Goal: Task Accomplishment & Management: Complete application form

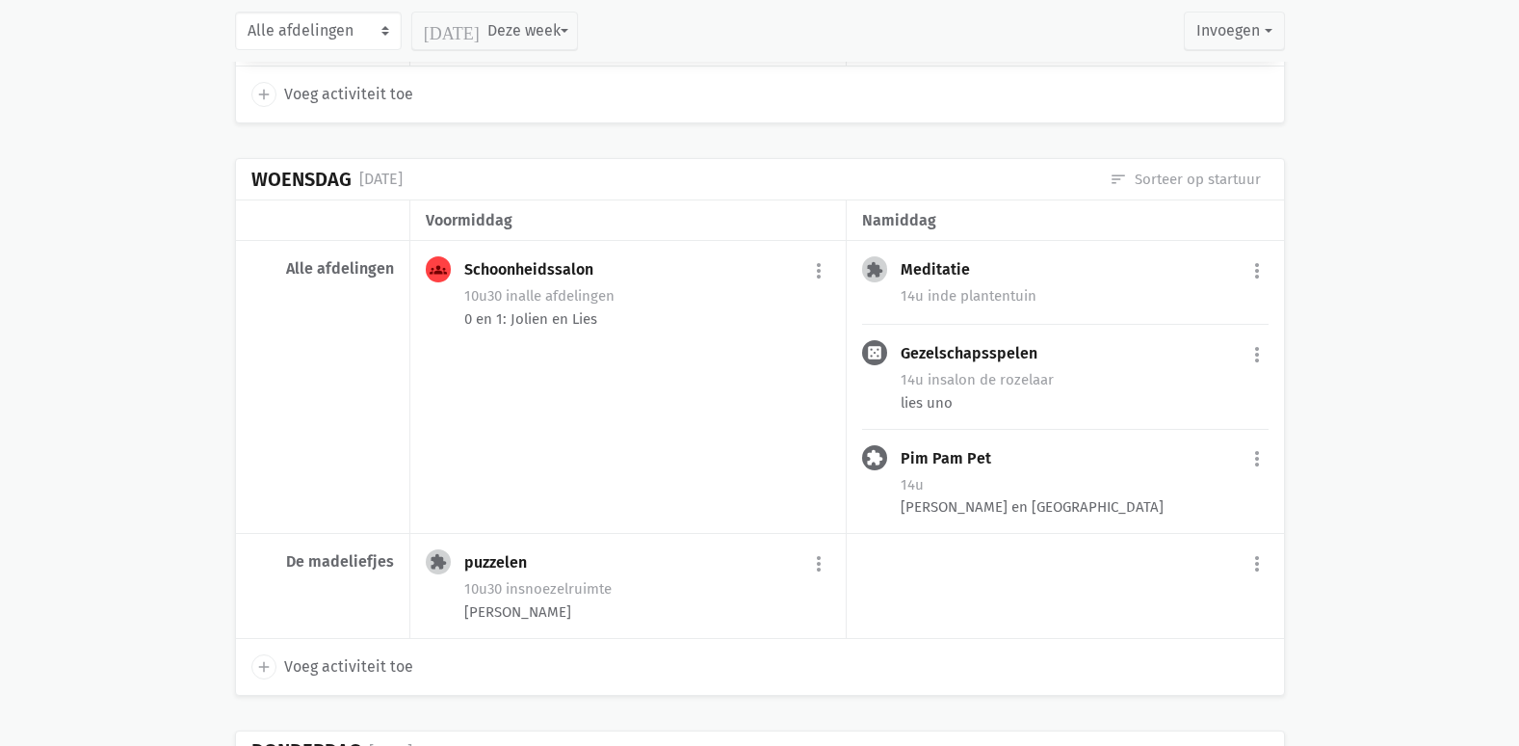
scroll to position [674, 0]
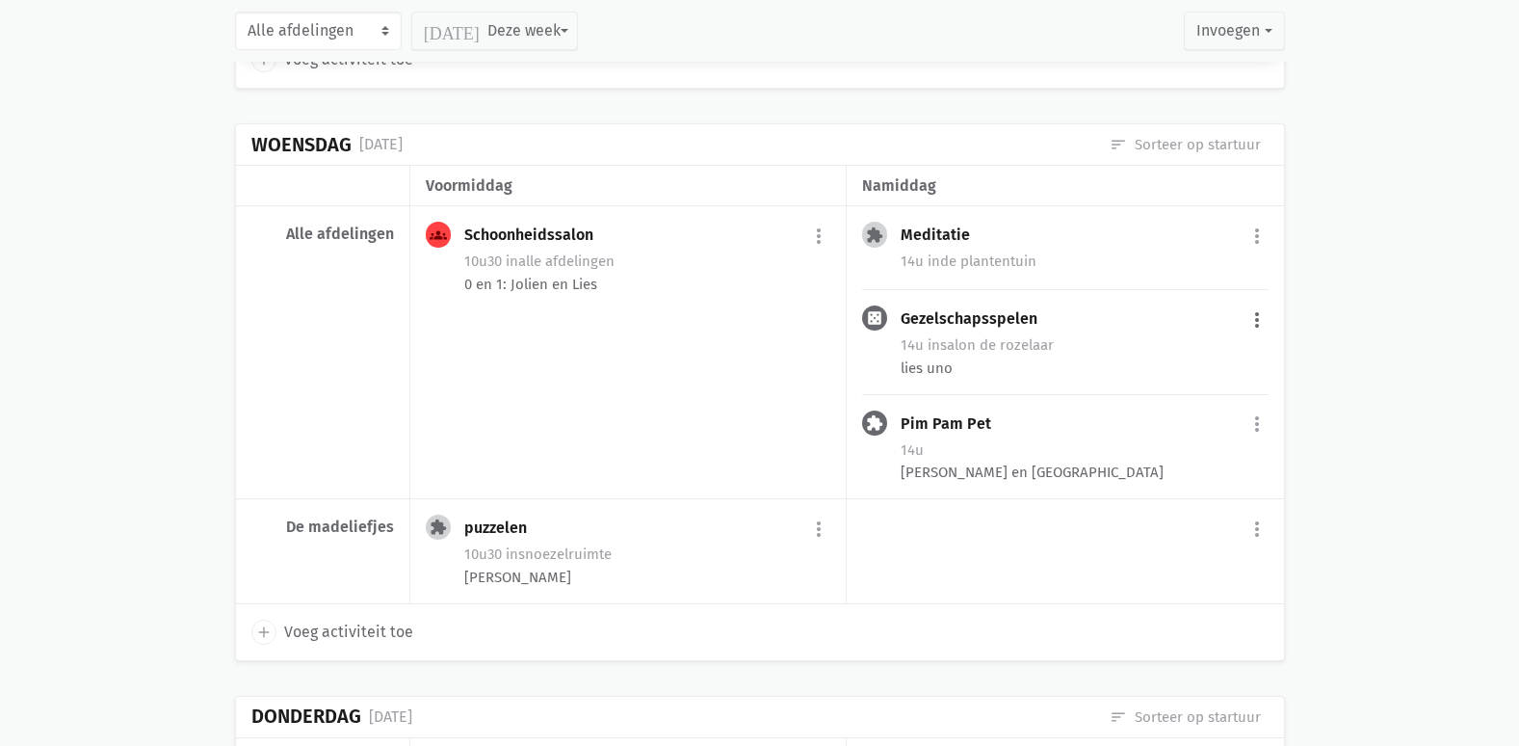
click at [1255, 322] on button "more_vert" at bounding box center [1257, 320] width 23 height 37
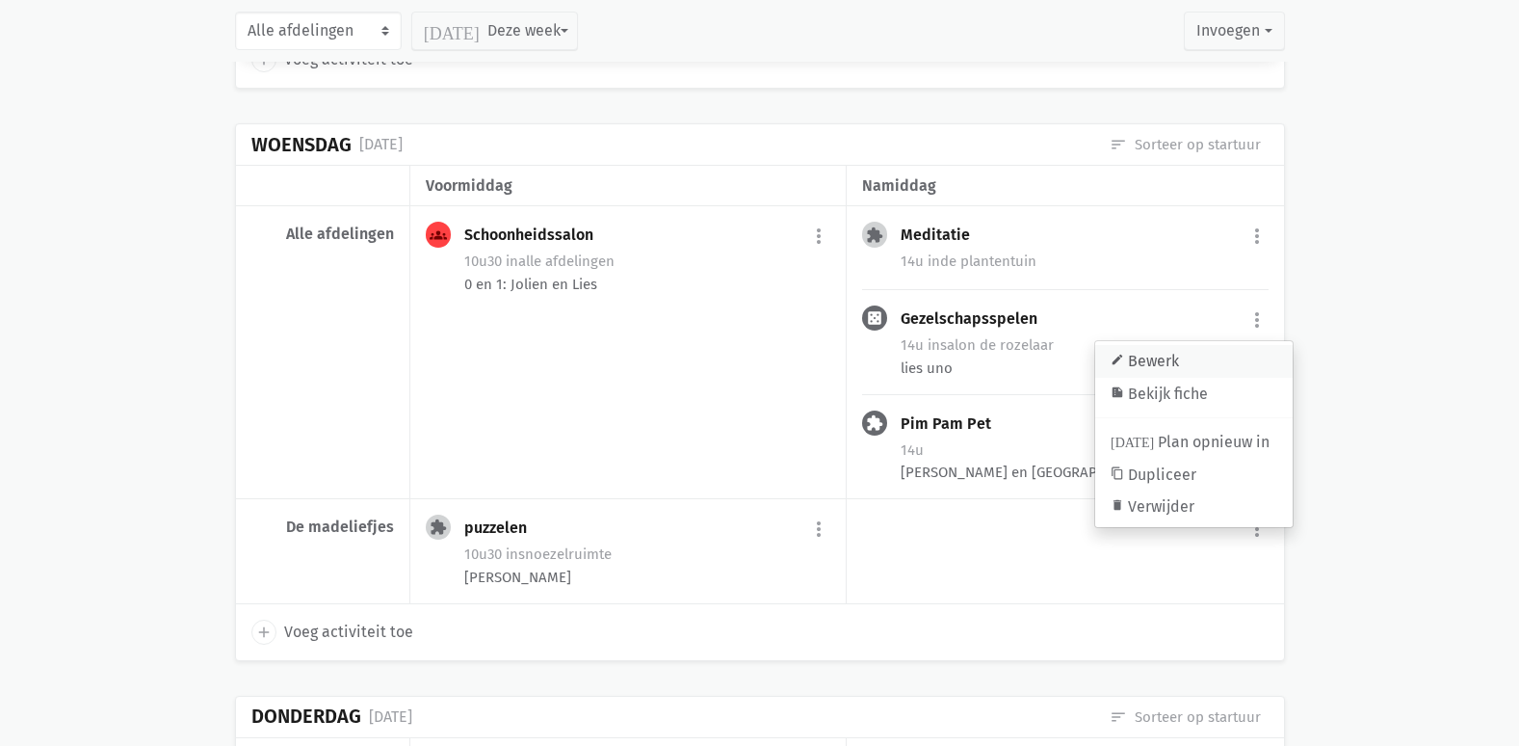
click at [1201, 358] on link "edit Bewerk" at bounding box center [1193, 361] width 197 height 33
select select "14:00"
select select "15:00"
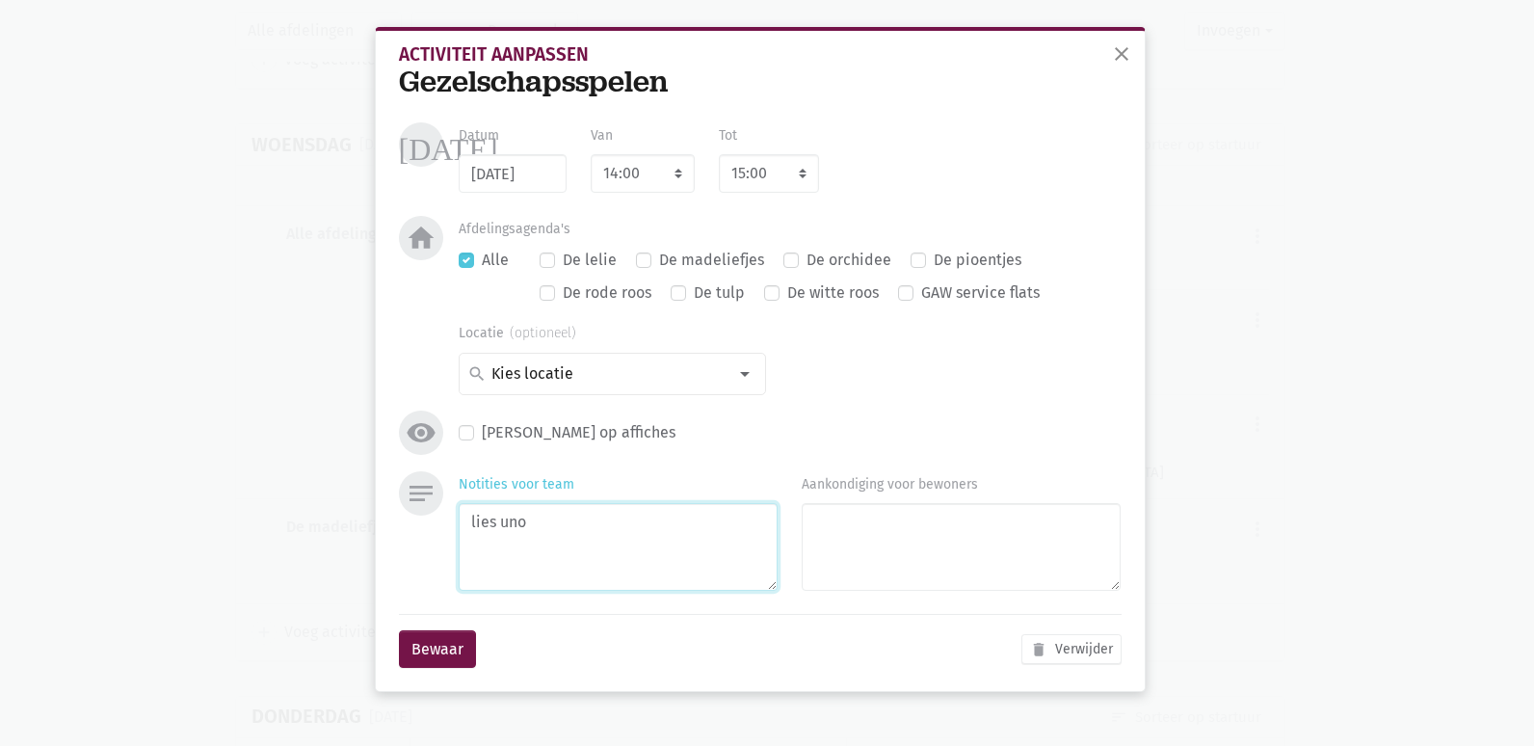
click at [566, 526] on textarea "lies uno" at bounding box center [618, 547] width 319 height 88
type textarea "lies uno OF CREA HERFST AFWERKEN!"
click at [464, 668] on button "Bewaar" at bounding box center [437, 649] width 77 height 39
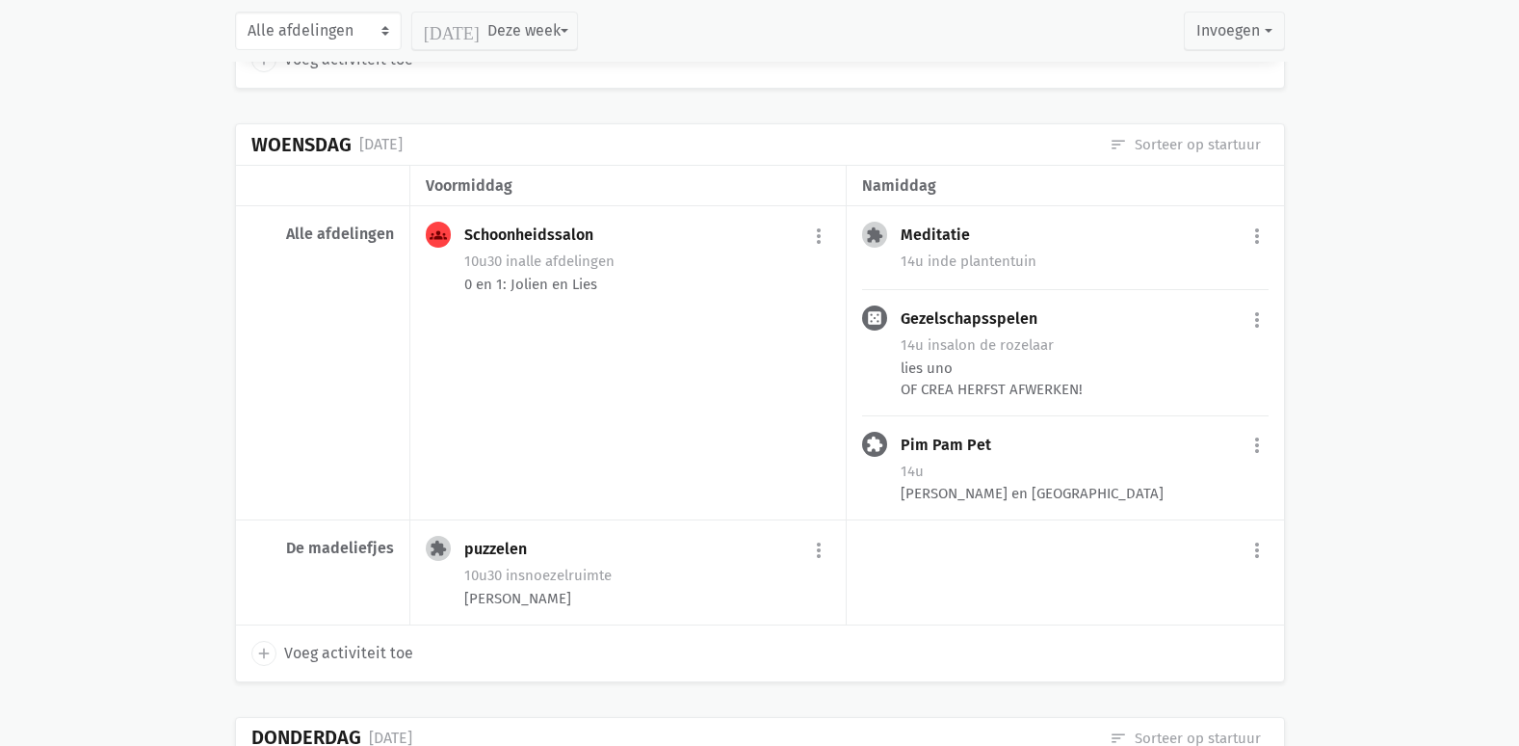
click at [1261, 436] on button "more_vert" at bounding box center [1257, 446] width 23 height 37
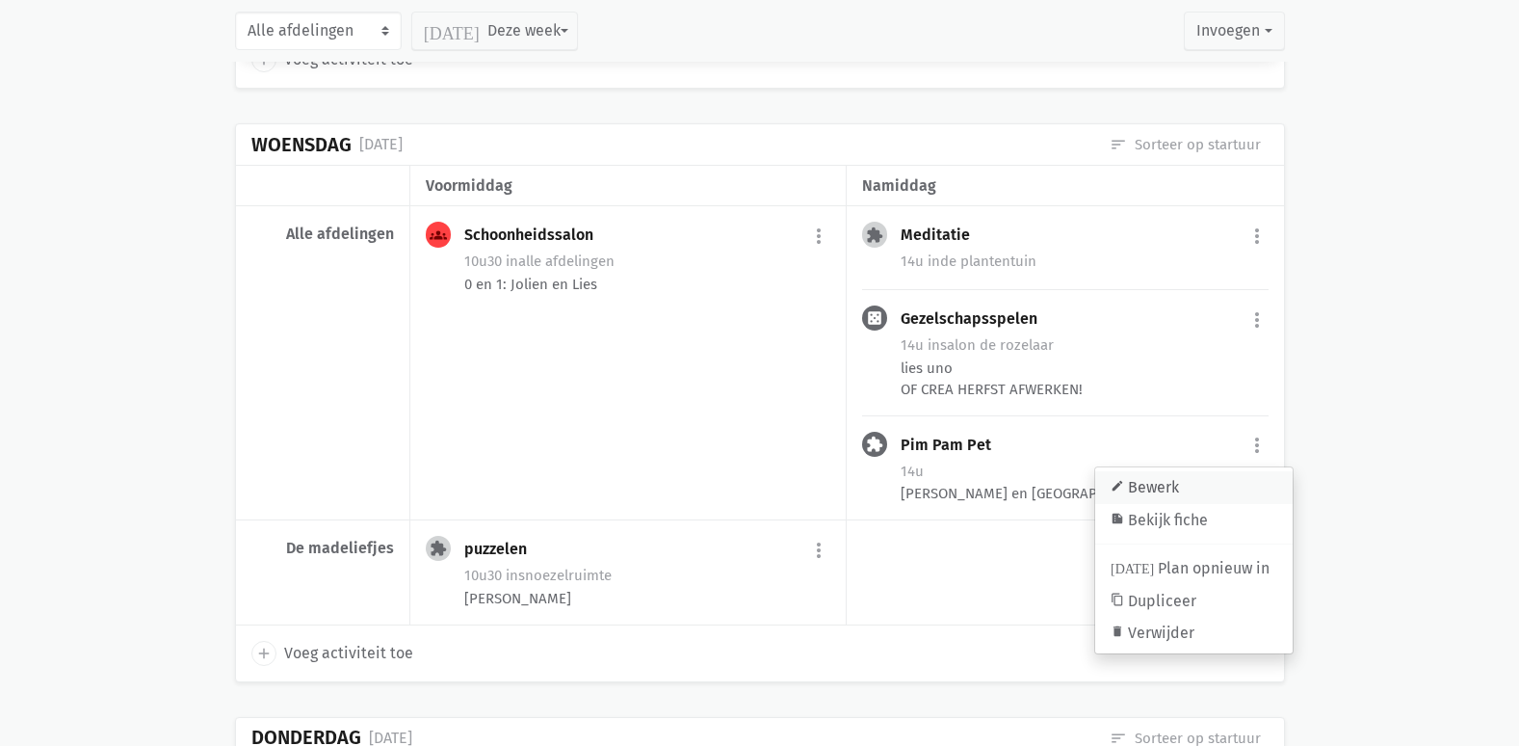
click at [1160, 486] on link "edit Bewerk" at bounding box center [1193, 487] width 197 height 33
select select "14:00"
select select "15:00"
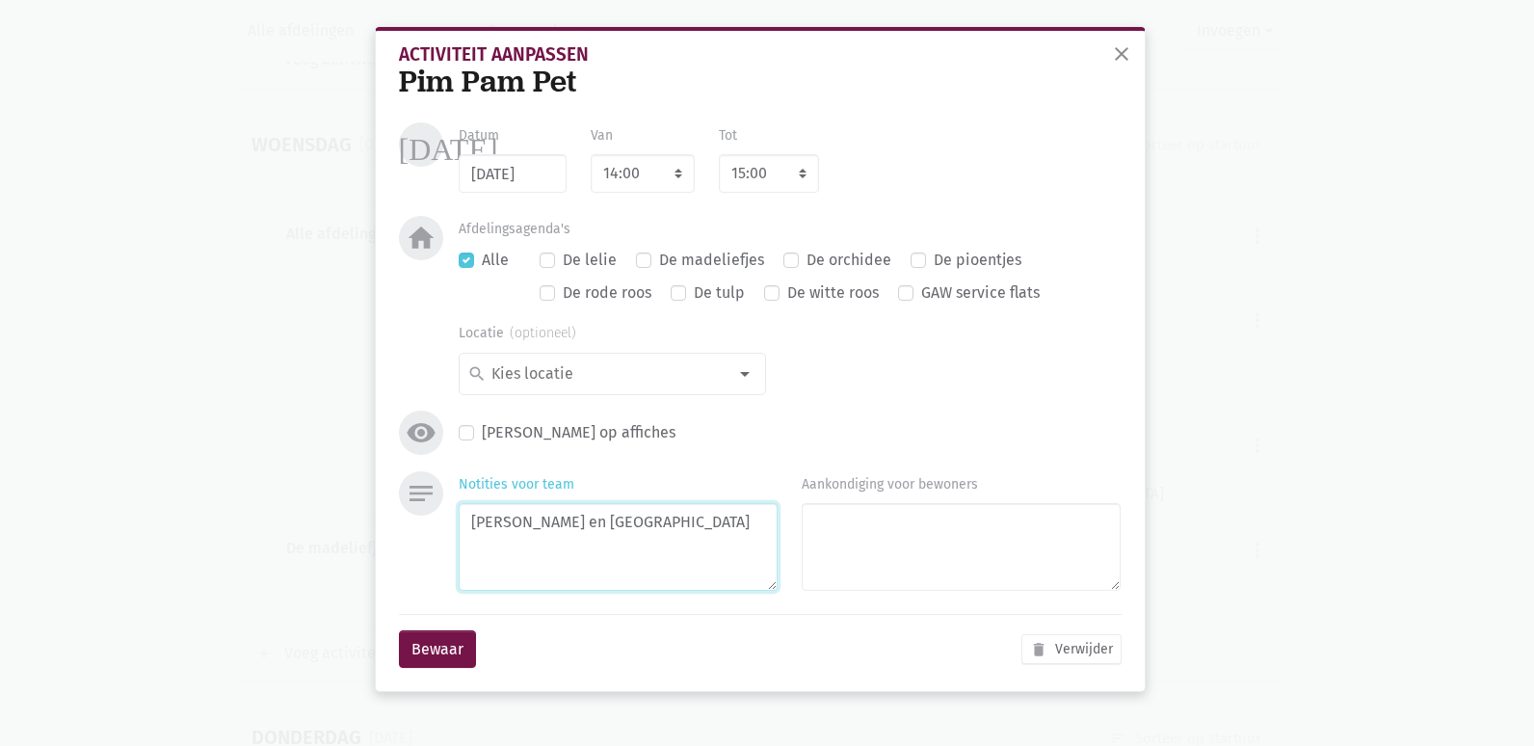
click at [622, 550] on textarea "[PERSON_NAME] en [GEOGRAPHIC_DATA]" at bounding box center [618, 547] width 319 height 88
type textarea "[PERSON_NAME] en Jolien OF CREA HERFST AFWERKEN"
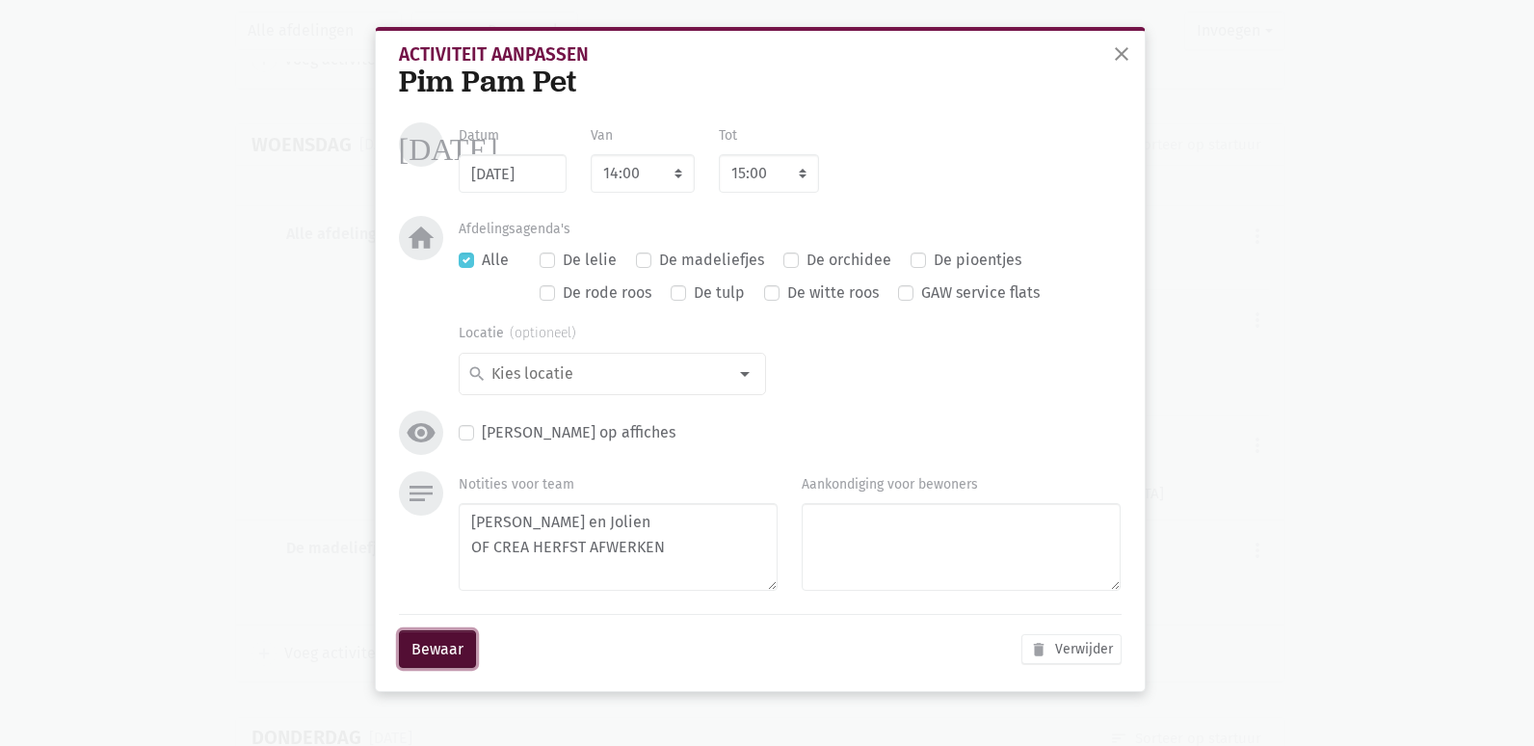
click at [439, 645] on button "Bewaar" at bounding box center [437, 649] width 77 height 39
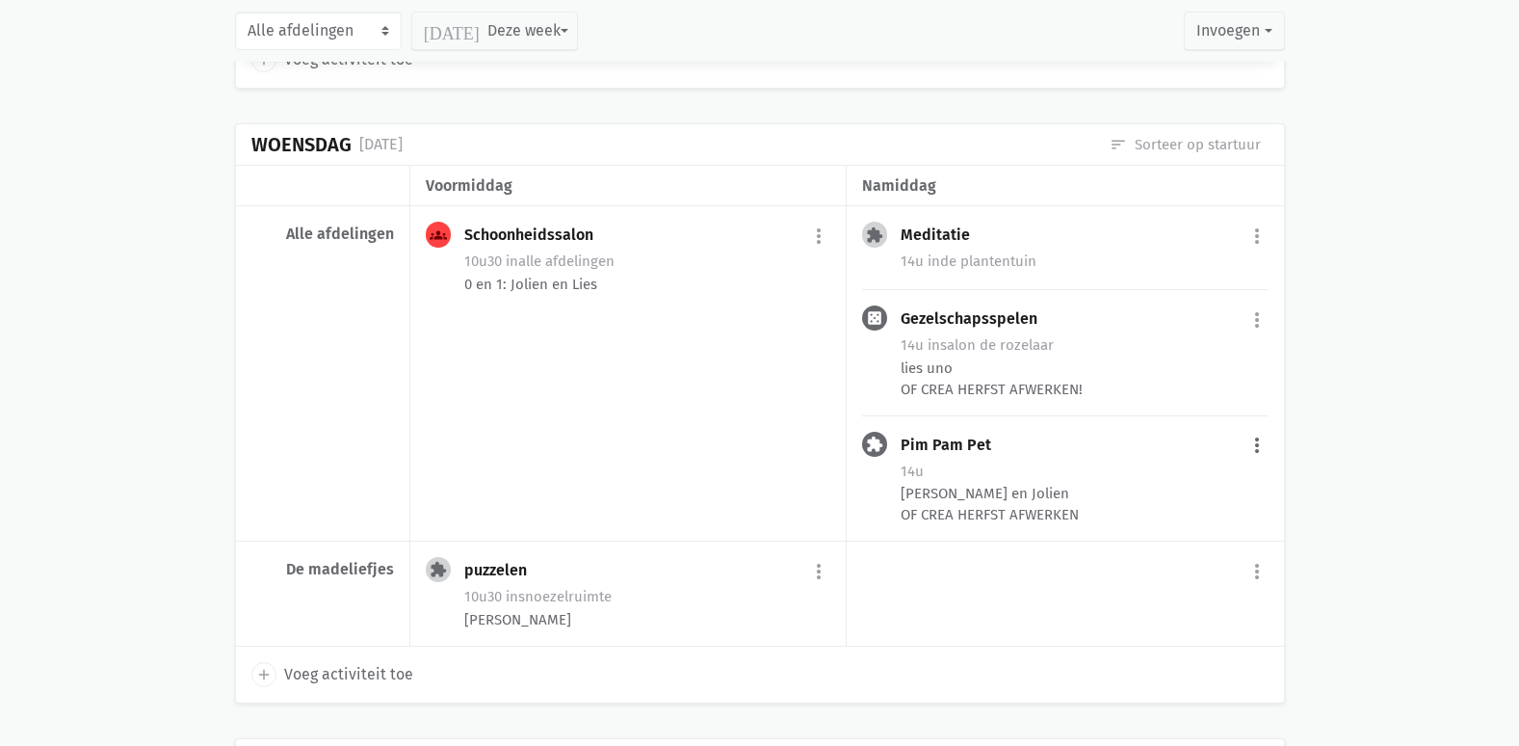
click at [1251, 449] on button "more_vert" at bounding box center [1257, 446] width 23 height 37
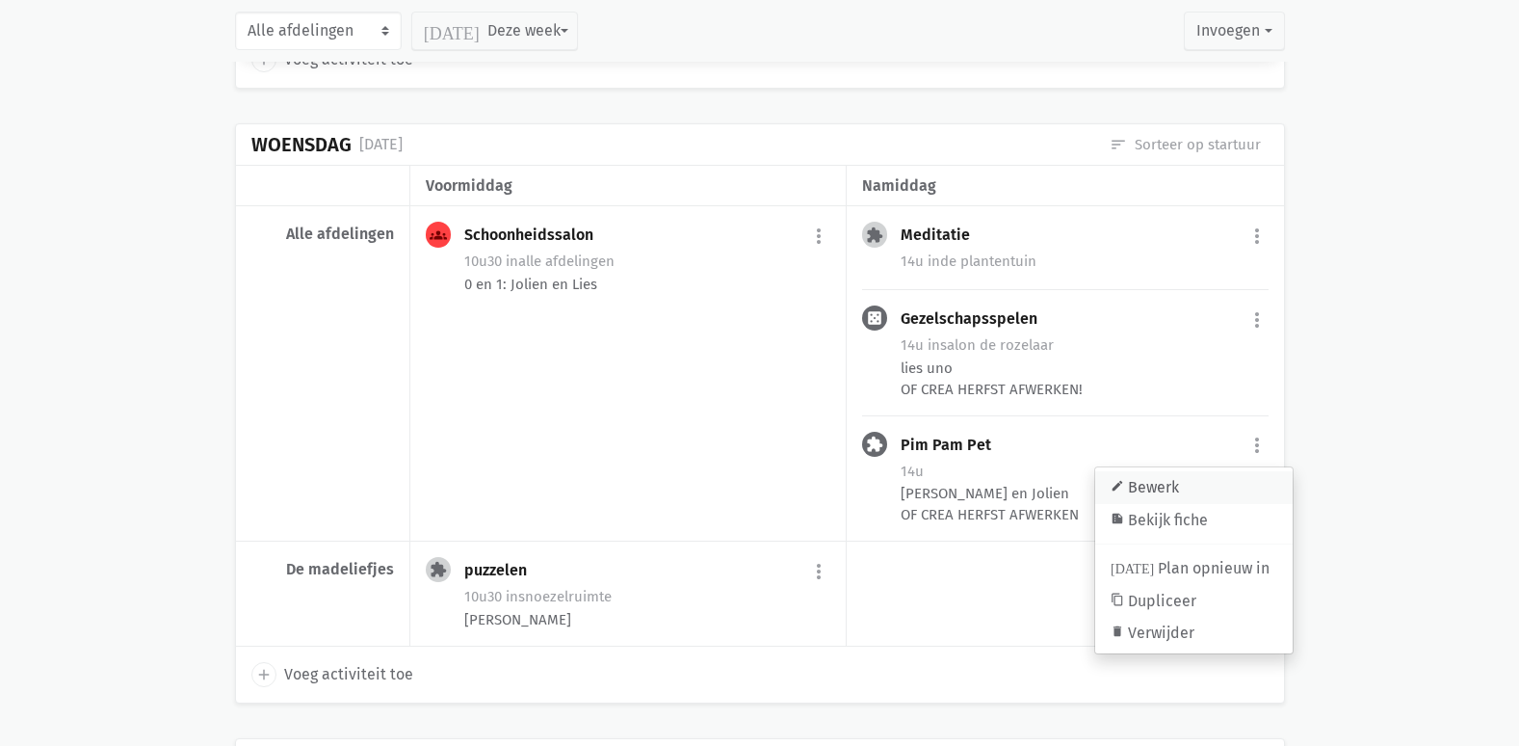
click at [1171, 474] on link "edit Bewerk" at bounding box center [1193, 487] width 197 height 33
select select "14:00"
select select "15:00"
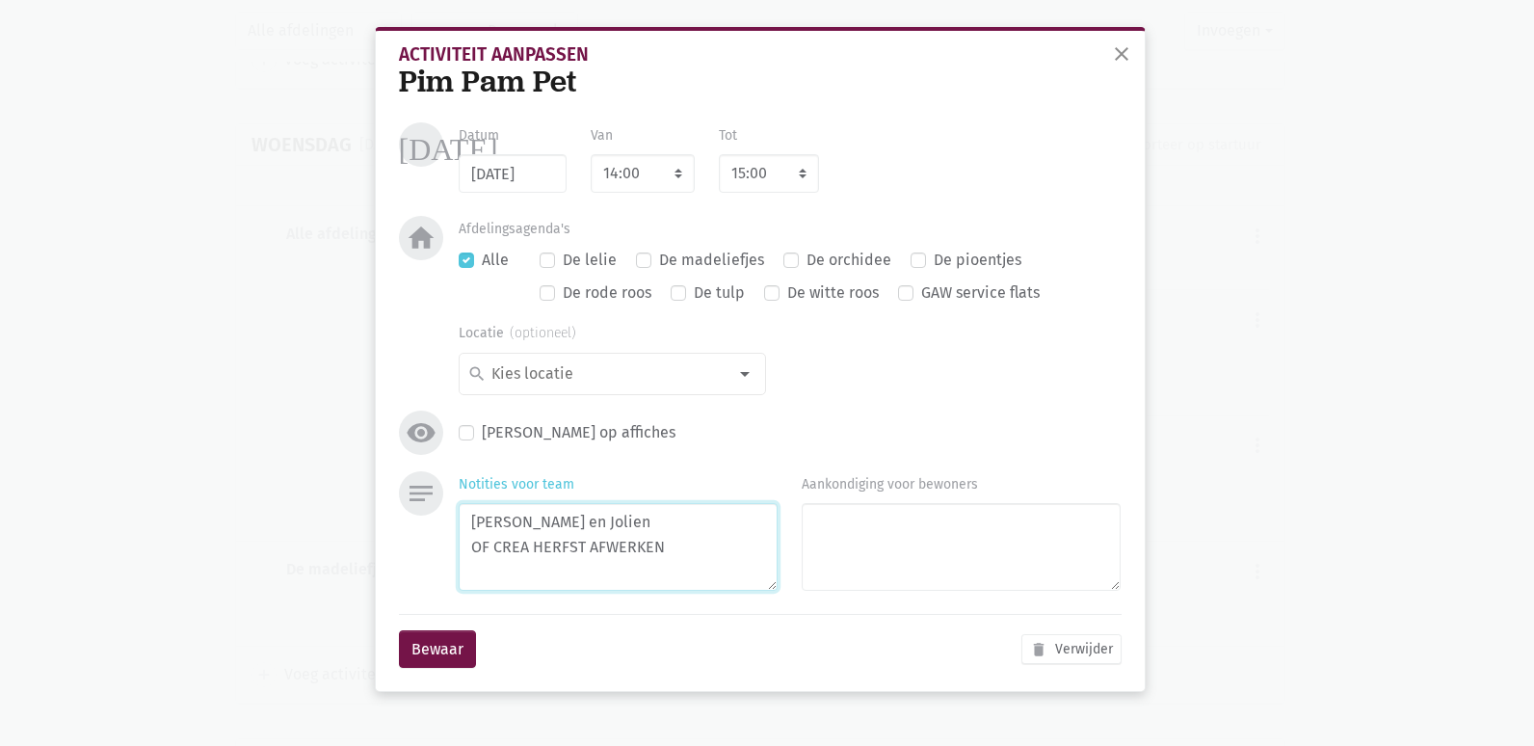
click at [684, 562] on textarea "[PERSON_NAME] en Jolien OF CREA HERFST AFWERKEN" at bounding box center [618, 547] width 319 height 88
type textarea "[PERSON_NAME] en Jolien OF CREA HERFST AFWERKEN!"
click at [416, 651] on button "Bewaar" at bounding box center [437, 649] width 77 height 39
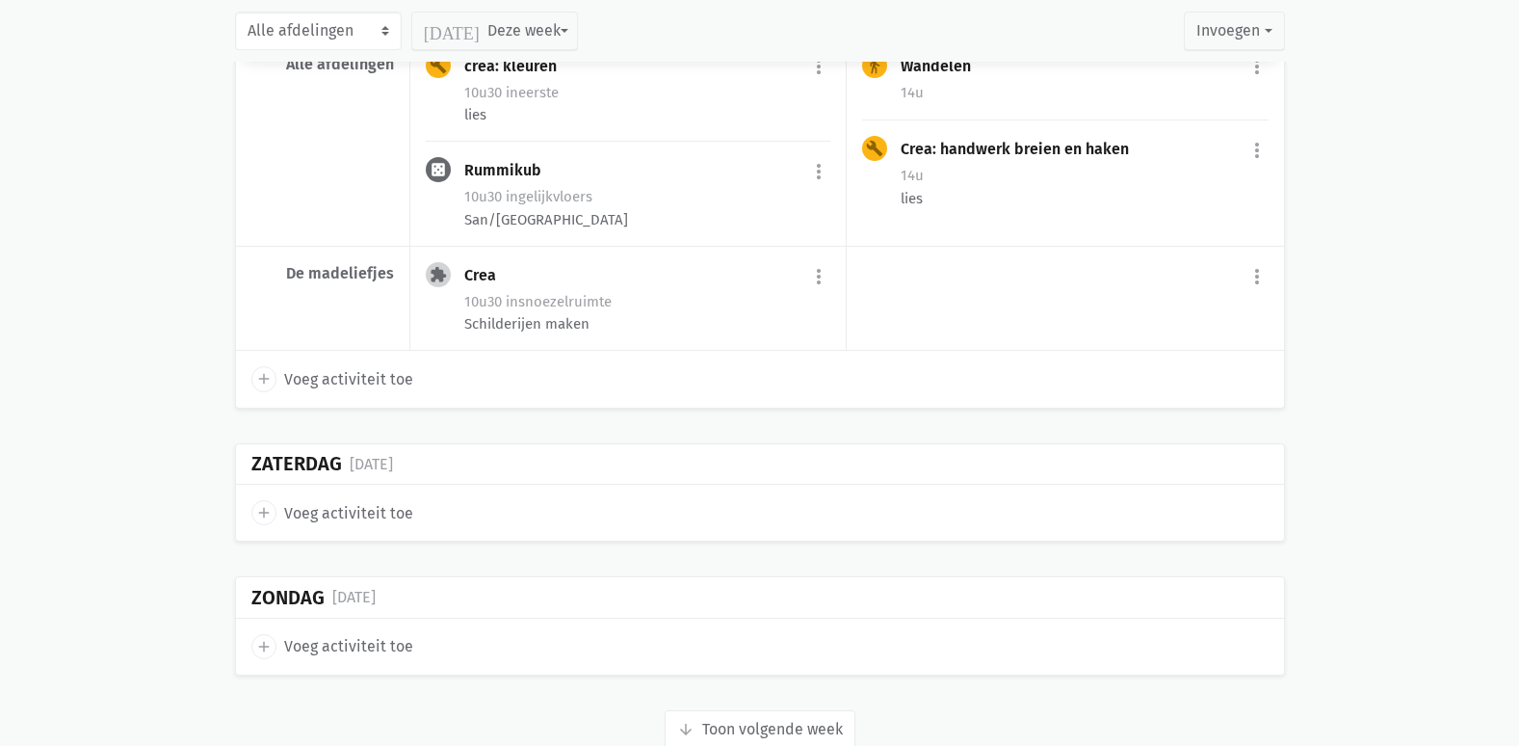
scroll to position [5279, 0]
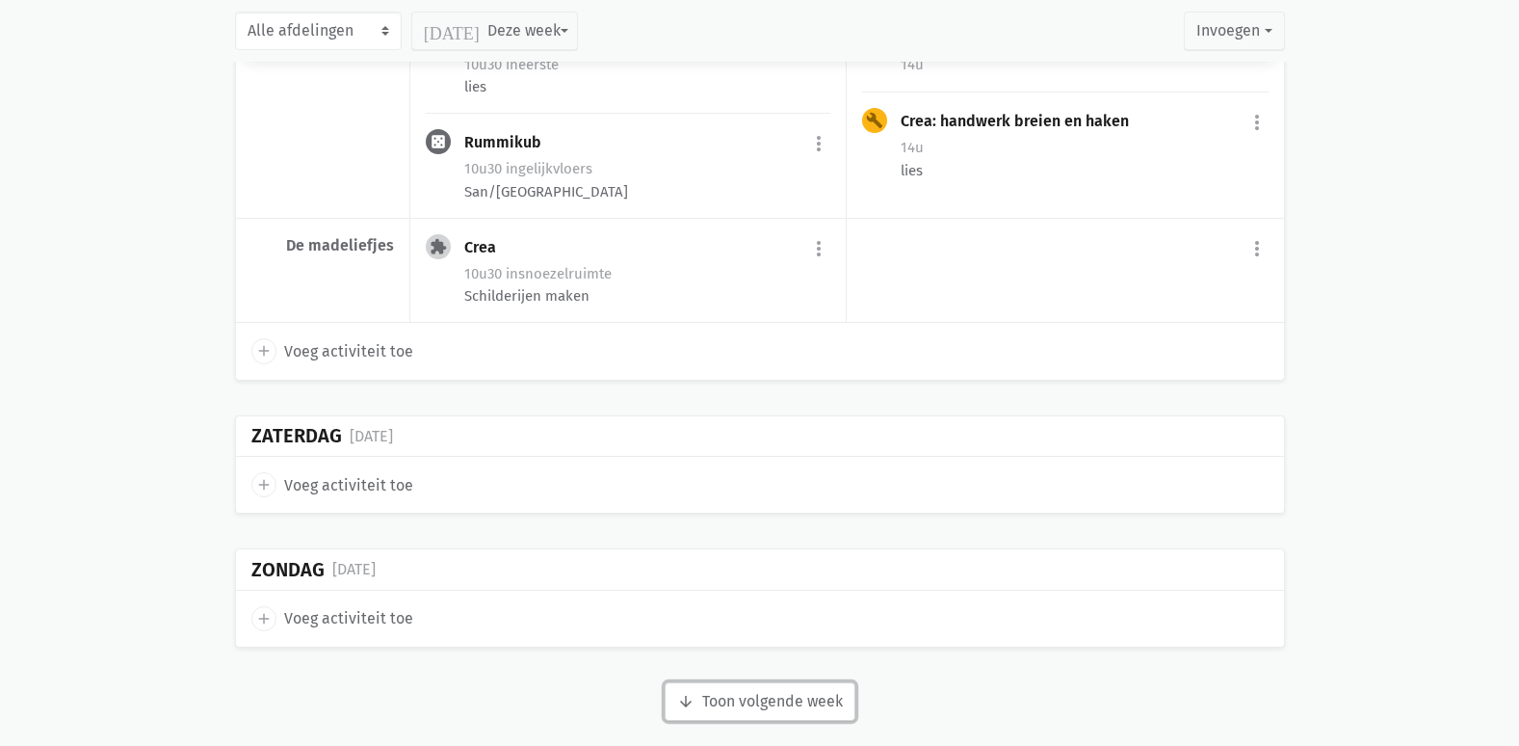
click at [775, 682] on button "arrow_downward Week wordt geladen Toon volgende week" at bounding box center [760, 701] width 191 height 39
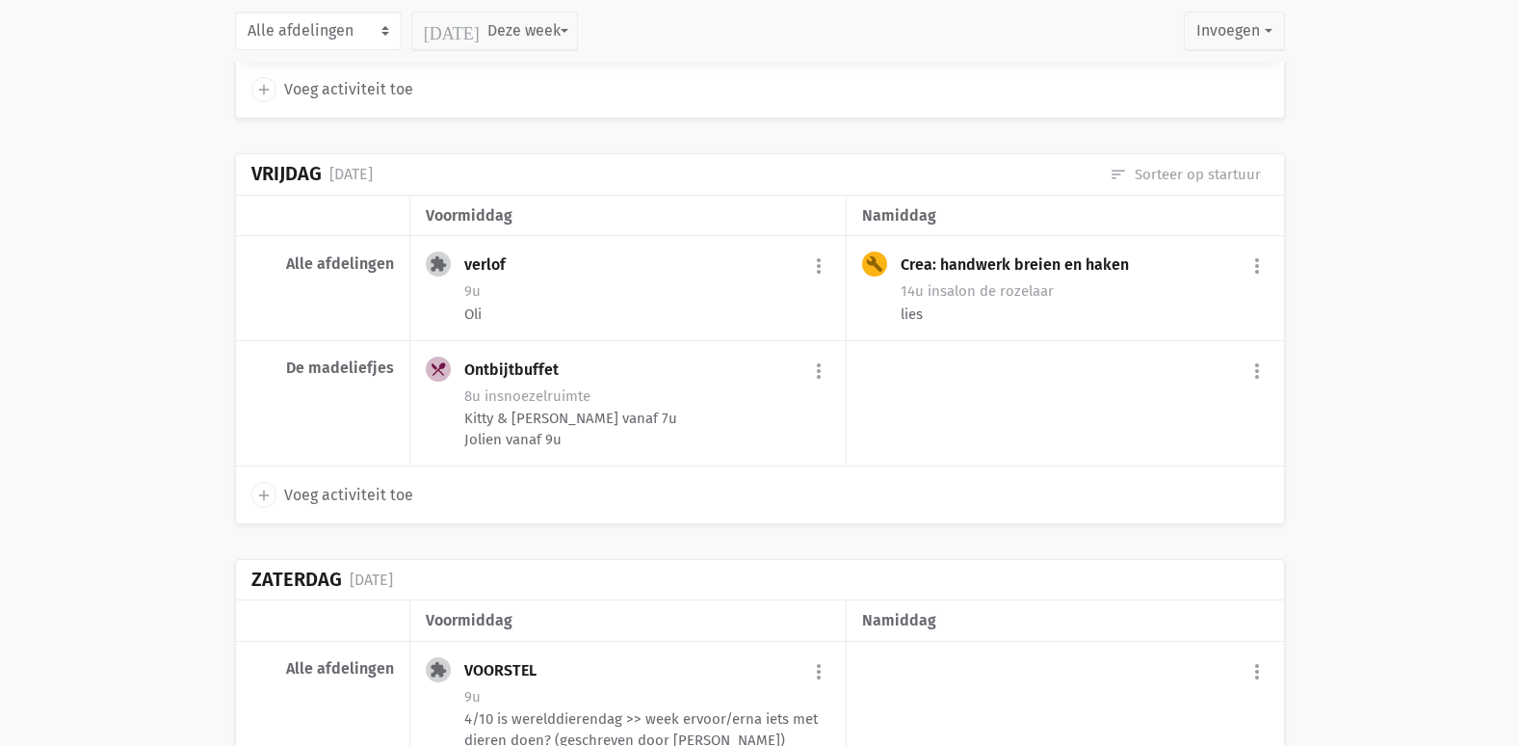
scroll to position [8039, 0]
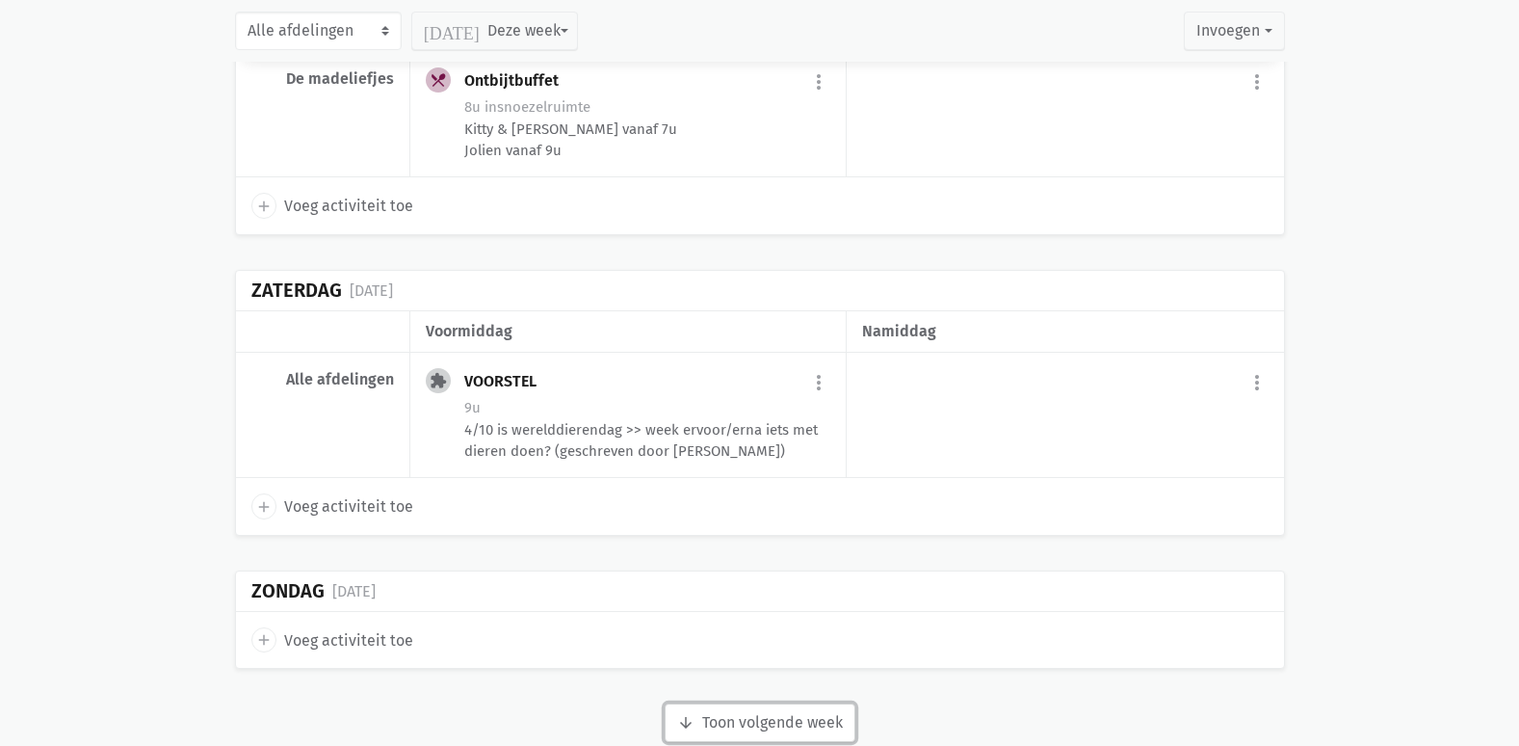
click at [790, 703] on button "arrow_downward Week wordt geladen Toon volgende week" at bounding box center [760, 722] width 191 height 39
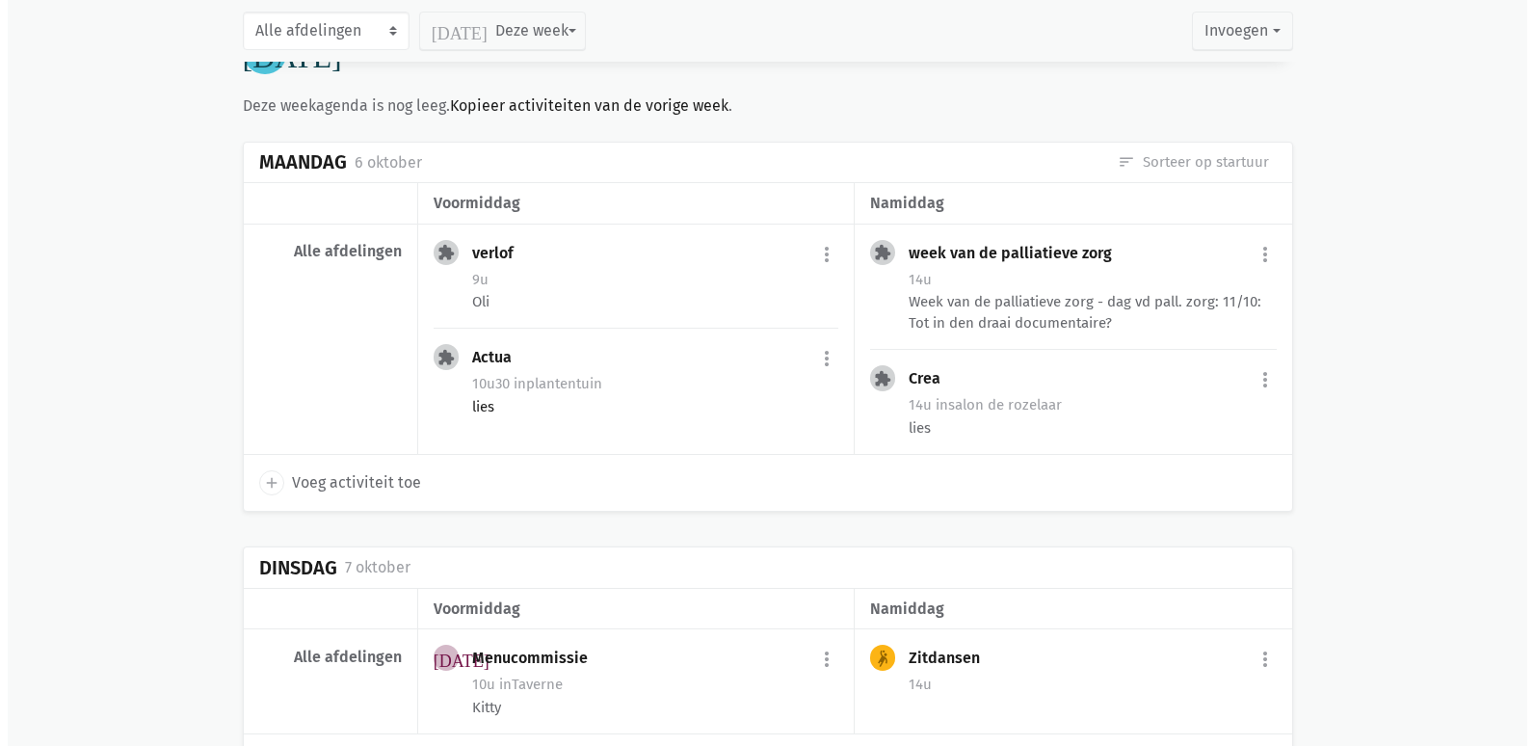
scroll to position [8617, 0]
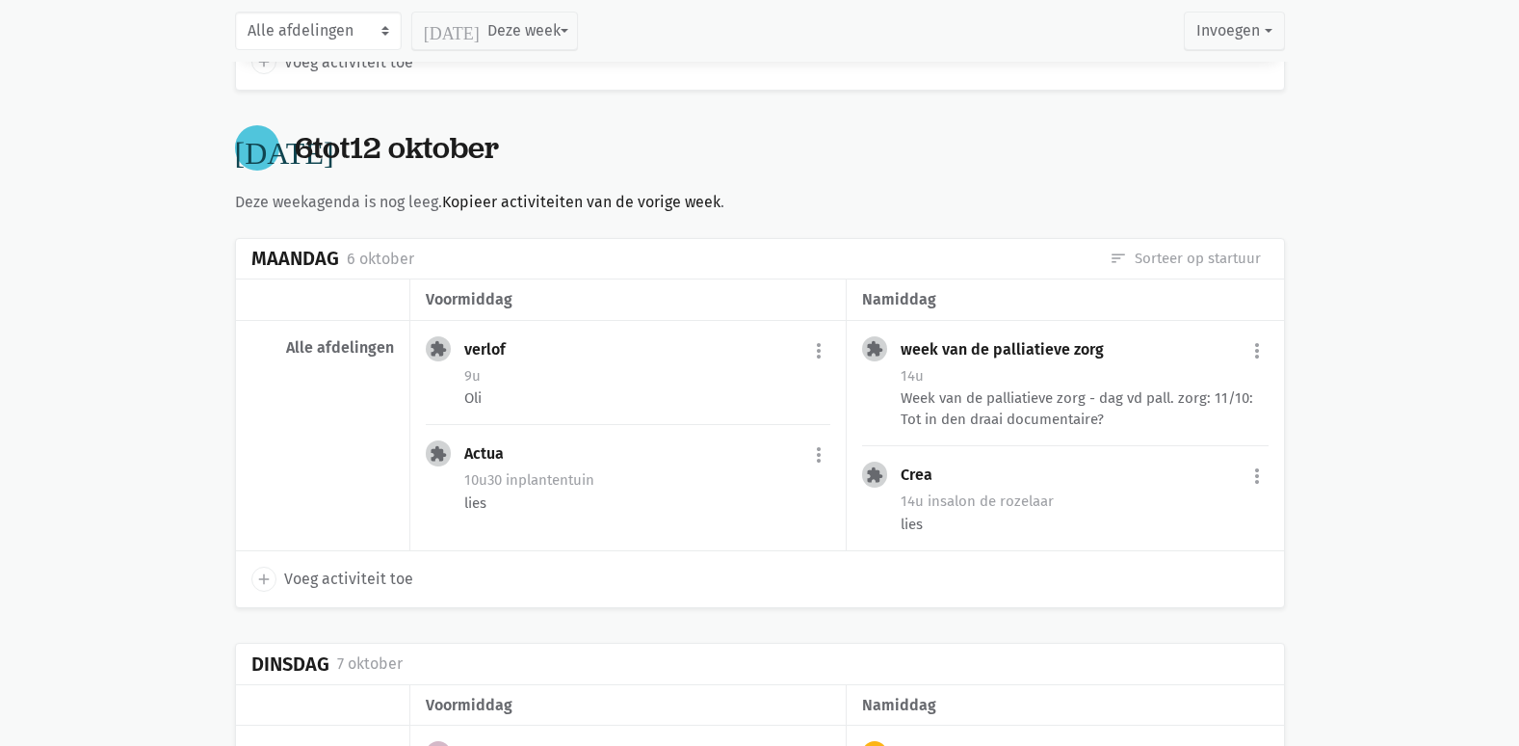
click at [306, 551] on div "add Voeg activiteit toe" at bounding box center [760, 579] width 1048 height 56
click at [328, 562] on div "add Voeg activiteit toe" at bounding box center [760, 579] width 1048 height 56
click at [312, 566] on span "Voeg activiteit toe" at bounding box center [348, 578] width 129 height 25
select select "14:00"
select select "15:00"
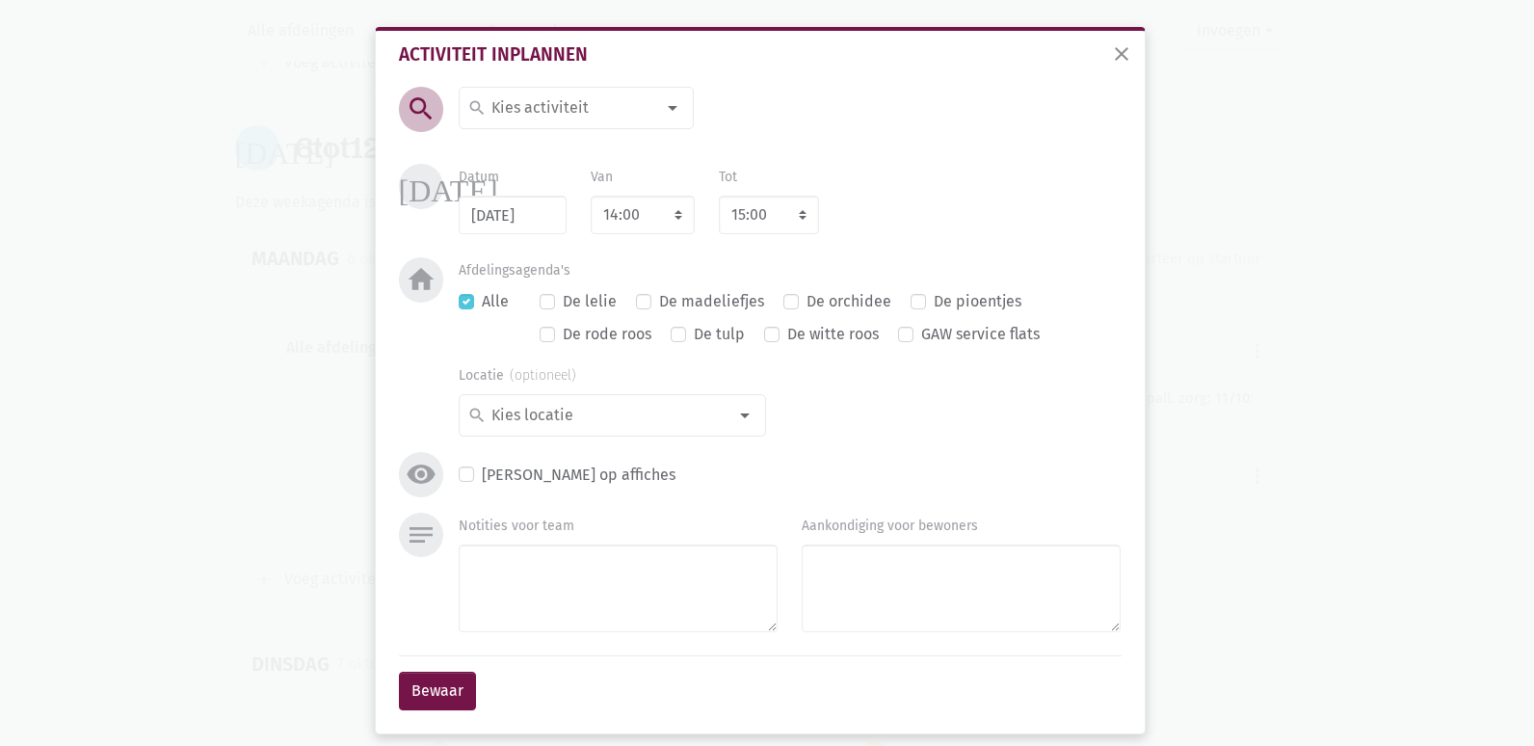
click at [637, 111] on input at bounding box center [571, 107] width 167 height 25
type input "plaat"
click at [570, 144] on label "plaatjes draaien" at bounding box center [547, 146] width 115 height 25
click at [623, 211] on select "7:00 7:15 7:30 7:45 8:00 8:15 8:30 8:45 9:00 9:15 9:30 9:45 10:00 10:15 10:30 1…" at bounding box center [643, 215] width 104 height 39
select select "10:30"
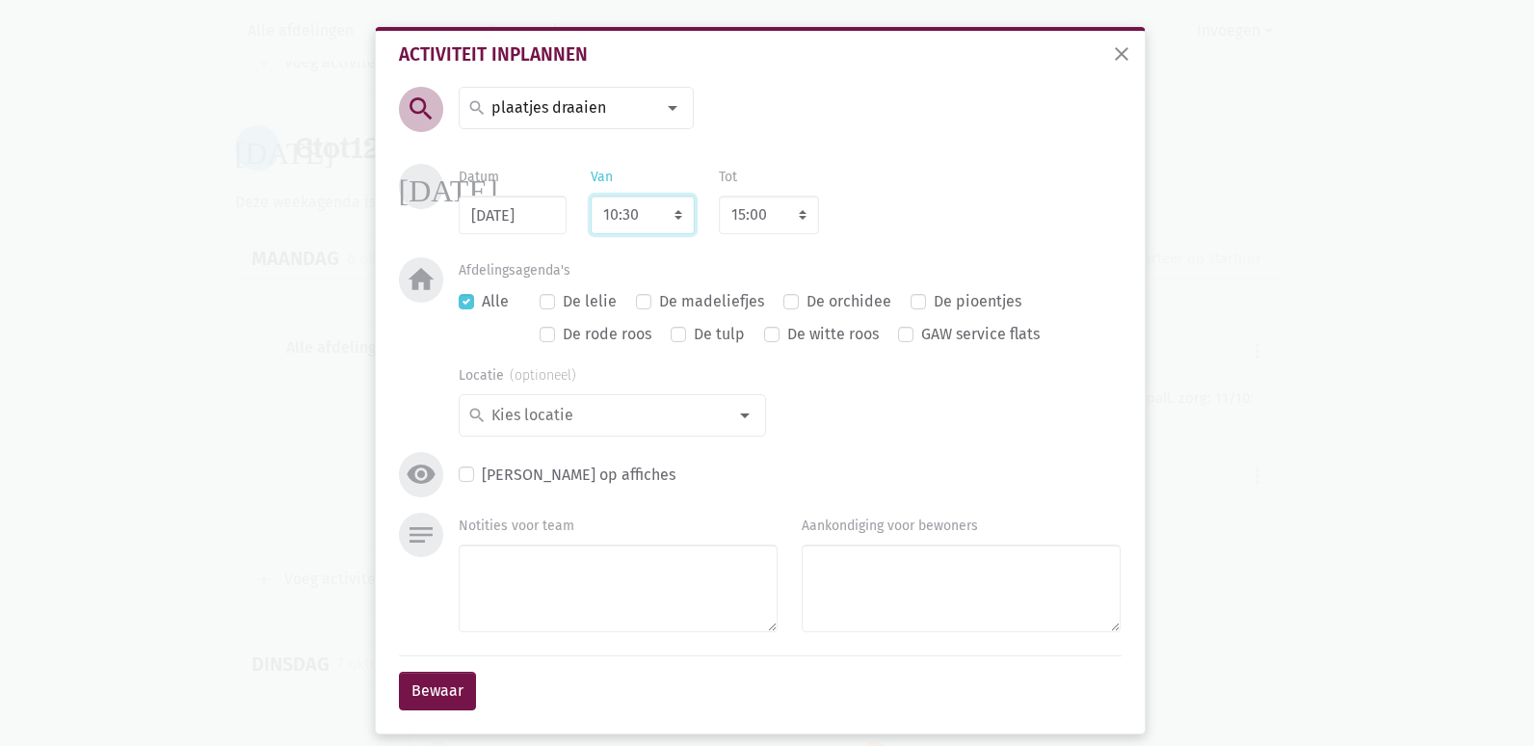
click at [591, 196] on select "7:00 7:15 7:30 7:45 8:00 8:15 8:30 8:45 9:00 9:15 9:30 9:45 10:00 10:15 10:30 1…" at bounding box center [643, 215] width 104 height 39
select select "11:30"
click at [659, 305] on label "De madeliefjes" at bounding box center [711, 301] width 105 height 25
click at [641, 305] on input "De madeliefjes" at bounding box center [643, 299] width 15 height 20
checkbox input "true"
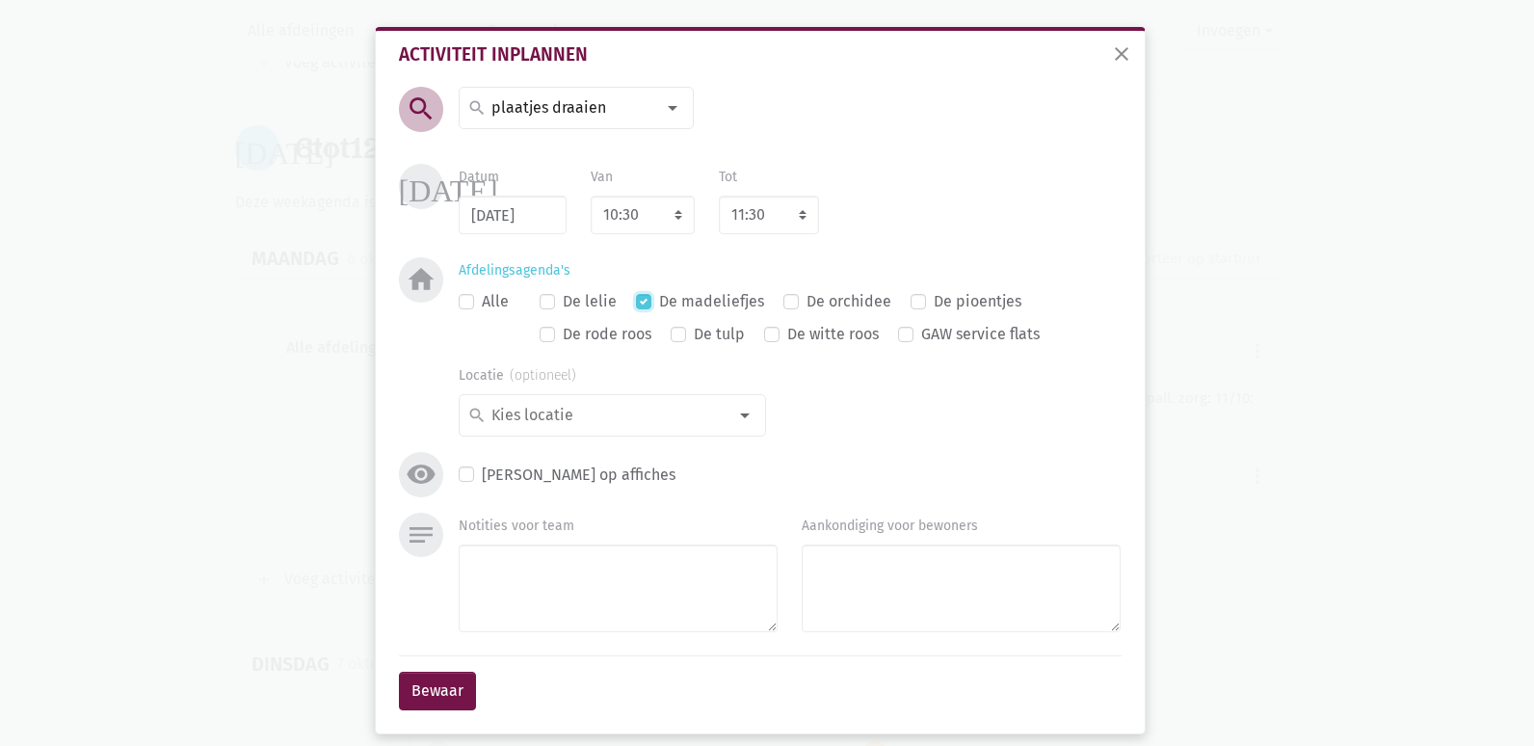
checkbox input "false"
click at [697, 397] on div "search" at bounding box center [612, 415] width 307 height 42
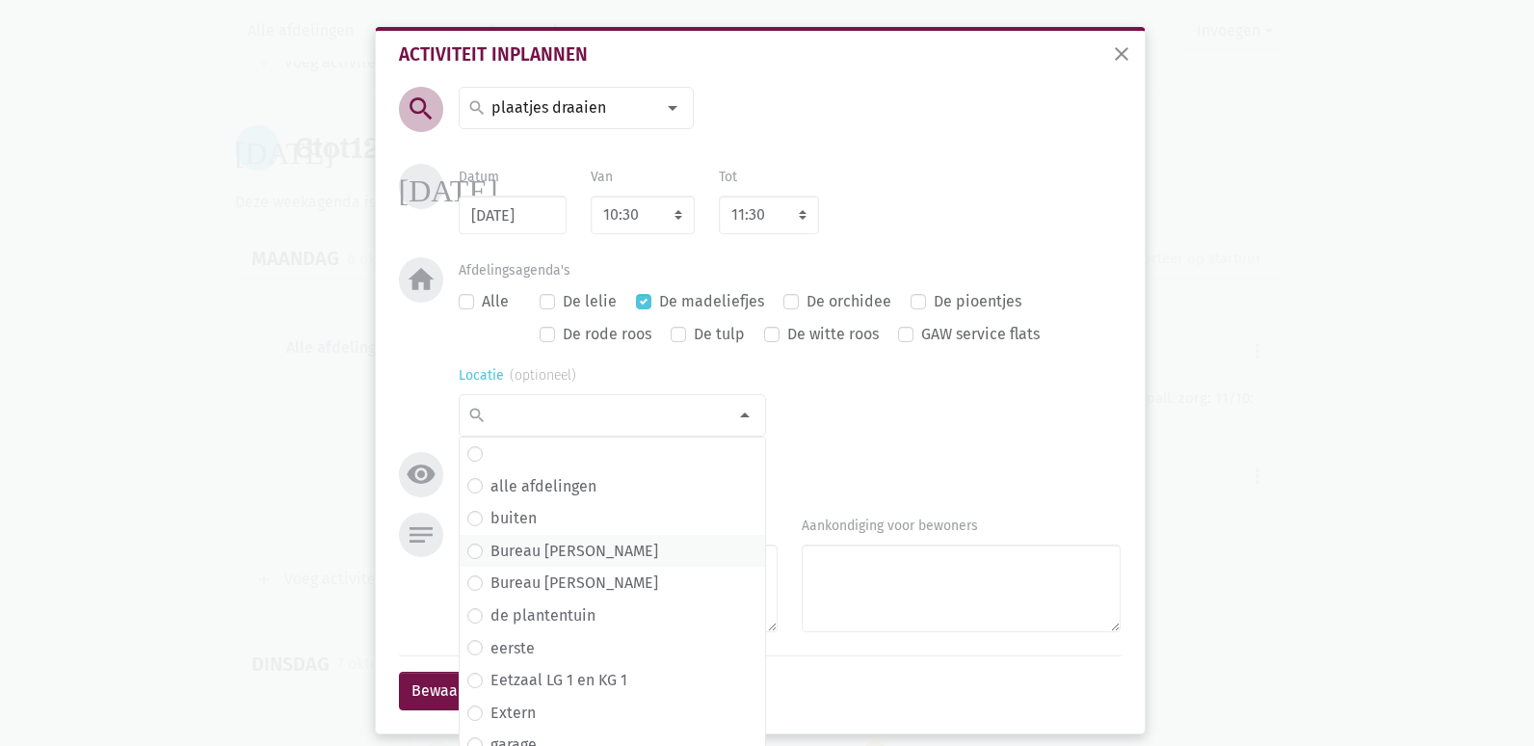
scroll to position [66, 0]
click at [894, 371] on div "Locatie search alle afdelingen buiten Bureau Dante Bureau [PERSON_NAME] de plan…" at bounding box center [789, 399] width 710 height 74
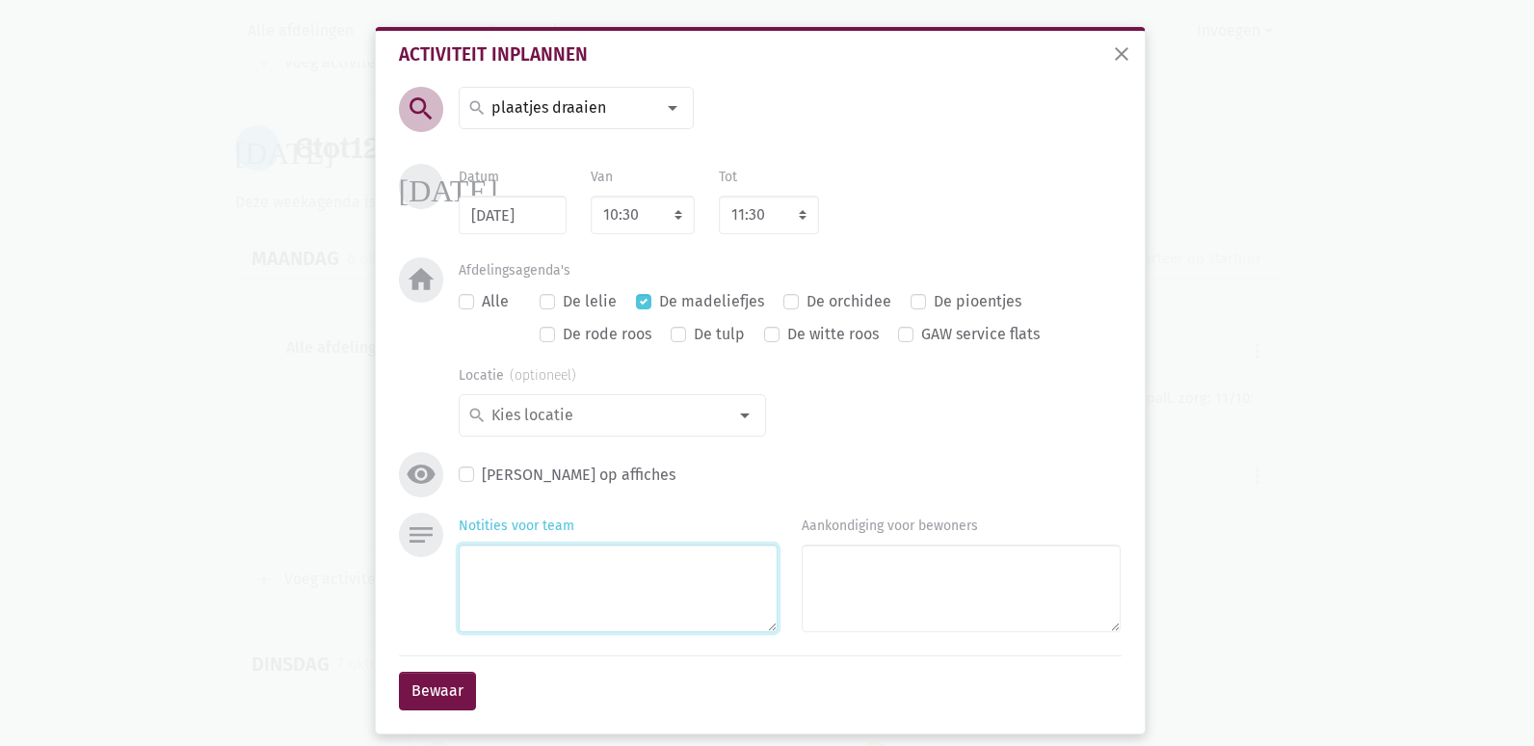
click at [538, 584] on textarea "Notities voor team" at bounding box center [618, 588] width 319 height 88
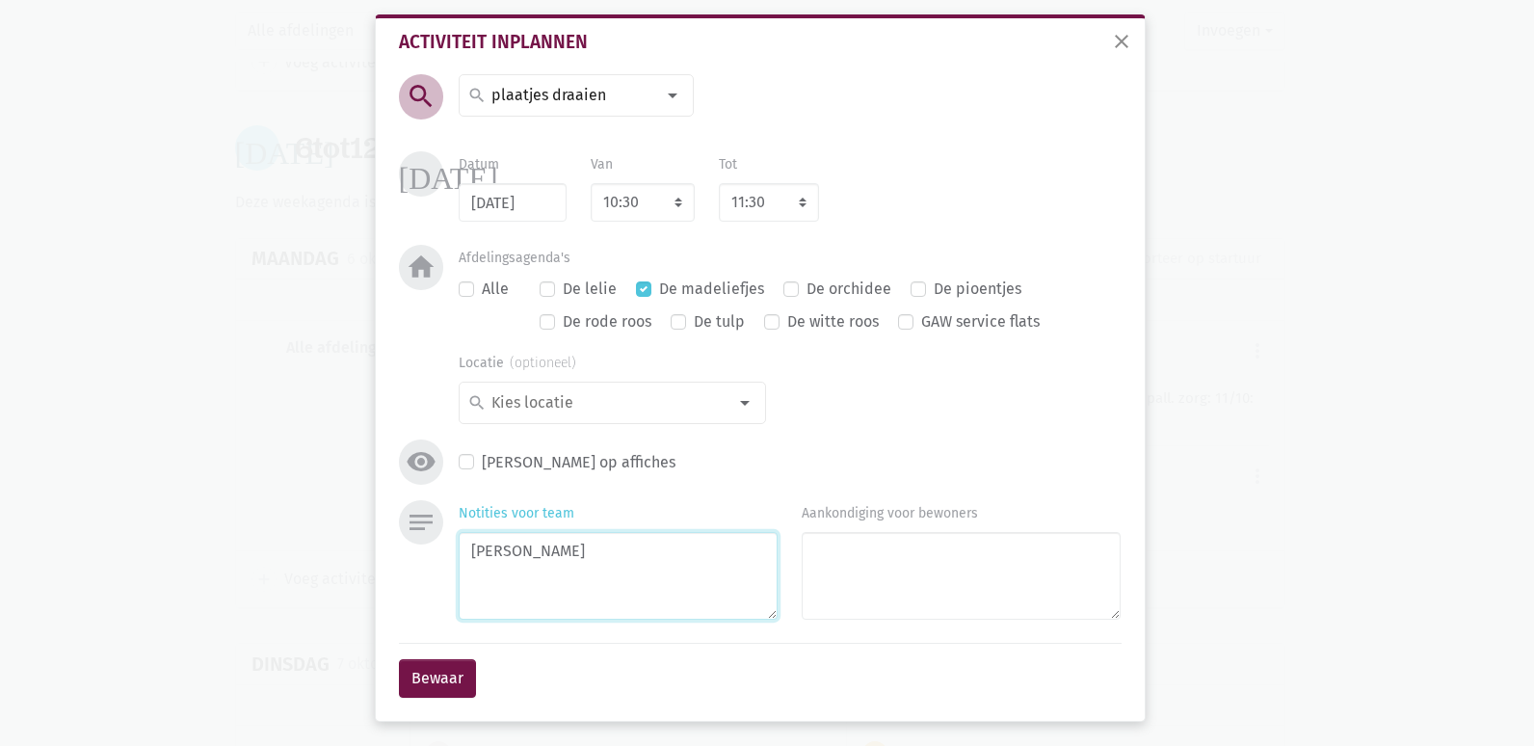
scroll to position [15, 0]
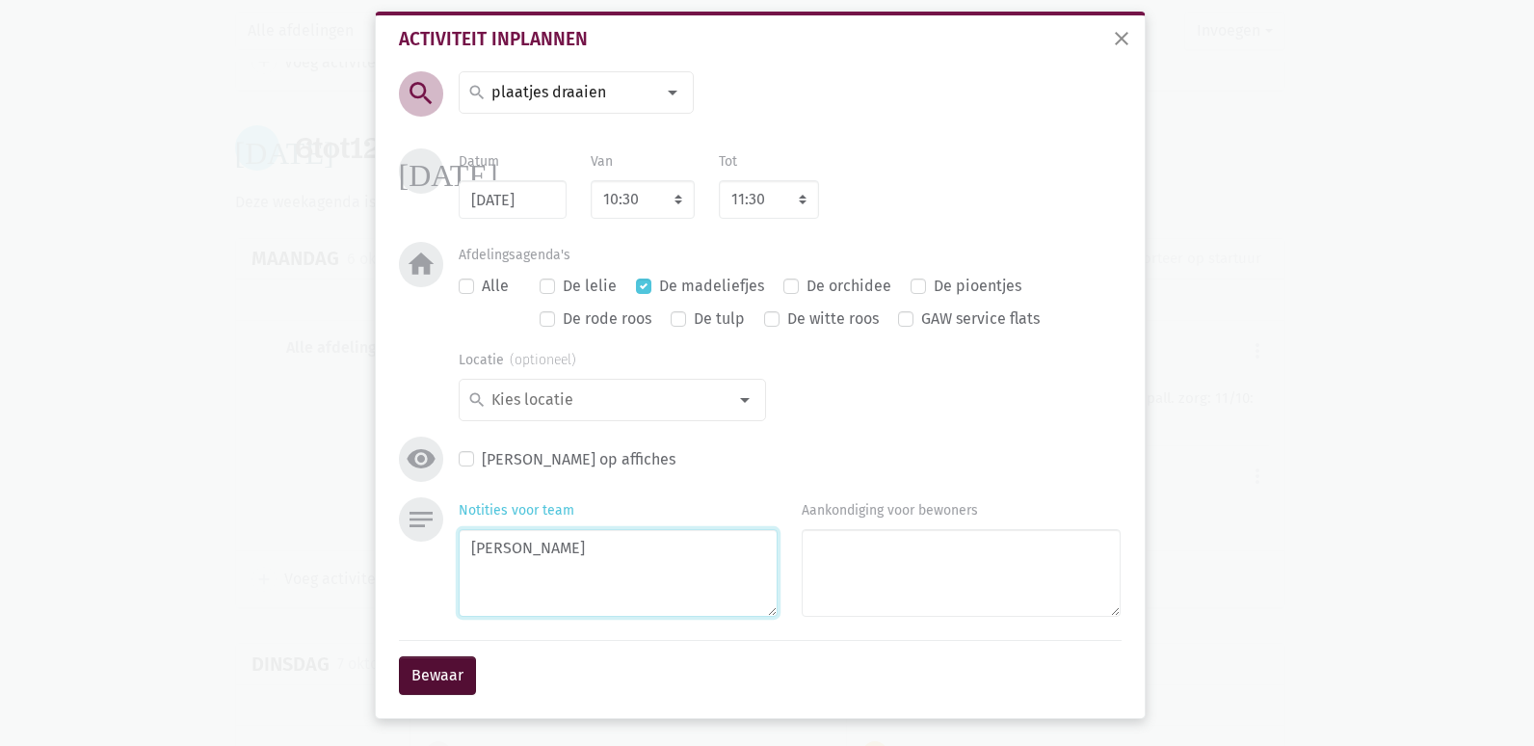
type textarea "[PERSON_NAME]"
click at [419, 681] on button "Bewaar" at bounding box center [437, 675] width 77 height 39
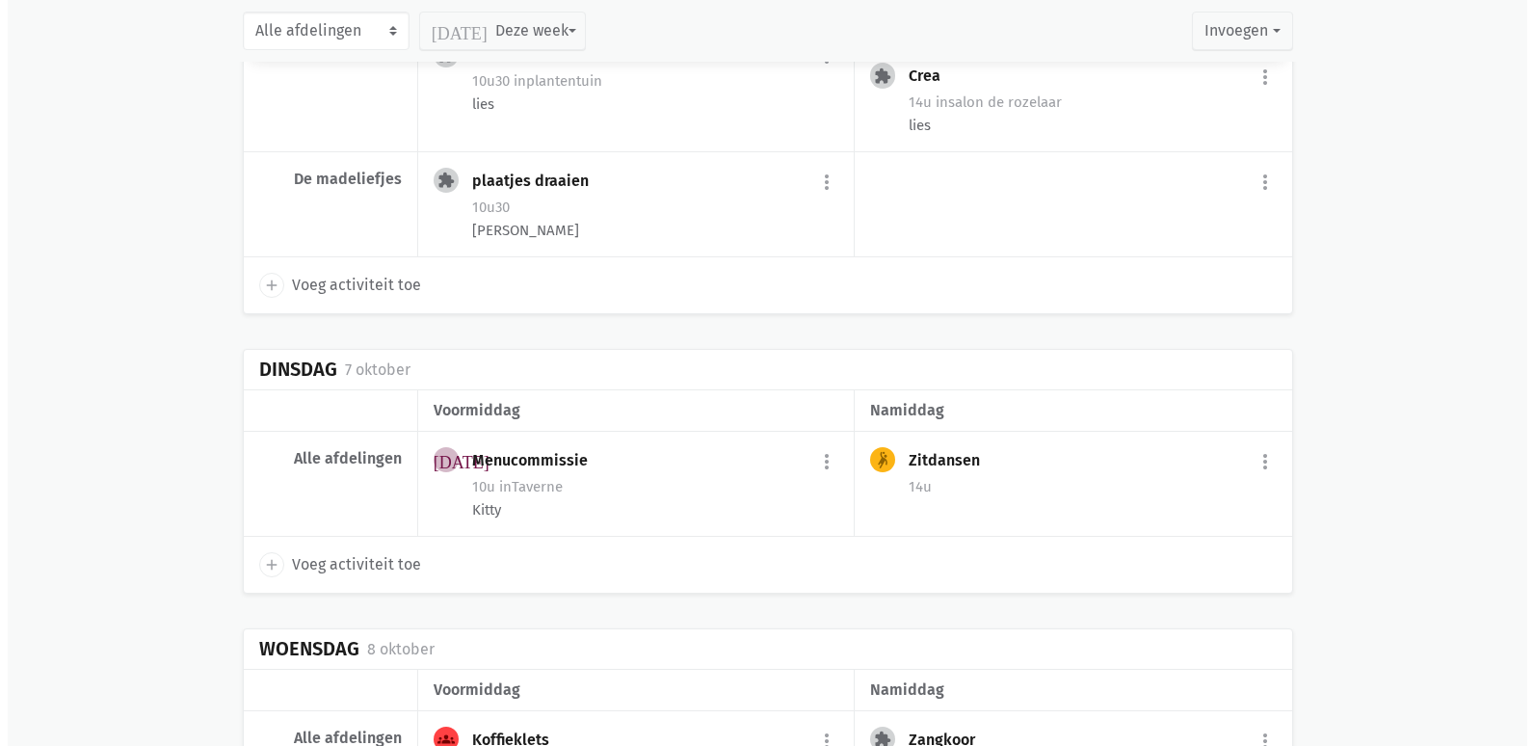
scroll to position [9112, 0]
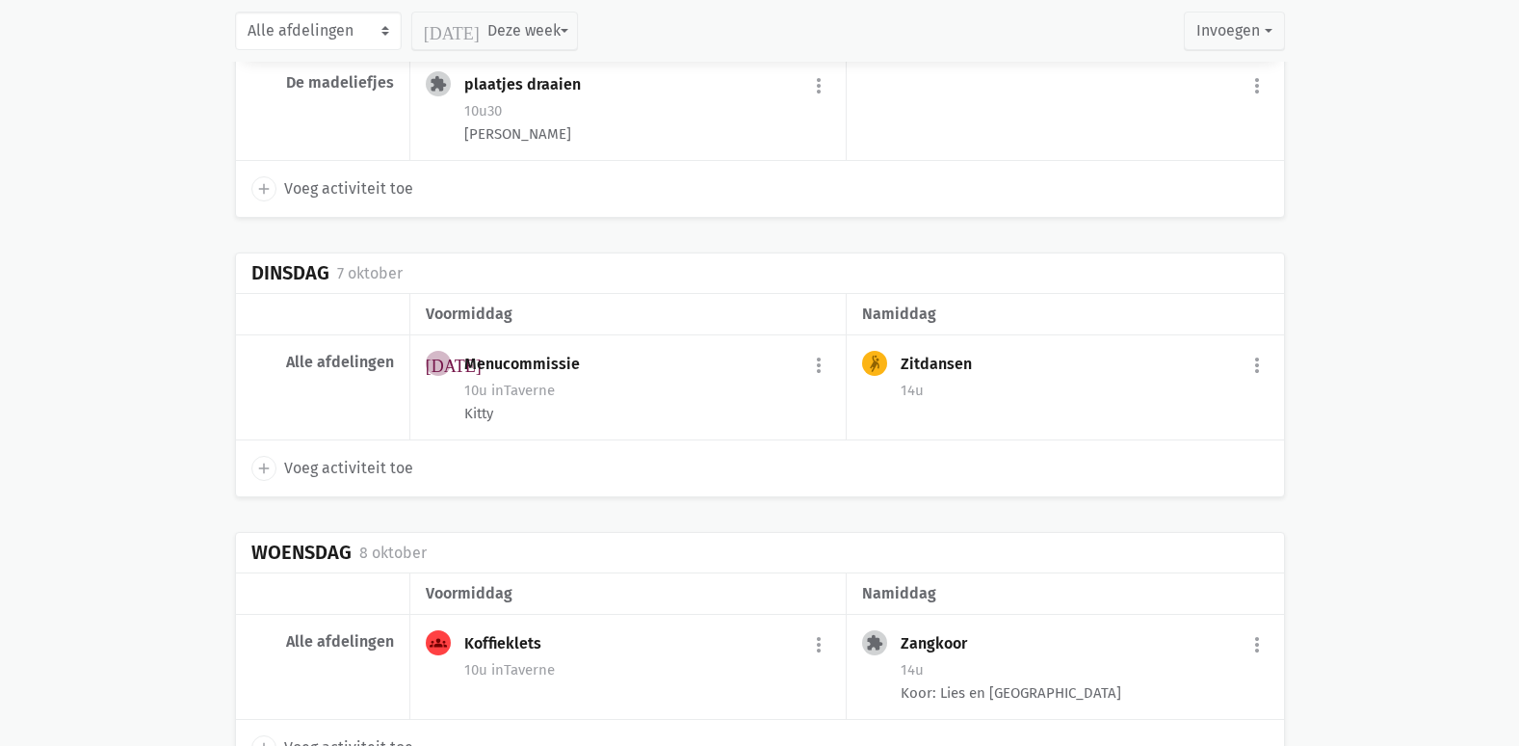
click at [341, 456] on span "Voeg activiteit toe" at bounding box center [348, 468] width 129 height 25
select select "14:00"
select select "15:00"
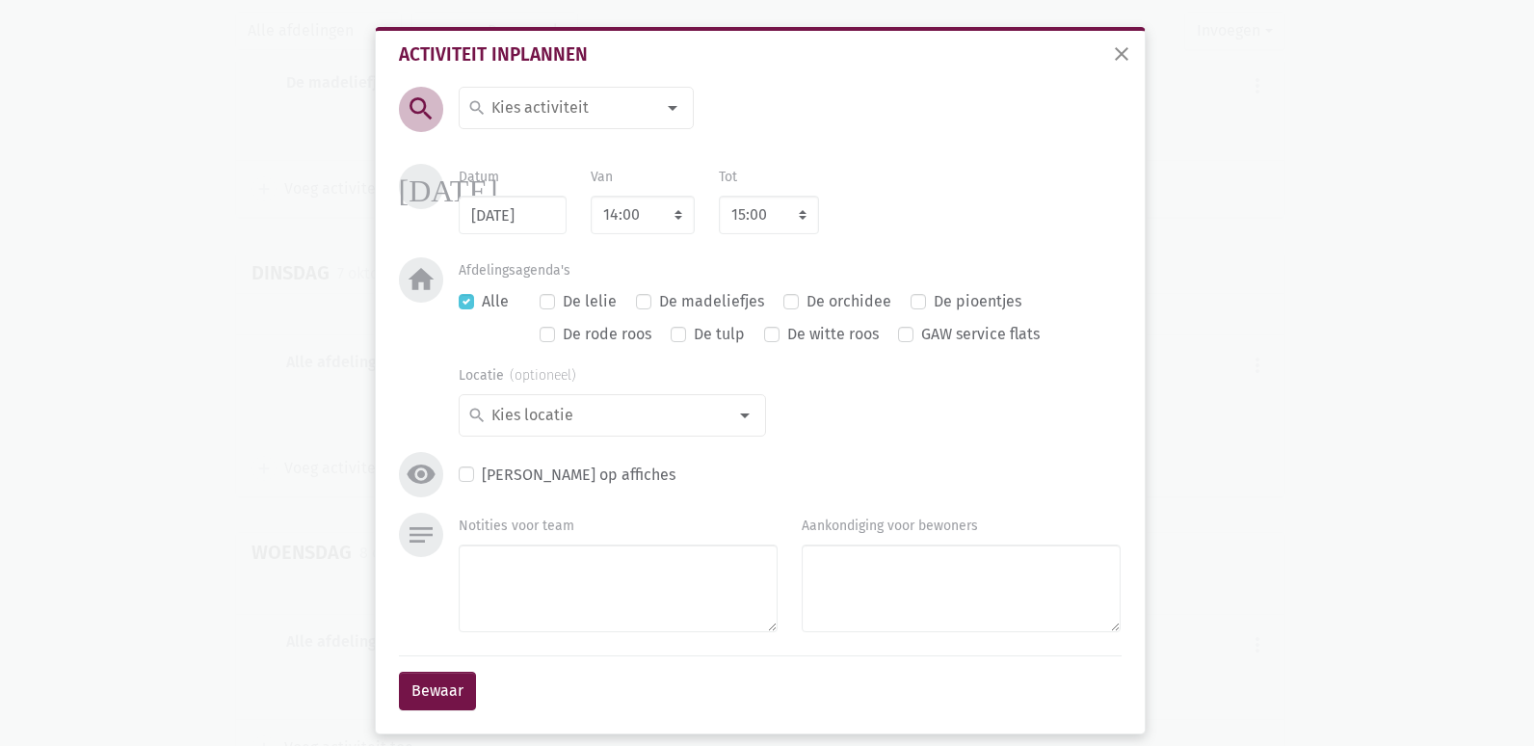
click at [523, 124] on div "search" at bounding box center [576, 108] width 235 height 42
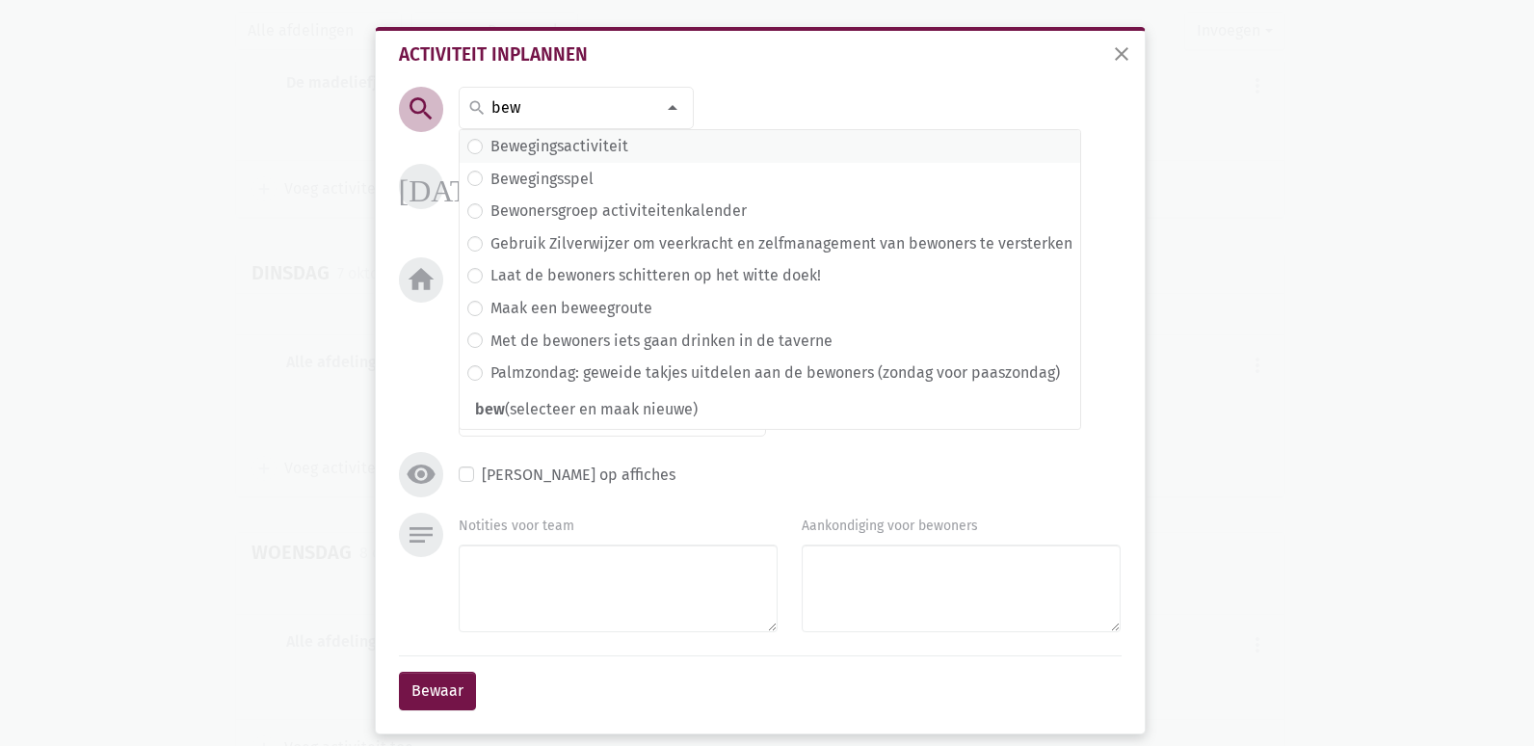
type input "bew"
click at [545, 145] on label "Bewegingsactiviteit" at bounding box center [559, 146] width 138 height 25
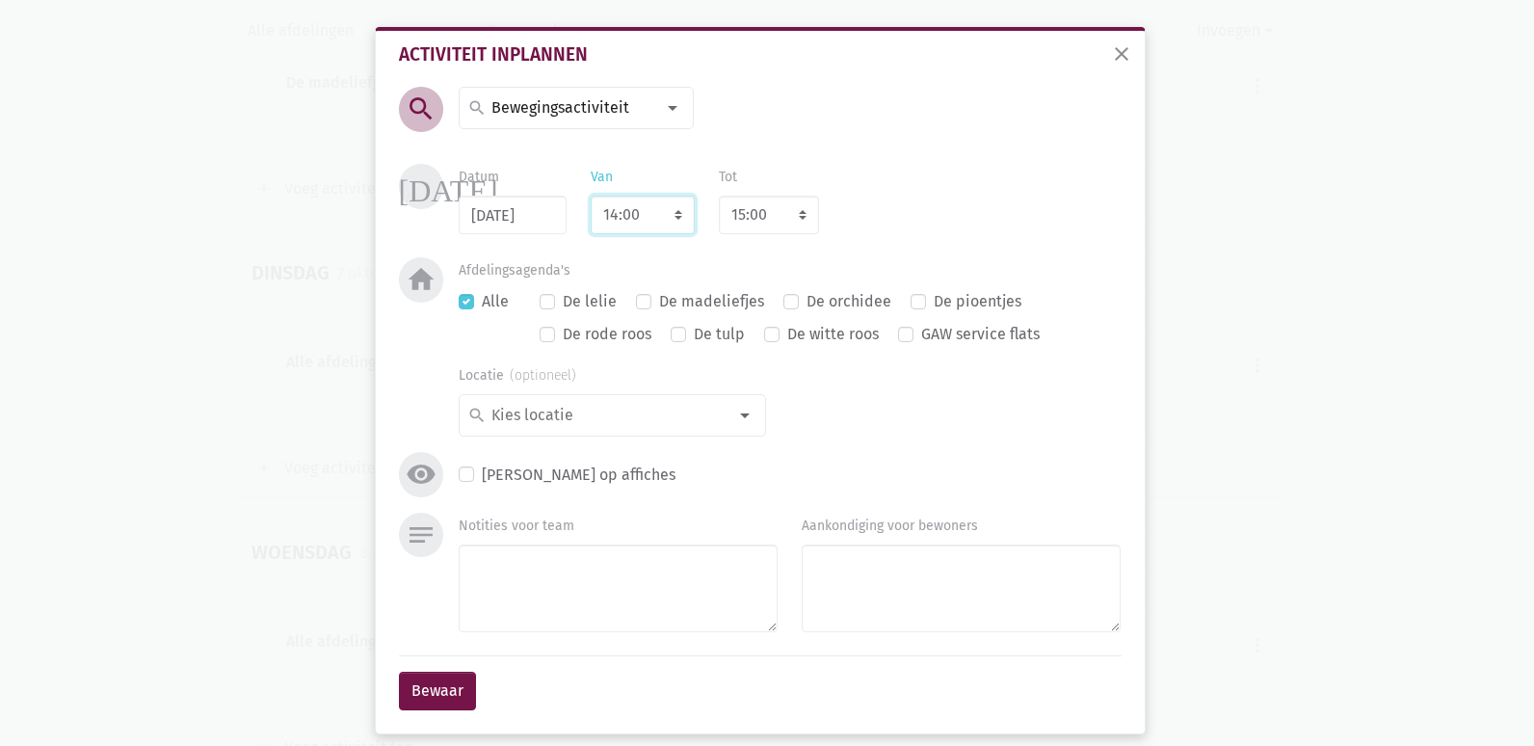
click at [644, 216] on select "7:00 7:15 7:30 7:45 8:00 8:15 8:30 8:45 9:00 9:15 9:30 9:45 10:00 10:15 10:30 1…" at bounding box center [643, 215] width 104 height 39
select select "10:30"
click at [591, 196] on select "7:00 7:15 7:30 7:45 8:00 8:15 8:30 8:45 9:00 9:15 9:30 9:45 10:00 10:15 10:30 1…" at bounding box center [643, 215] width 104 height 39
select select "11:30"
click at [563, 332] on label "De rode roos" at bounding box center [607, 334] width 89 height 25
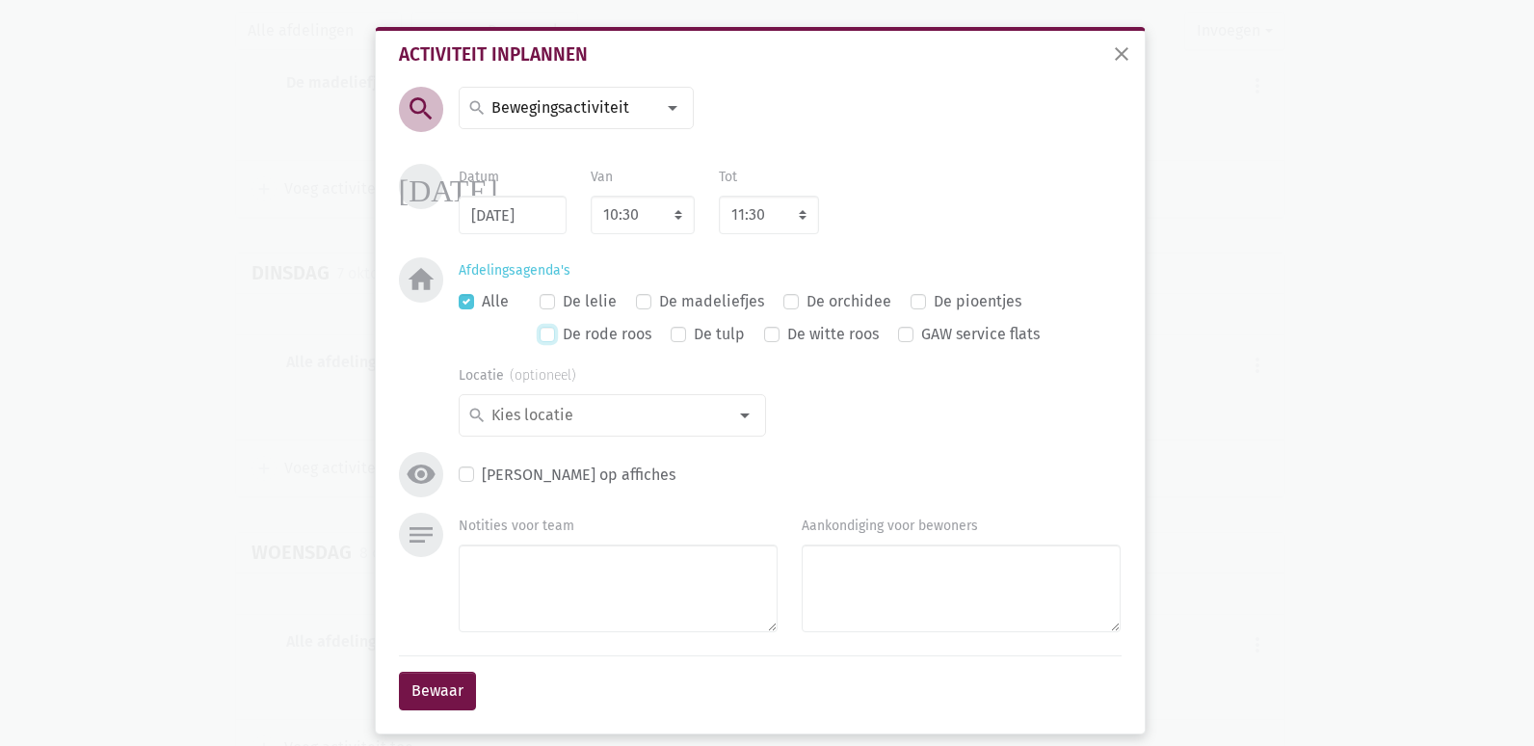
click at [539, 332] on input "De rode roos" at bounding box center [546, 332] width 15 height 20
checkbox input "true"
checkbox input "false"
click at [663, 303] on label "De madeliefjes" at bounding box center [711, 301] width 105 height 25
click at [651, 303] on input "De madeliefjes" at bounding box center [643, 299] width 15 height 20
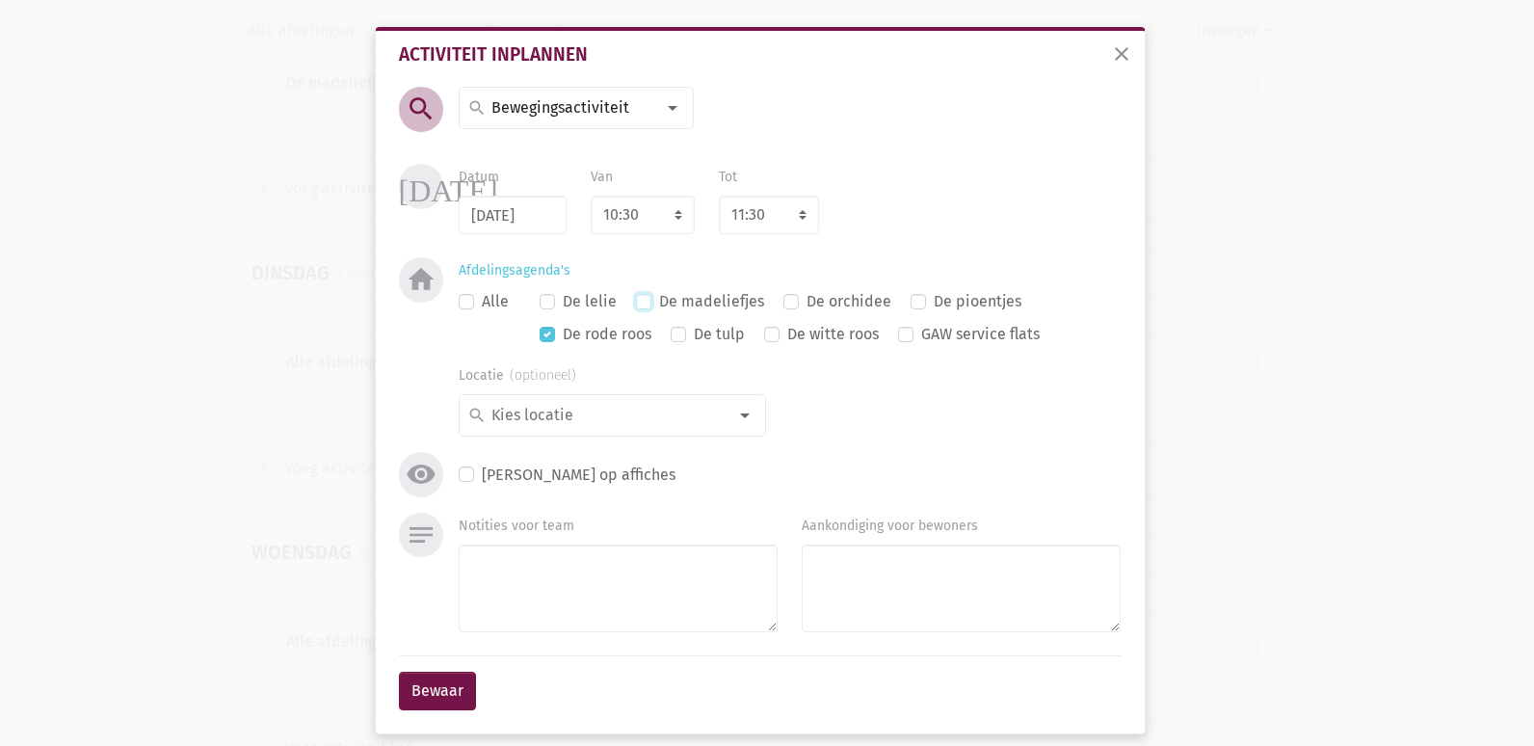
checkbox input "true"
click at [825, 339] on label "De witte roos" at bounding box center [833, 334] width 92 height 25
click at [779, 339] on input "De witte roos" at bounding box center [771, 332] width 15 height 20
checkbox input "true"
click at [725, 416] on div at bounding box center [744, 415] width 39 height 39
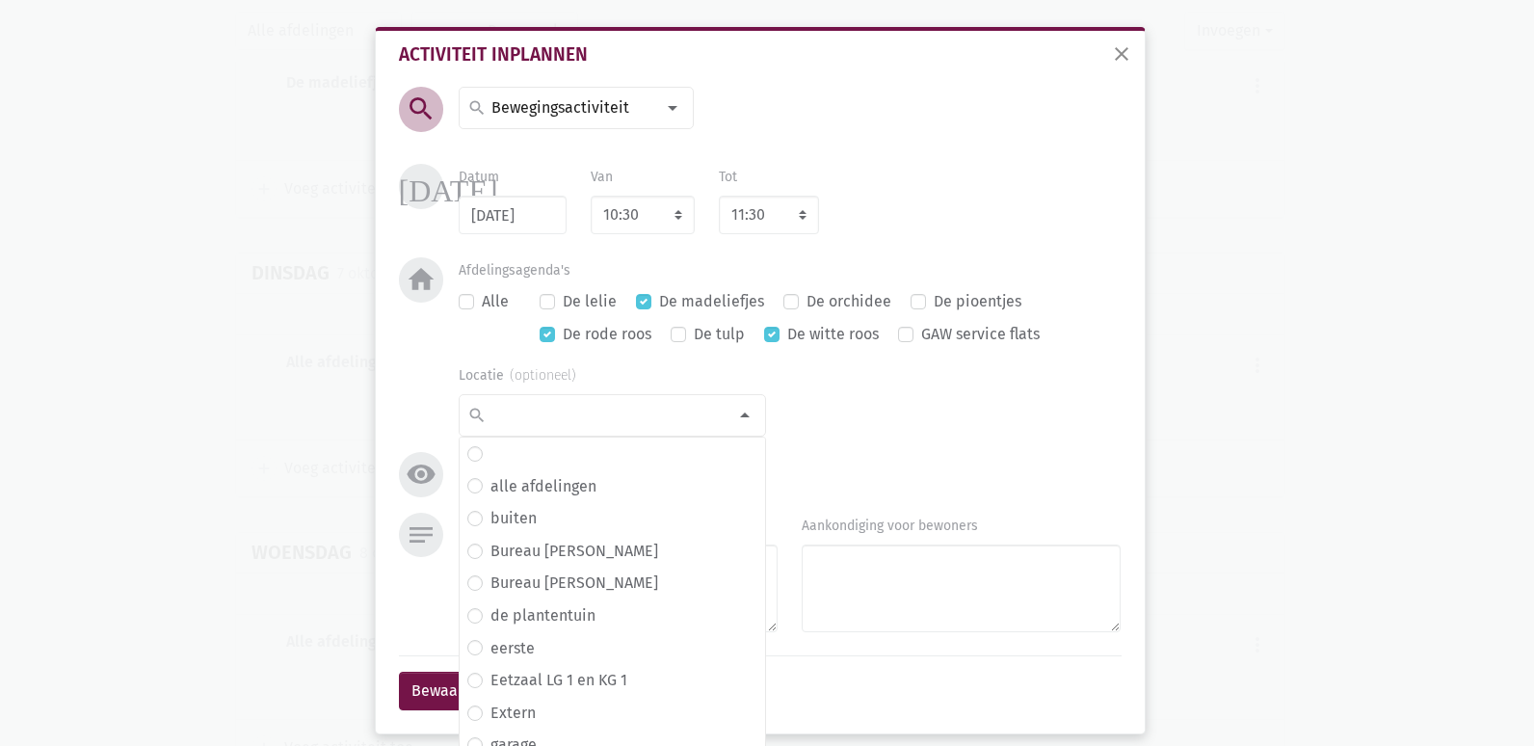
click at [854, 410] on div "Locatie search alle afdelingen buiten Bureau Dante Bureau [PERSON_NAME] de plan…" at bounding box center [789, 399] width 710 height 74
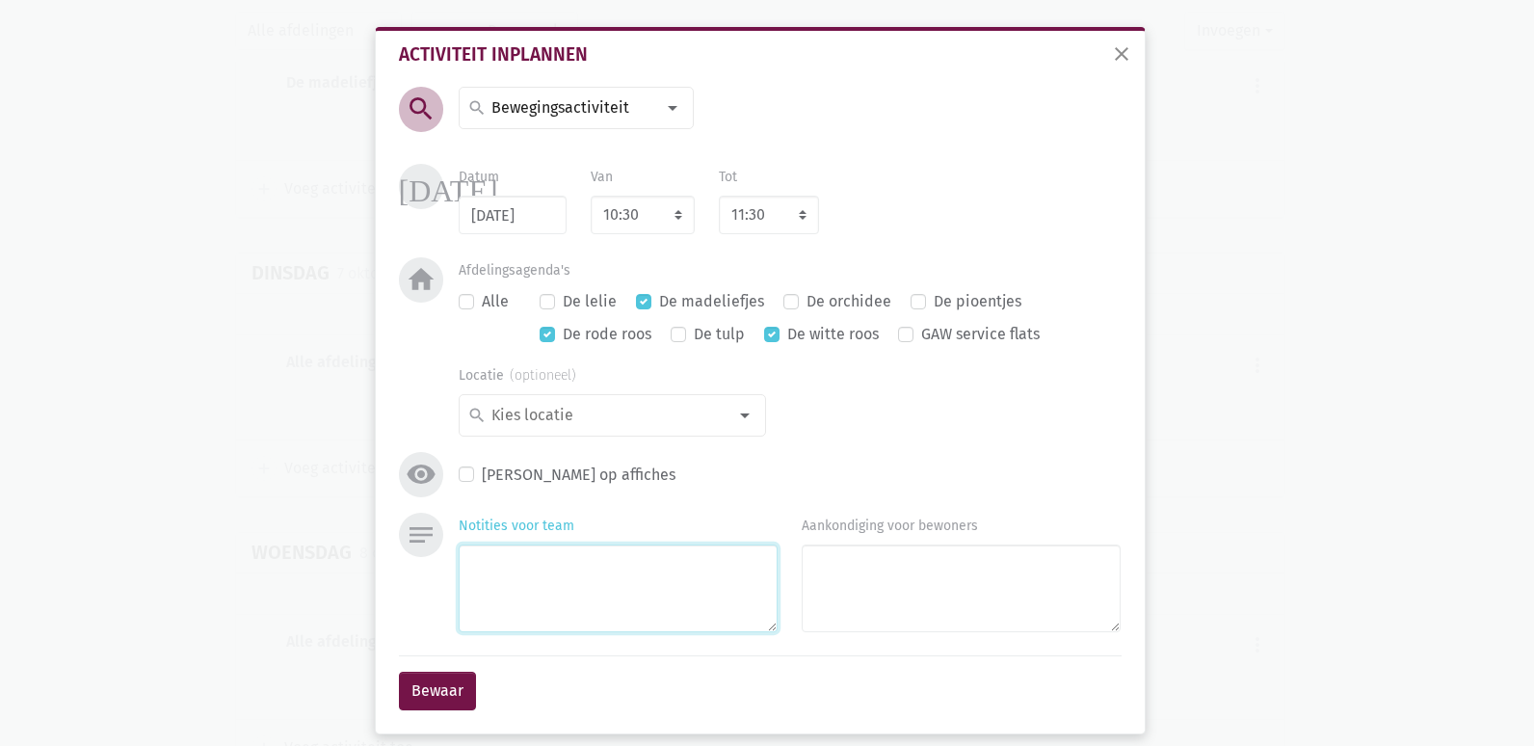
click at [559, 579] on textarea "Notities voor team" at bounding box center [618, 588] width 319 height 88
type textarea "0: Jolien"
drag, startPoint x: 451, startPoint y: 658, endPoint x: 450, endPoint y: 680, distance: 22.2
click at [451, 664] on div "Bewaar" at bounding box center [760, 690] width 723 height 70
click at [449, 681] on button "Bewaar" at bounding box center [437, 690] width 77 height 39
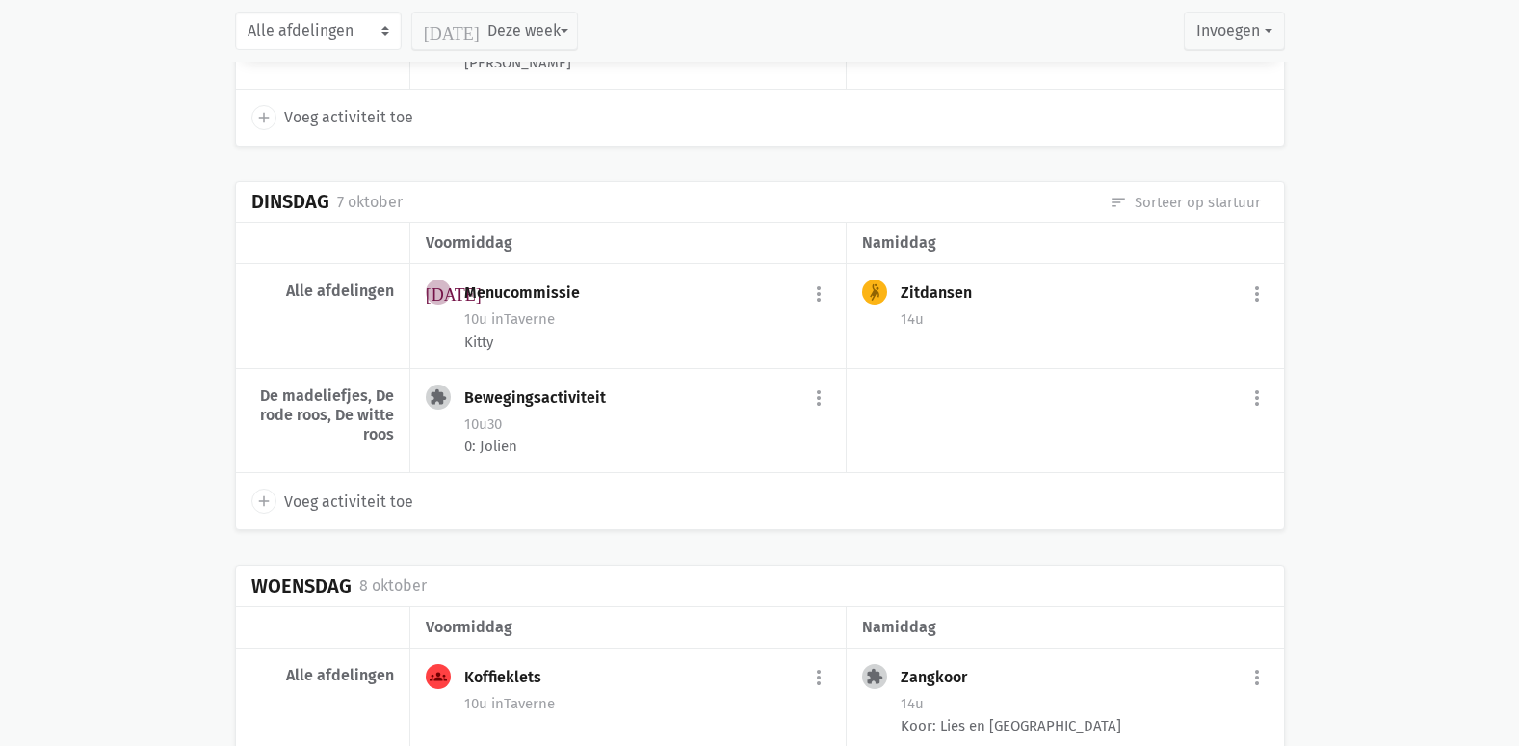
scroll to position [9150, 0]
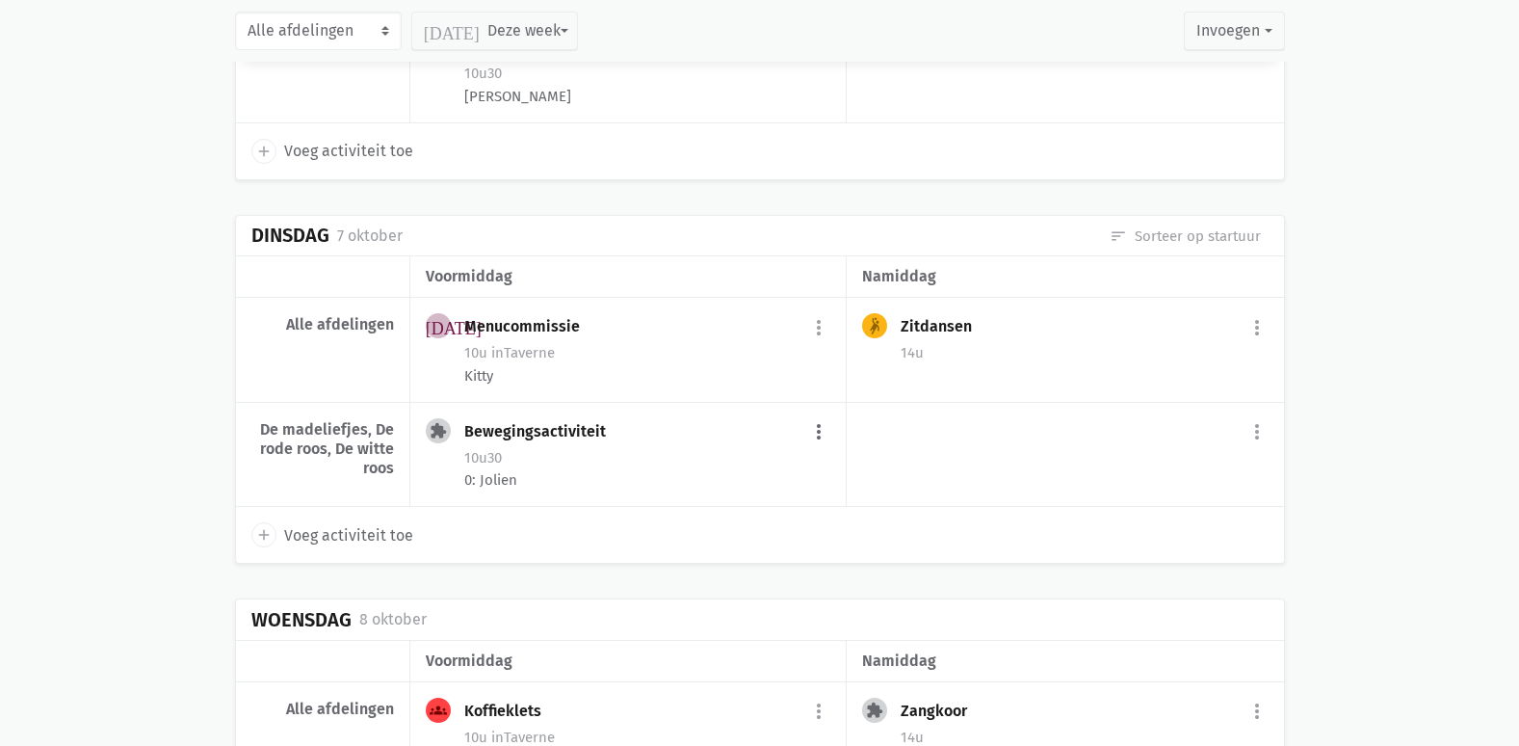
click at [814, 414] on button "more_vert" at bounding box center [818, 432] width 23 height 37
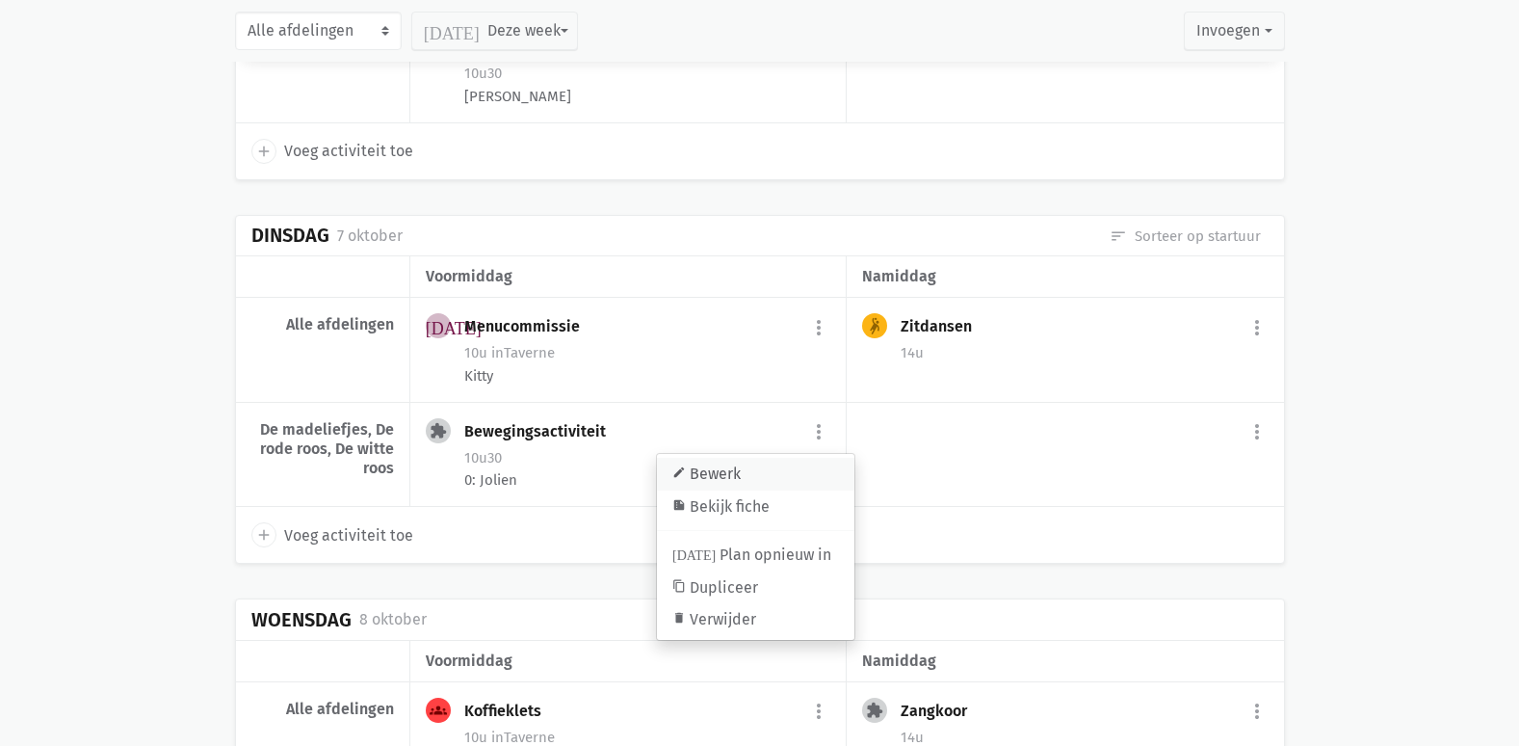
click at [722, 458] on link "edit Bewerk" at bounding box center [755, 474] width 197 height 33
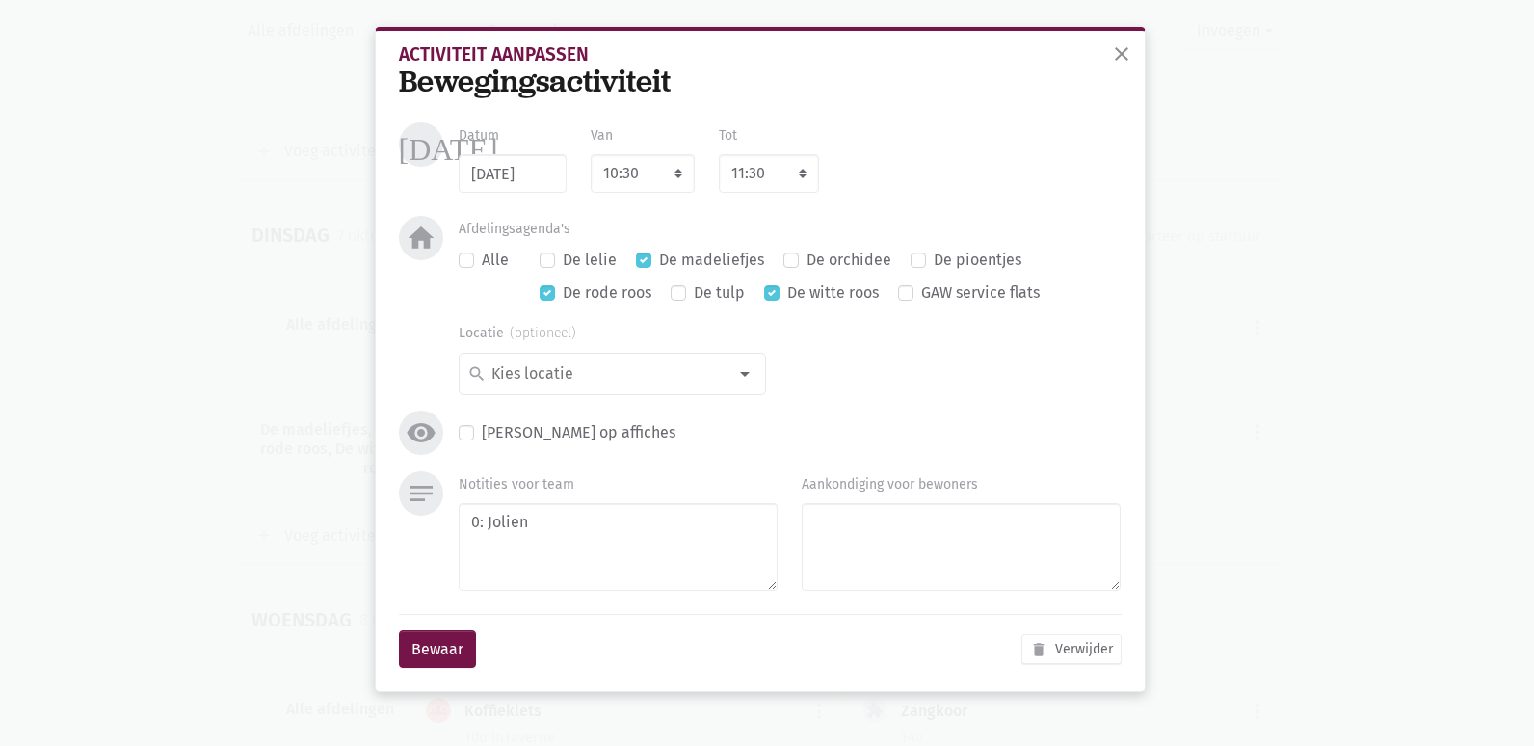
click at [653, 255] on div "De madeliefjes" at bounding box center [700, 260] width 128 height 25
click at [659, 252] on label "De madeliefjes" at bounding box center [711, 260] width 105 height 25
click at [645, 252] on input "De madeliefjes" at bounding box center [643, 258] width 15 height 20
checkbox input "false"
click at [460, 653] on button "Bewaar" at bounding box center [437, 649] width 77 height 39
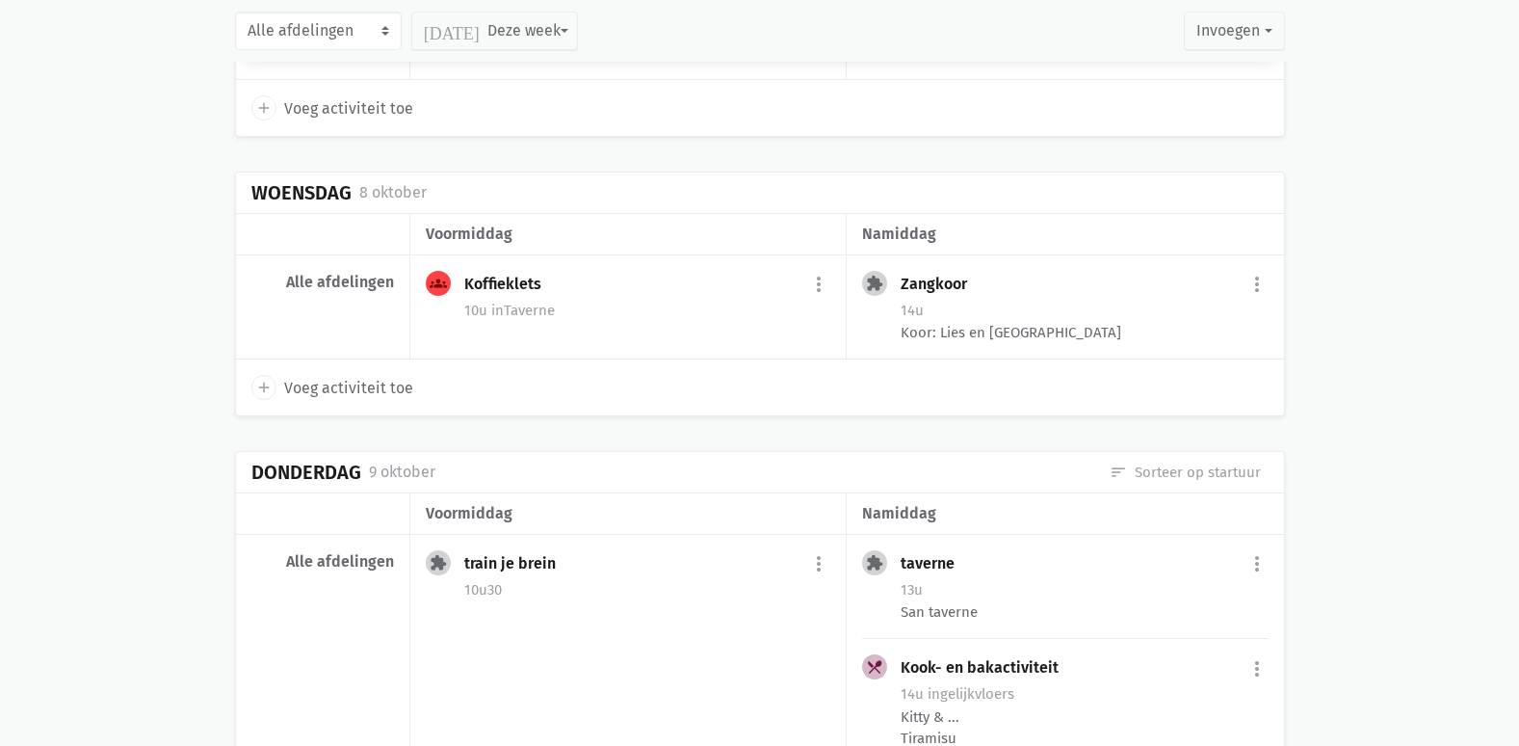
scroll to position [9377, 0]
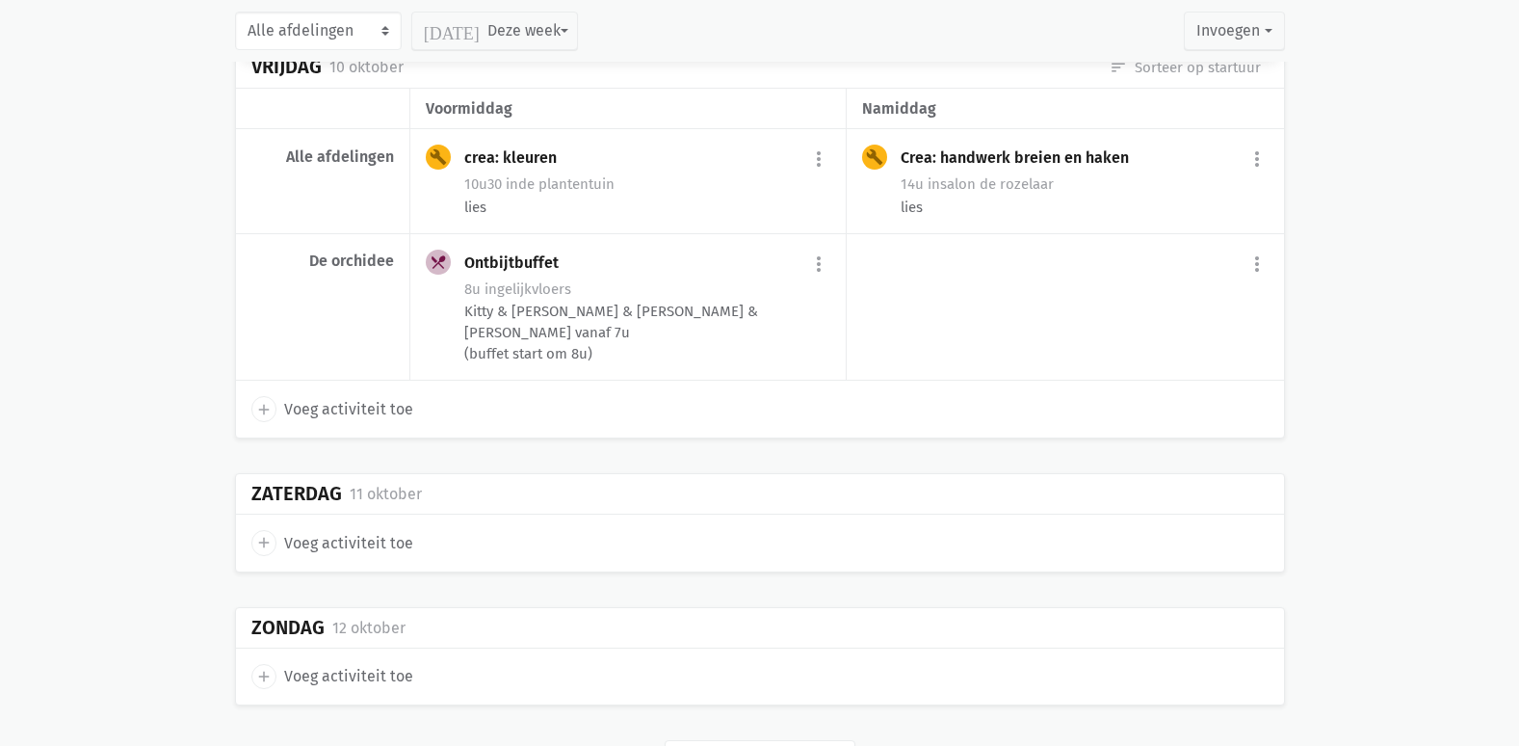
scroll to position [10402, 0]
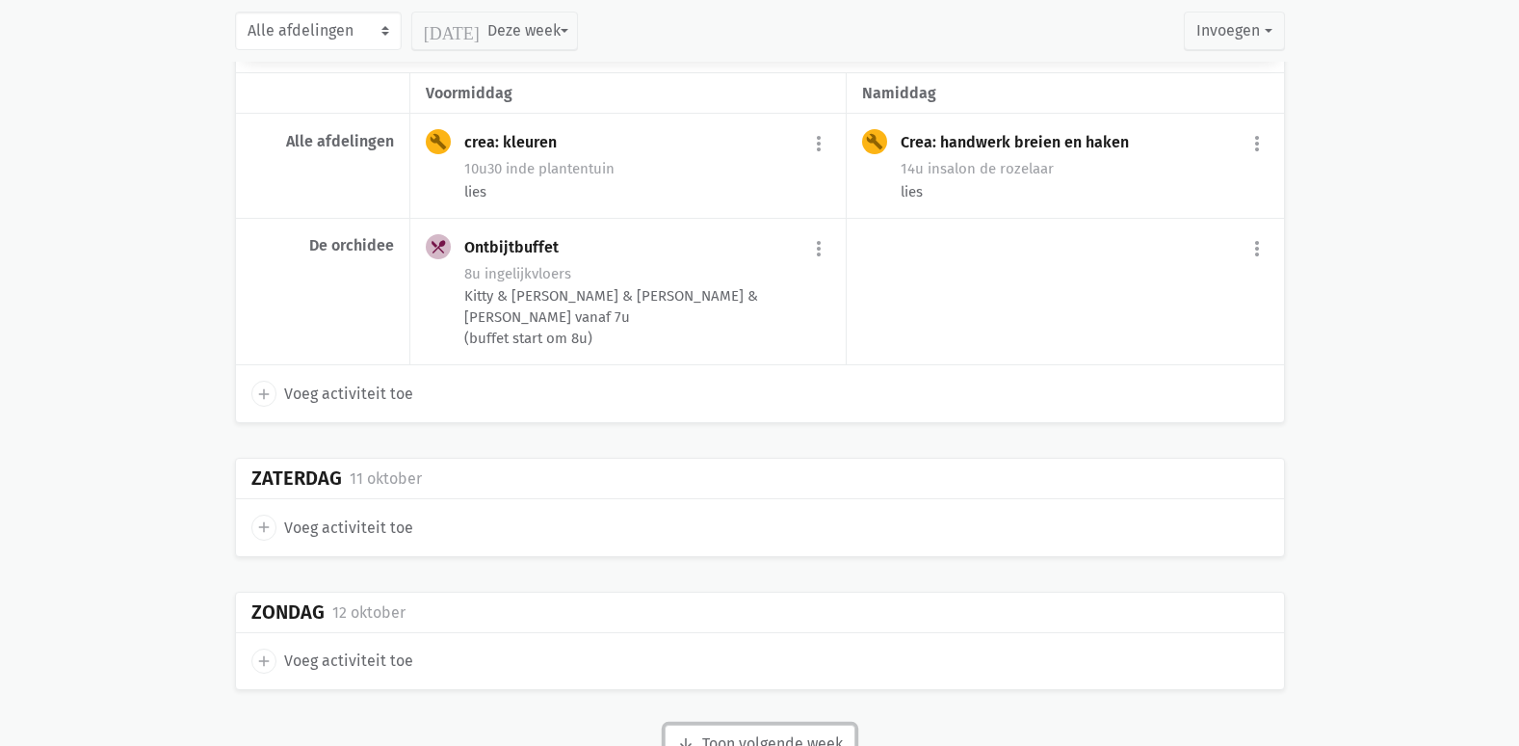
click at [768, 724] on button "arrow_downward Week wordt geladen Toon volgende week" at bounding box center [760, 743] width 191 height 39
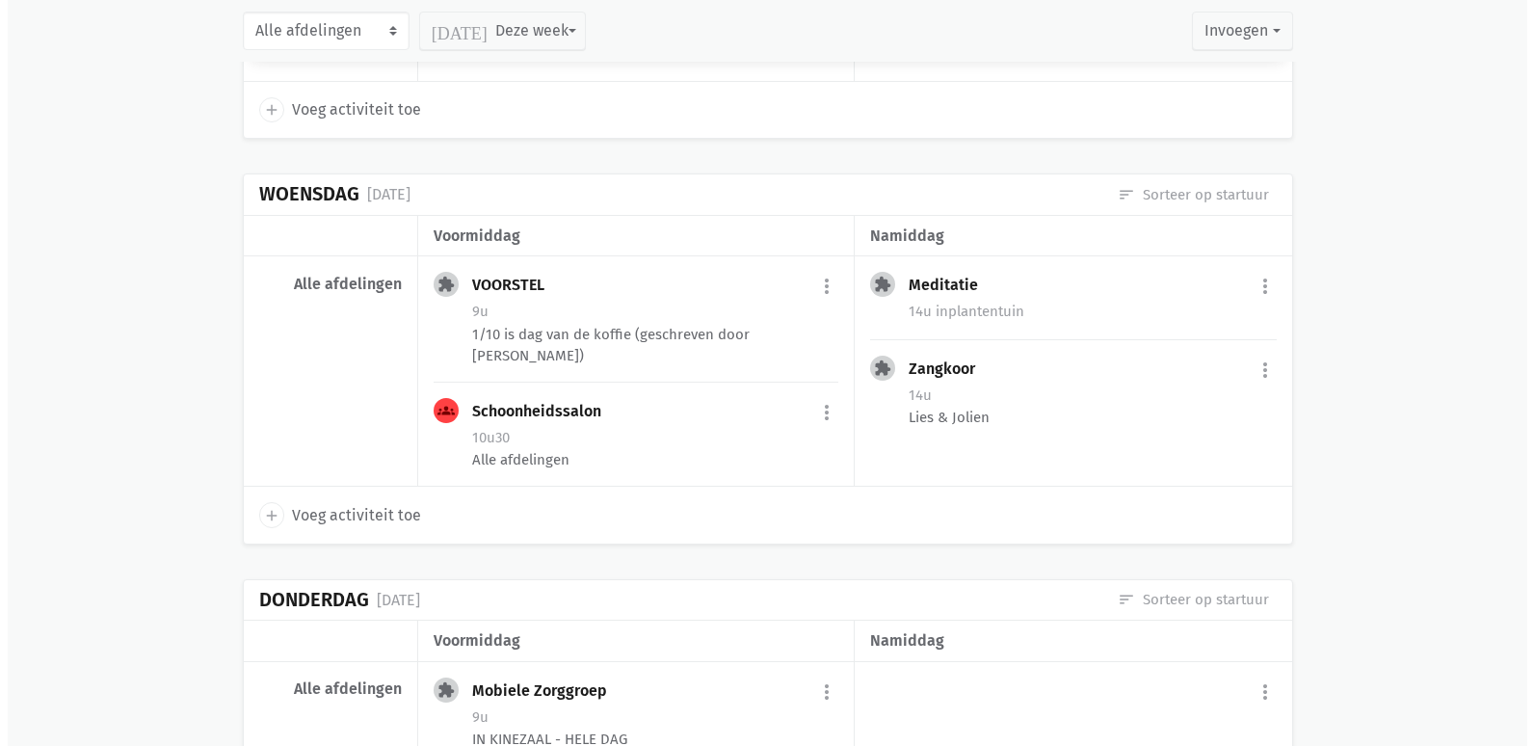
scroll to position [6679, 0]
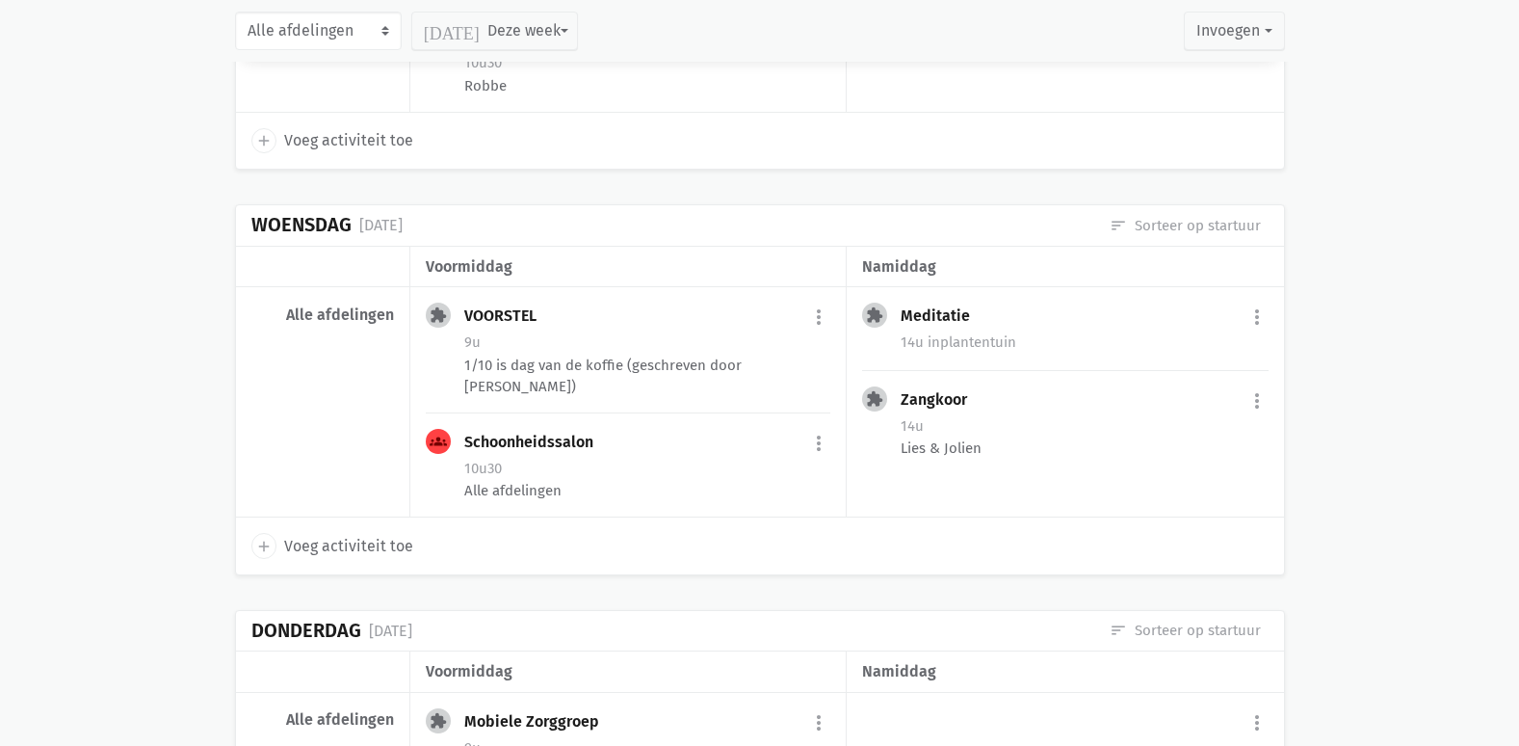
click at [323, 534] on span "Voeg activiteit toe" at bounding box center [348, 546] width 129 height 25
select select "14:00"
select select "15:00"
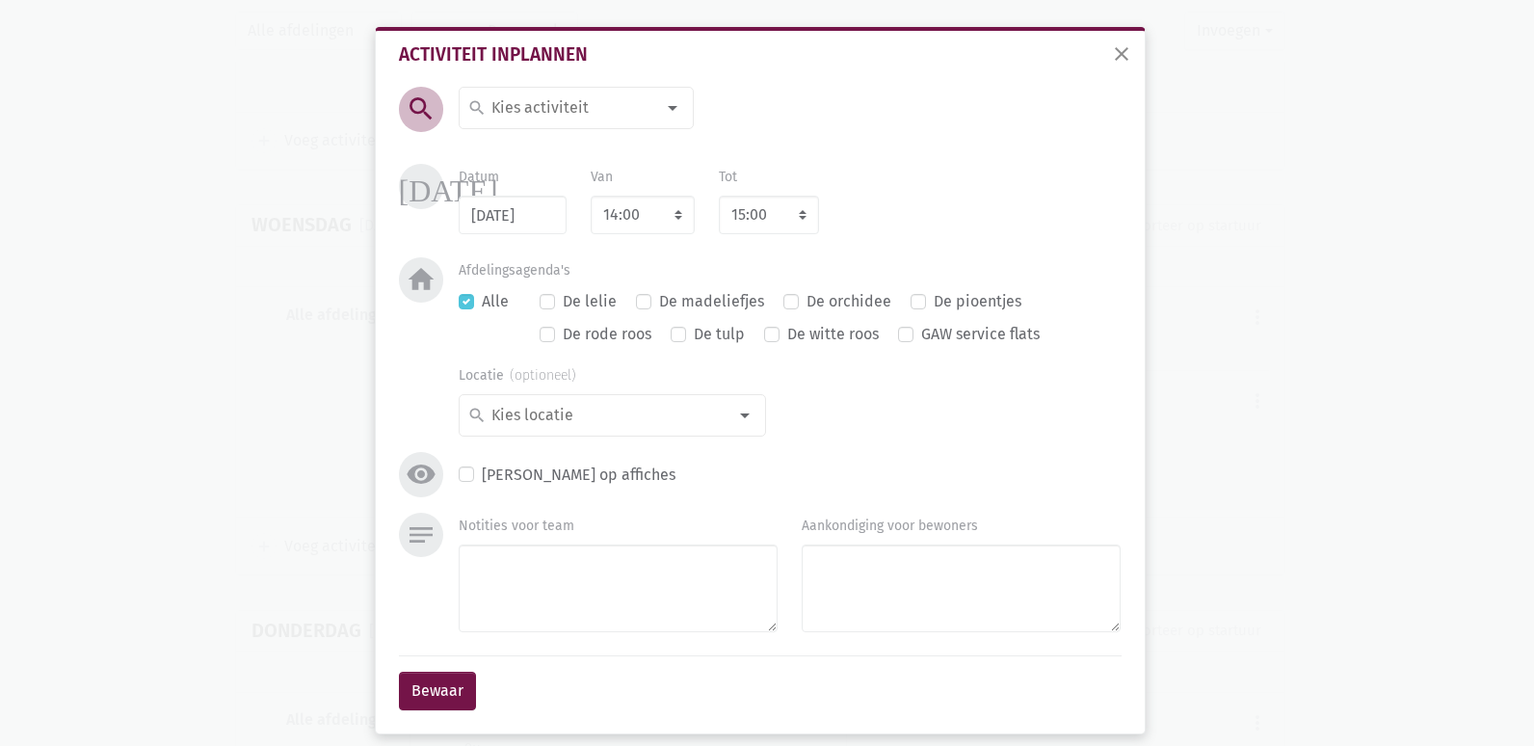
click at [670, 104] on div at bounding box center [672, 108] width 39 height 39
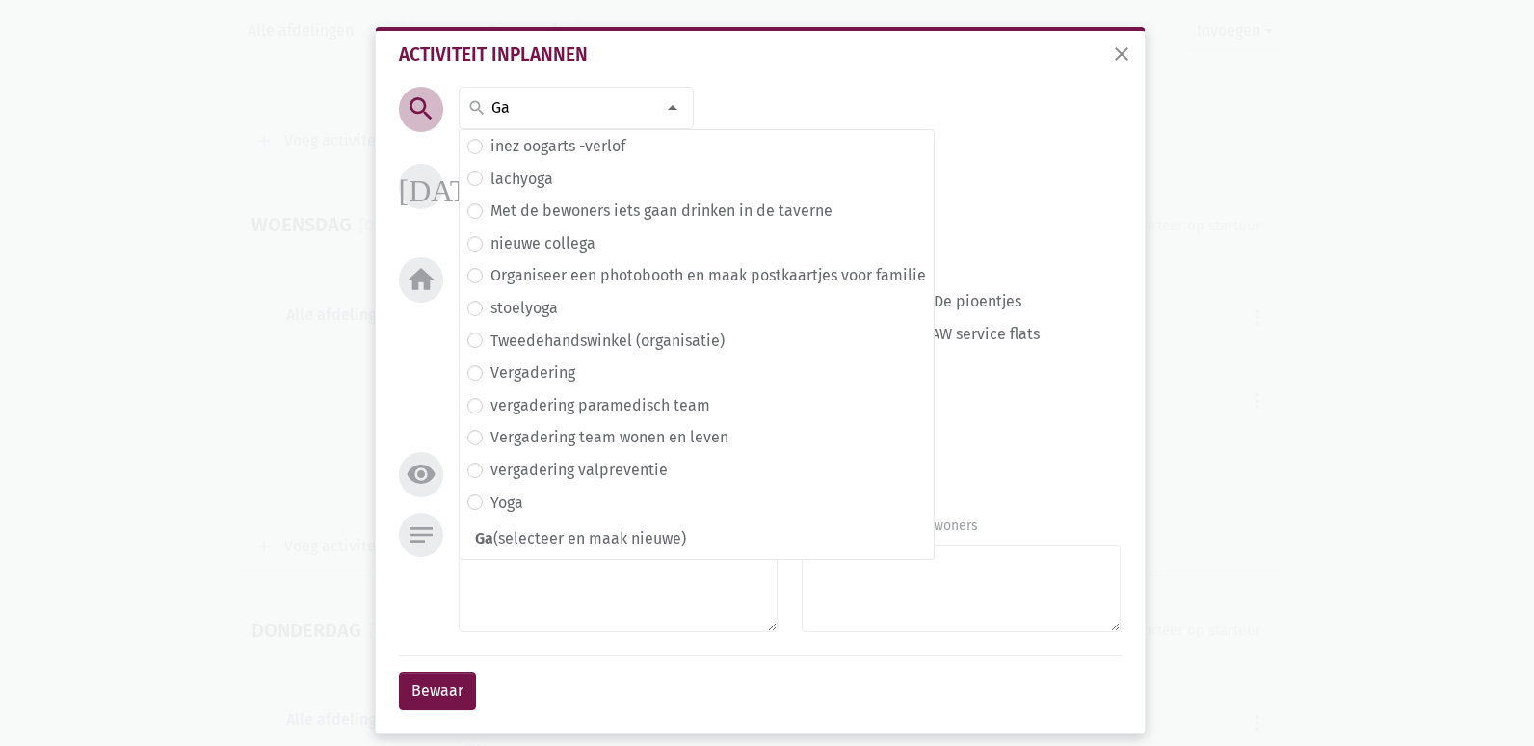
type input "G"
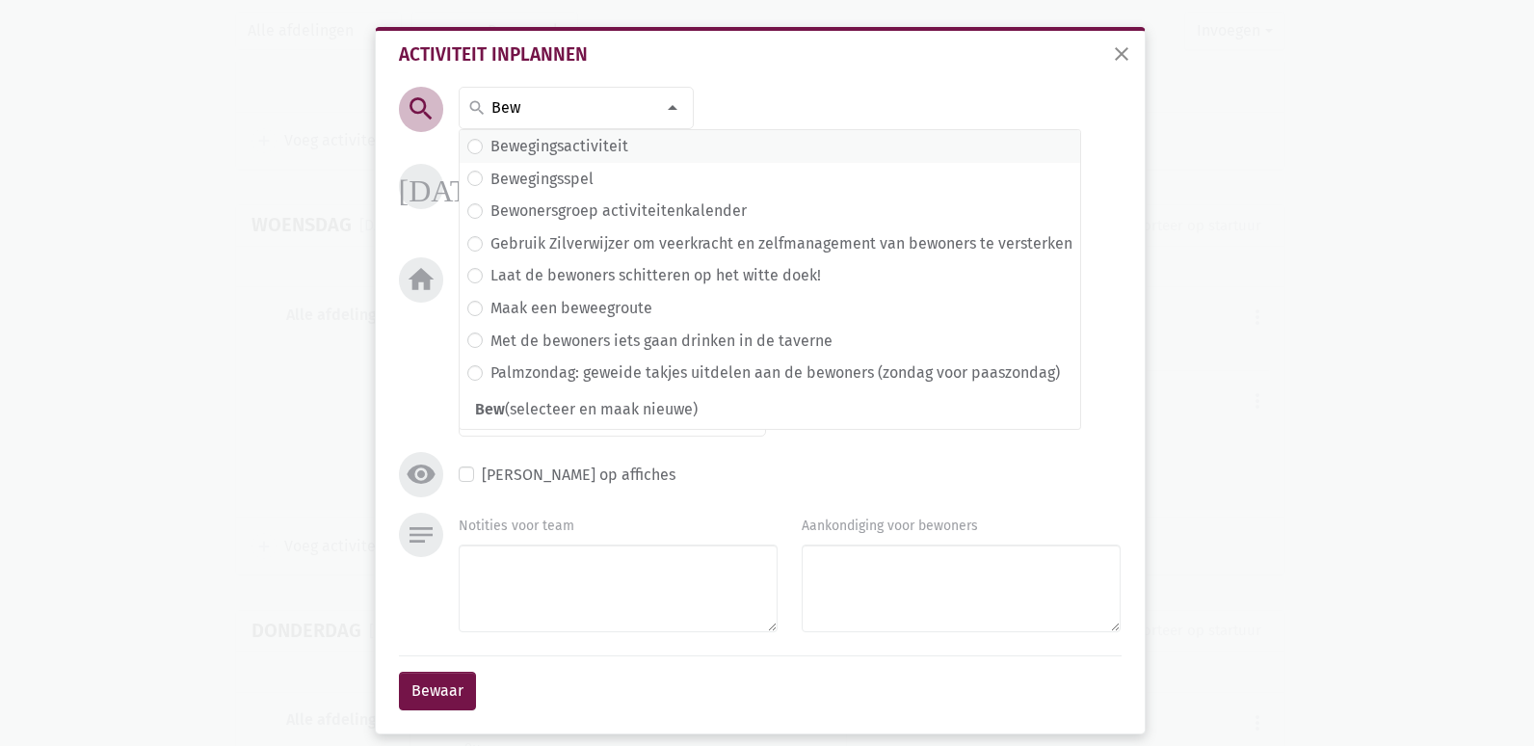
type input "Bew"
click at [625, 148] on span "Bewegingsactiviteit" at bounding box center [769, 146] width 605 height 25
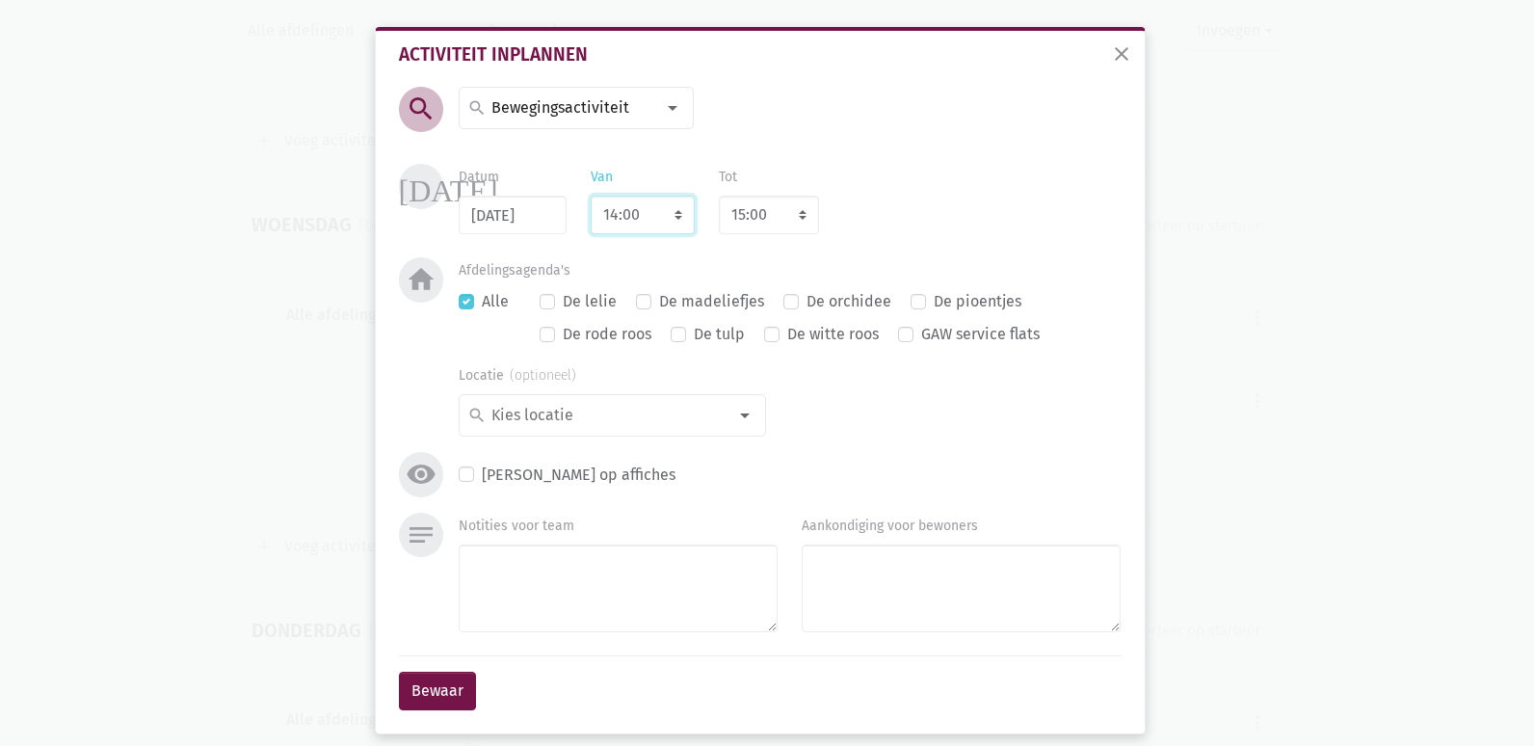
click at [637, 217] on select "7:00 7:15 7:30 7:45 8:00 8:15 8:30 8:45 9:00 9:15 9:30 9:45 10:00 10:15 10:30 1…" at bounding box center [643, 215] width 104 height 39
click at [648, 217] on select "7:00 7:15 7:30 7:45 8:00 8:15 8:30 8:45 9:00 9:15 9:30 9:45 10:00 10:15 10:30 1…" at bounding box center [643, 215] width 104 height 39
click at [591, 196] on select "7:00 7:15 7:30 7:45 8:00 8:15 8:30 8:45 9:00 9:15 9:30 9:45 10:00 10:15 10:30 1…" at bounding box center [643, 215] width 104 height 39
click at [629, 215] on select "7:00 7:15 7:30 7:45 8:00 8:15 8:30 8:45 9:00 9:15 9:30 9:45 10:00 10:15 10:30 1…" at bounding box center [643, 215] width 104 height 39
click at [758, 211] on select "8:00 8:15 8:30 8:45 9:00 9:15 9:30 9:45 10:00 10:15 10:30 10:45 11:00 11:15 11:…" at bounding box center [769, 215] width 100 height 39
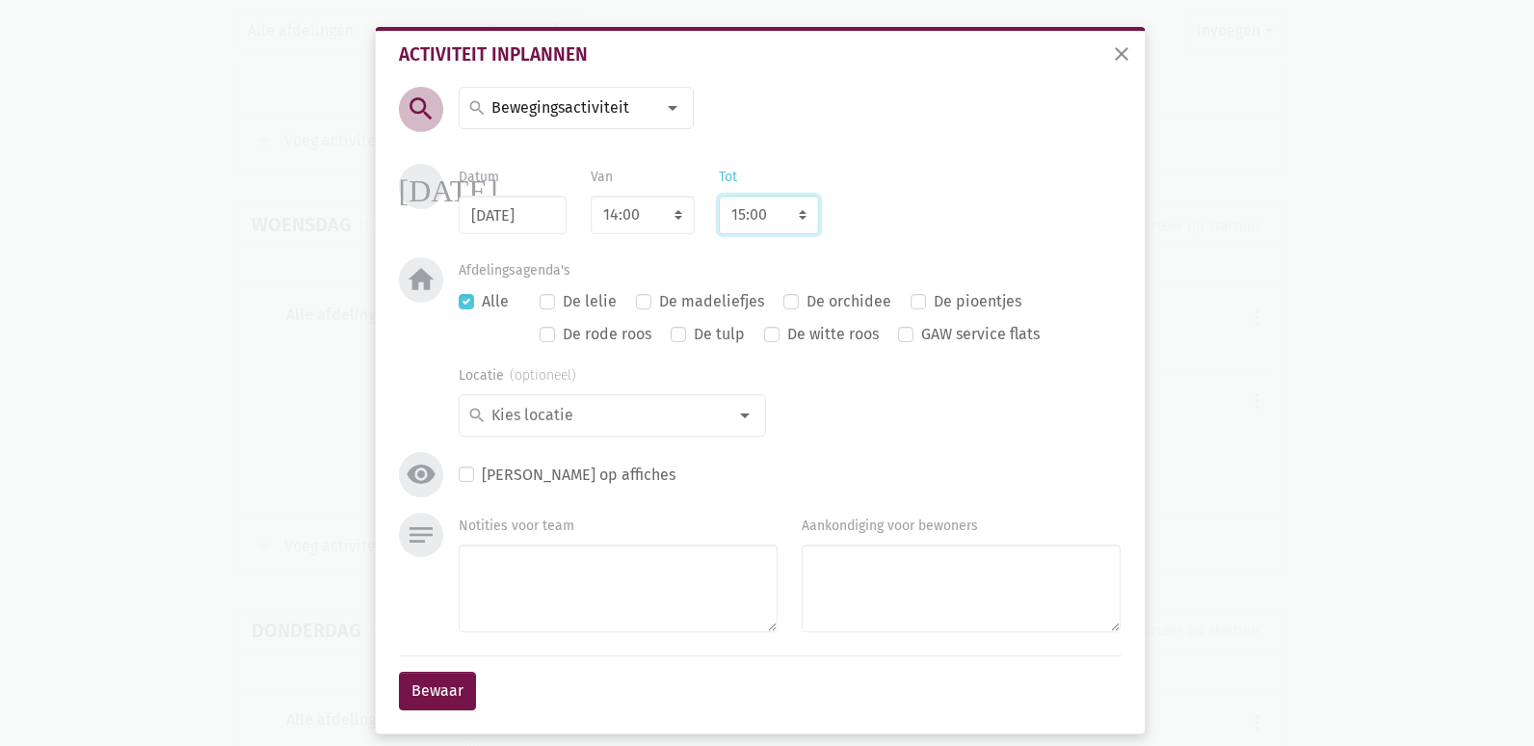
select select "15:30"
click at [719, 196] on select "8:00 8:15 8:30 8:45 9:00 9:15 9:30 9:45 10:00 10:15 10:30 10:45 11:00 11:15 11:…" at bounding box center [769, 215] width 100 height 39
click at [659, 301] on label "De madeliefjes" at bounding box center [711, 301] width 105 height 25
click at [636, 301] on input "De madeliefjes" at bounding box center [643, 299] width 15 height 20
checkbox input "true"
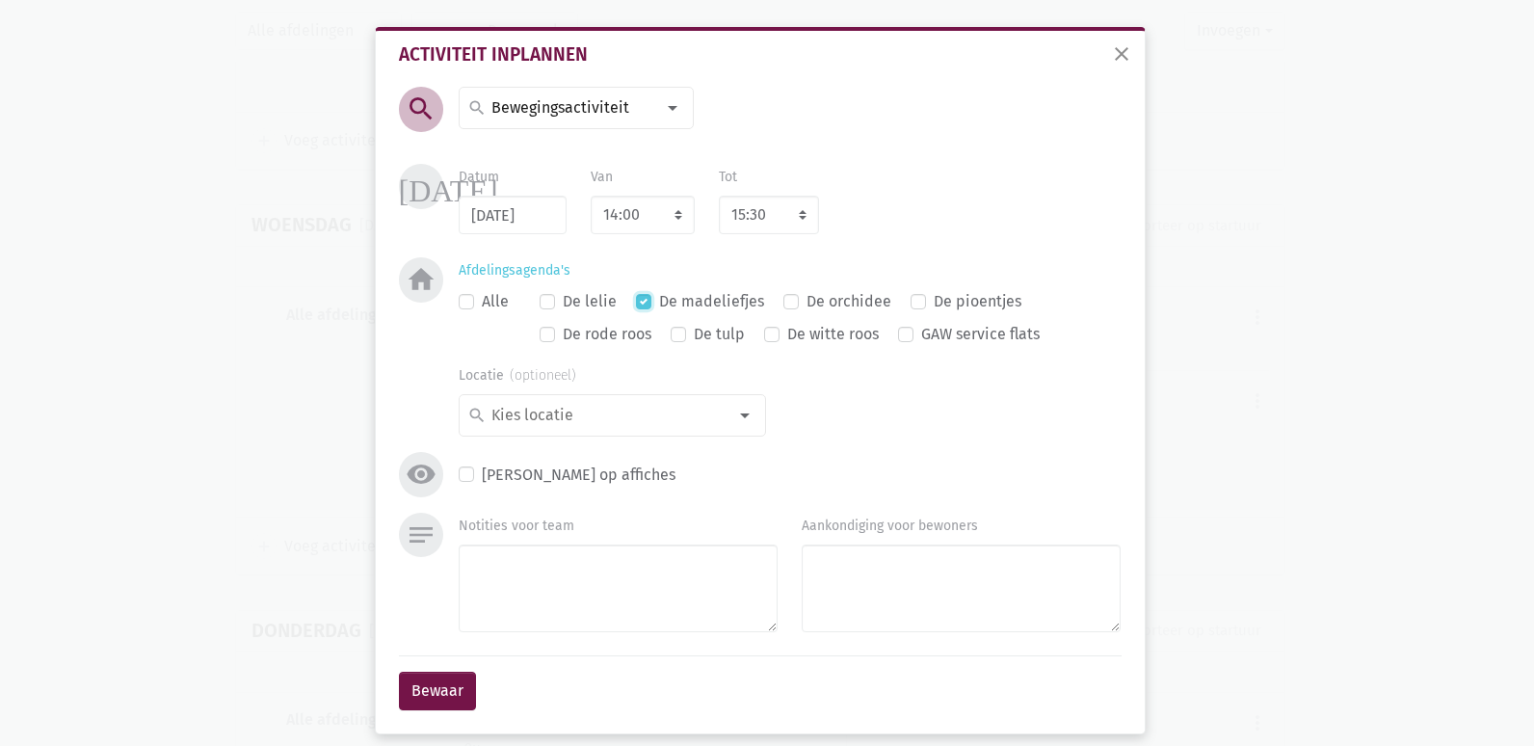
checkbox input "false"
click at [732, 404] on div at bounding box center [744, 415] width 39 height 39
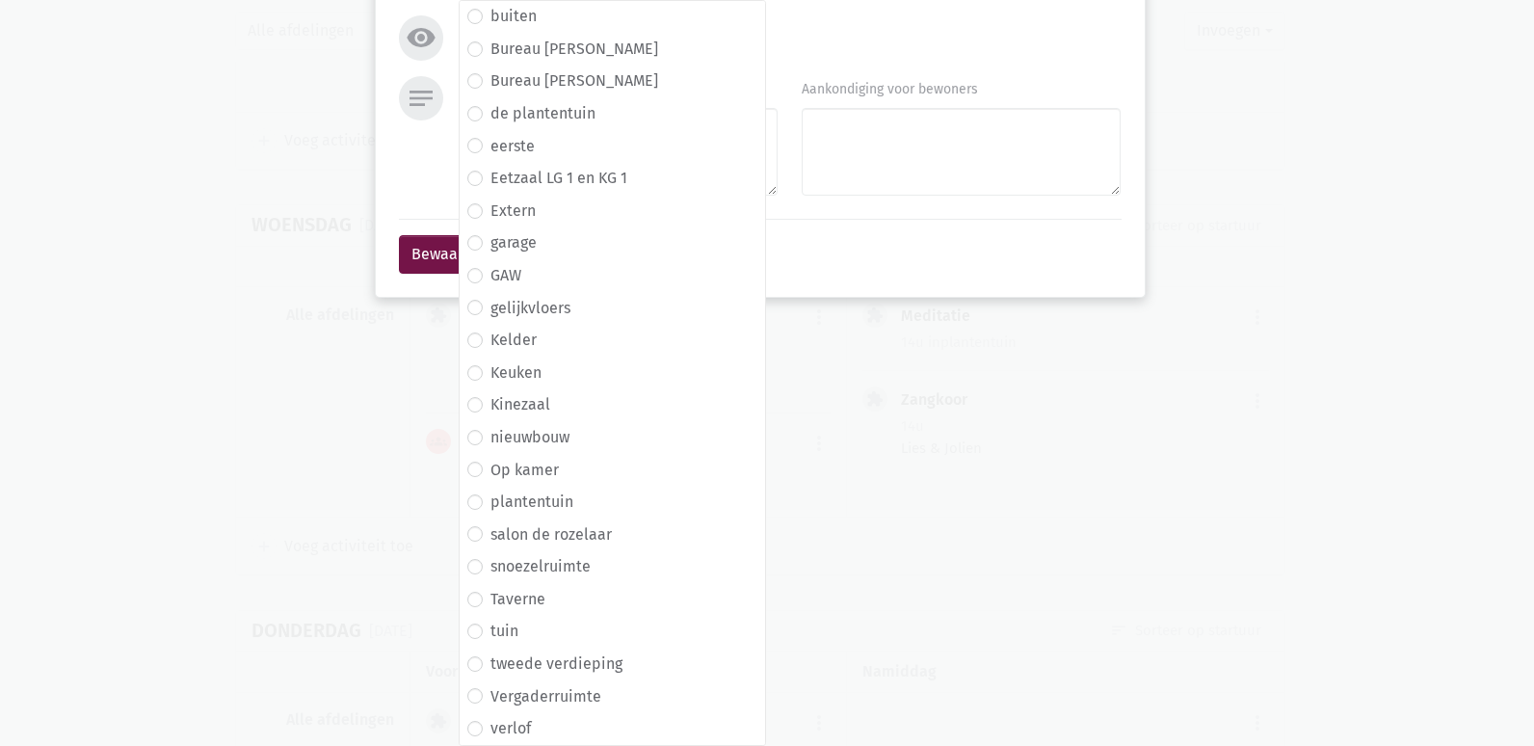
scroll to position [0, 0]
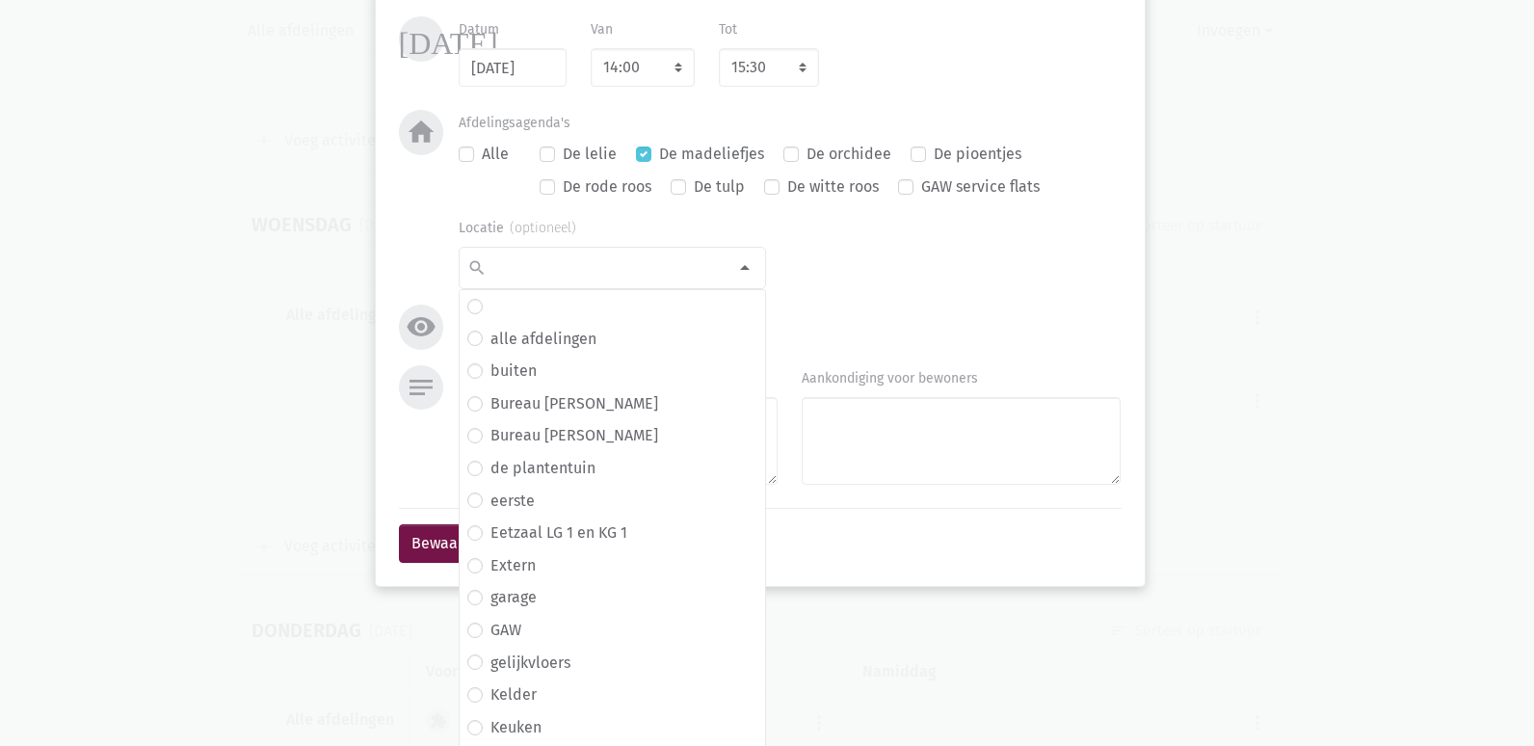
drag, startPoint x: 806, startPoint y: 323, endPoint x: 798, endPoint y: 337, distance: 16.9
click at [806, 322] on div "search search [DATE] 2de handswinkel [GEOGRAPHIC_DATA] administratie adventkran…" at bounding box center [760, 152] width 732 height 426
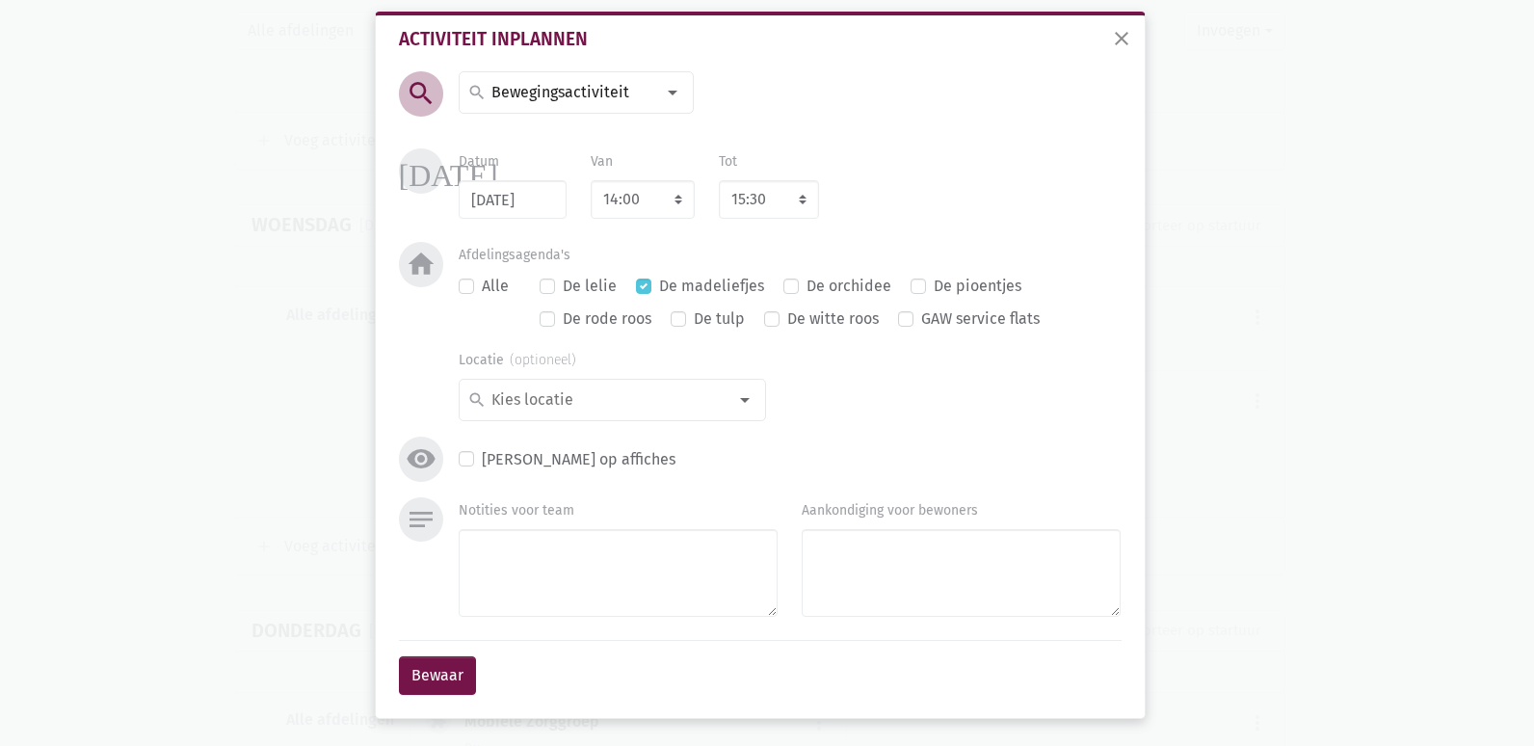
scroll to position [15, 0]
click at [574, 568] on textarea "Notities voor team" at bounding box center [618, 573] width 319 height 88
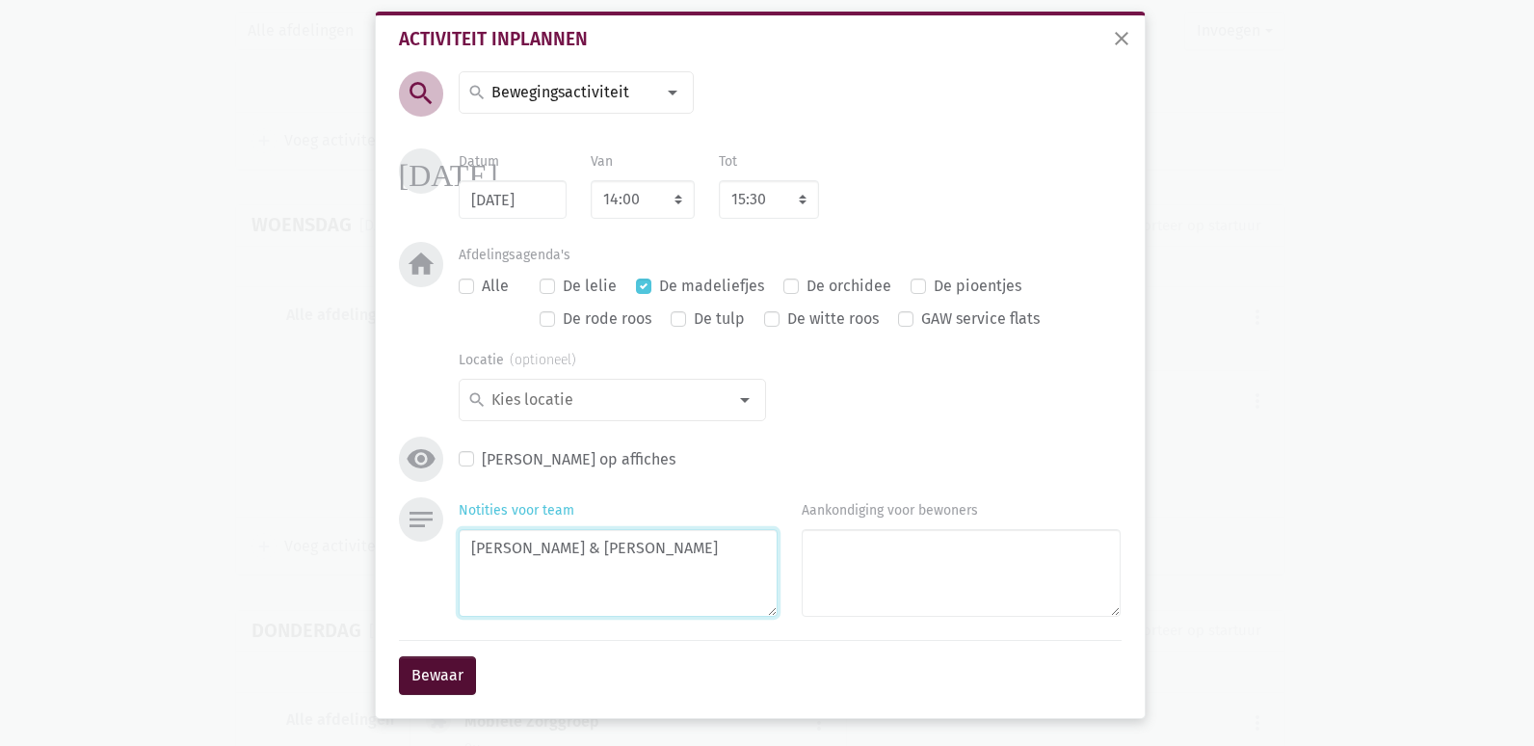
type textarea "[PERSON_NAME] & [PERSON_NAME]"
click at [441, 682] on button "Bewaar" at bounding box center [437, 675] width 77 height 39
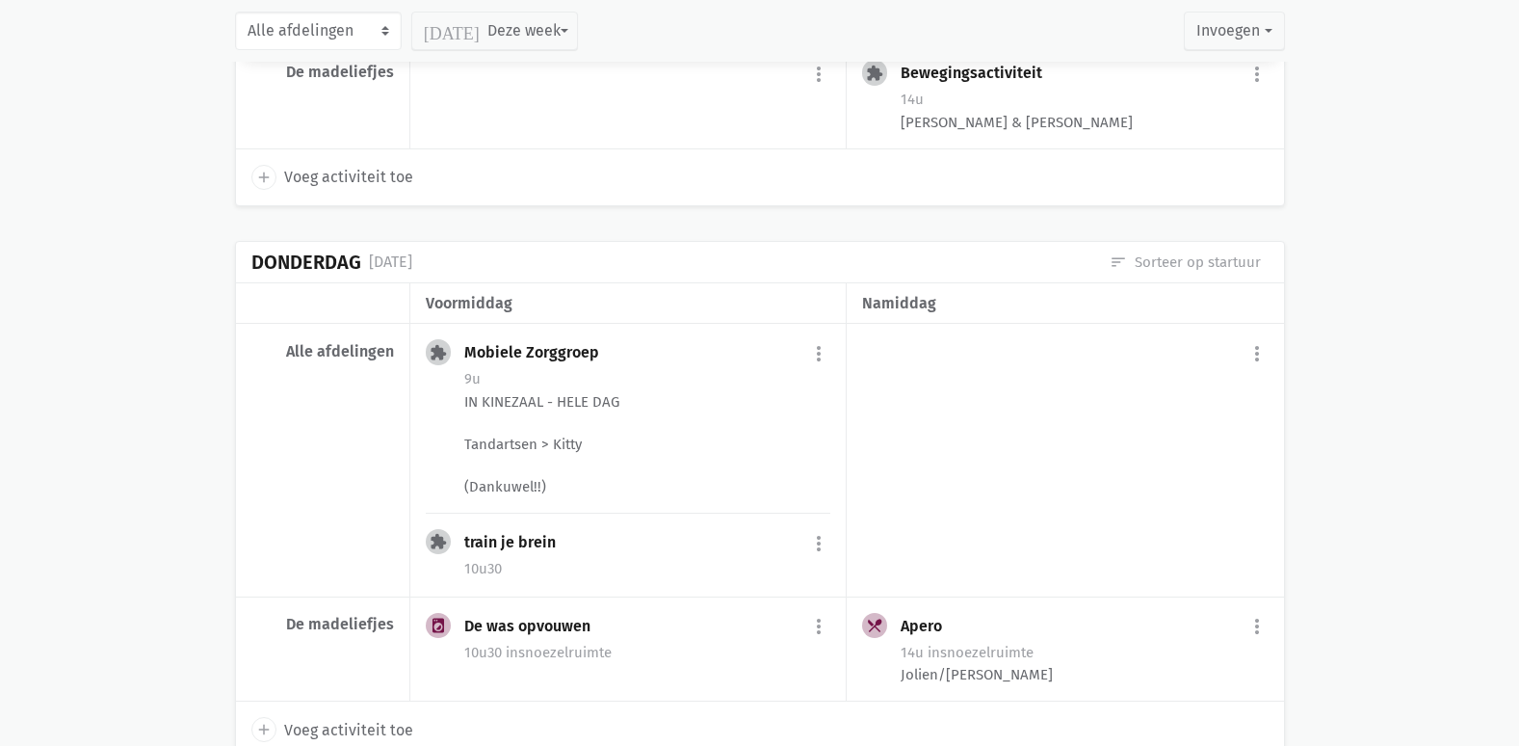
scroll to position [7248, 0]
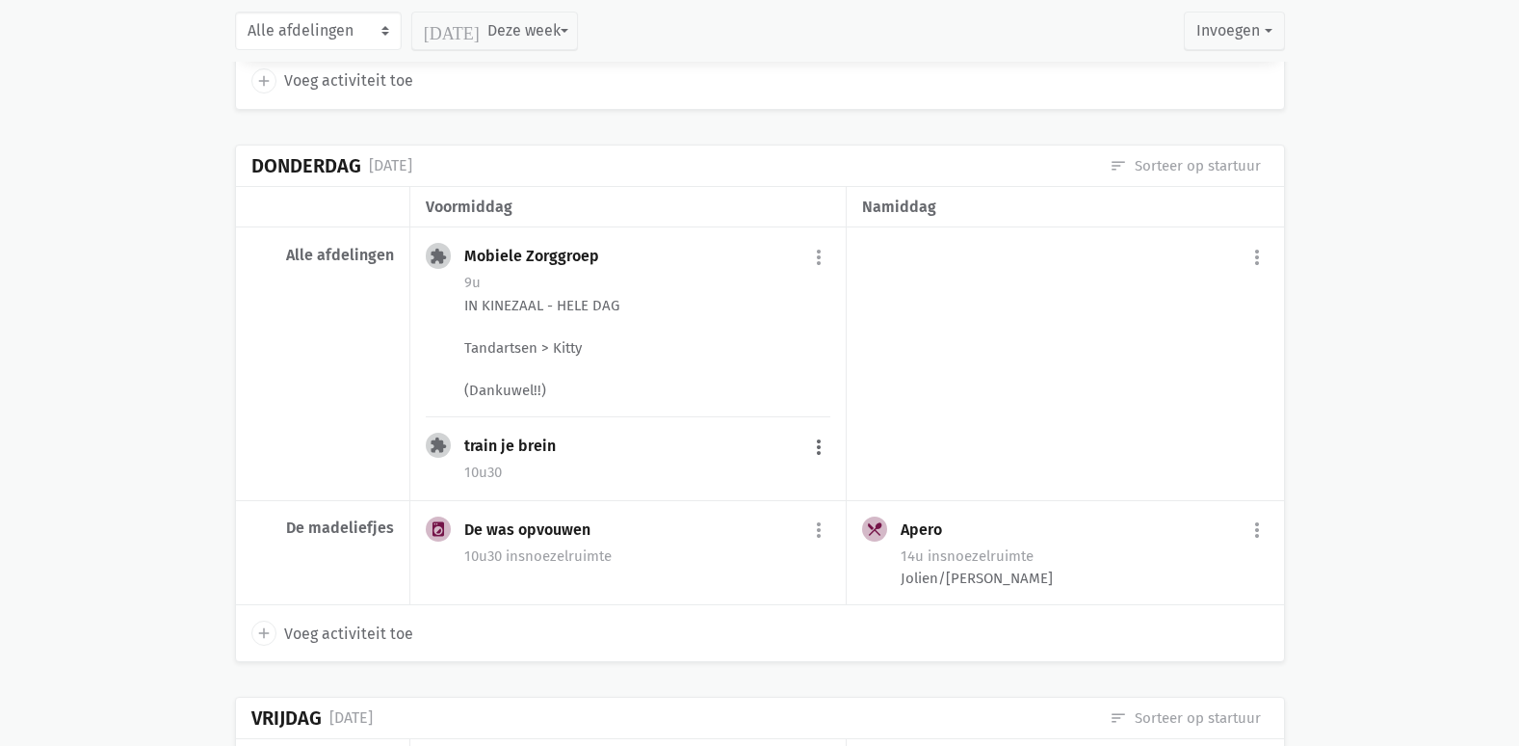
click at [823, 429] on button "more_vert" at bounding box center [818, 447] width 23 height 37
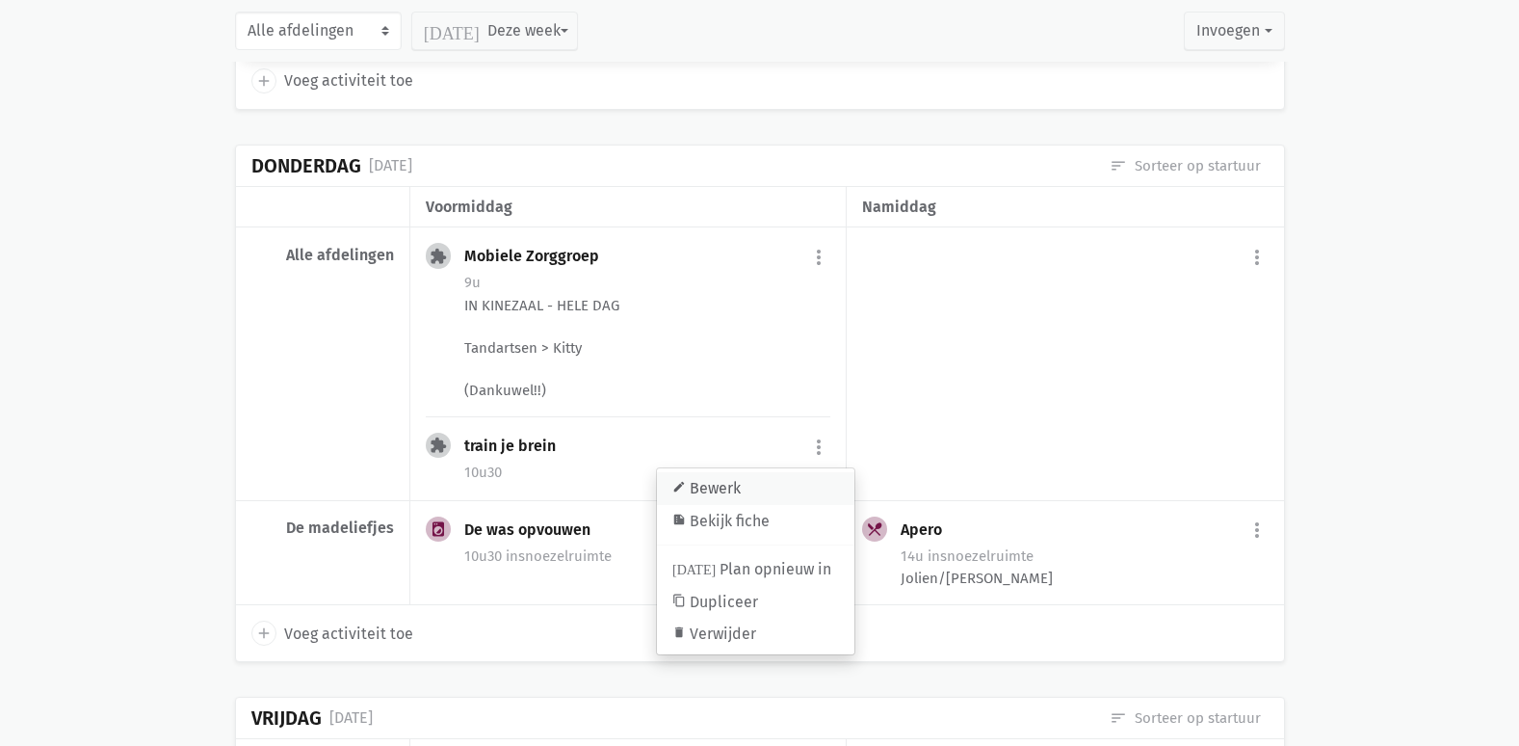
click at [746, 472] on link "edit Bewerk" at bounding box center [755, 488] width 197 height 33
select select "10:30"
select select "11:30"
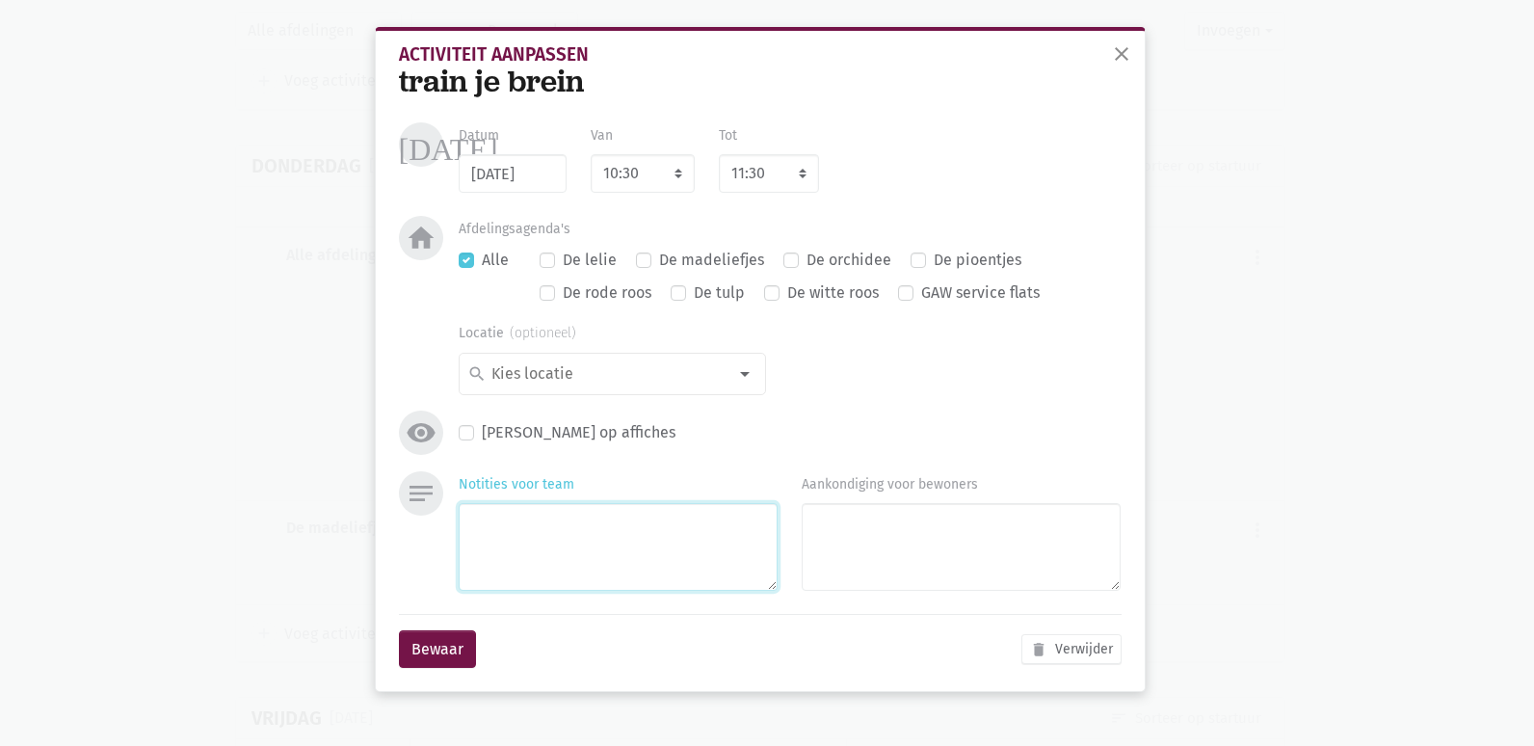
click at [554, 540] on textarea "Notities voor team" at bounding box center [618, 547] width 319 height 88
type textarea "b"
type textarea "[PERSON_NAME] & [PERSON_NAME]"
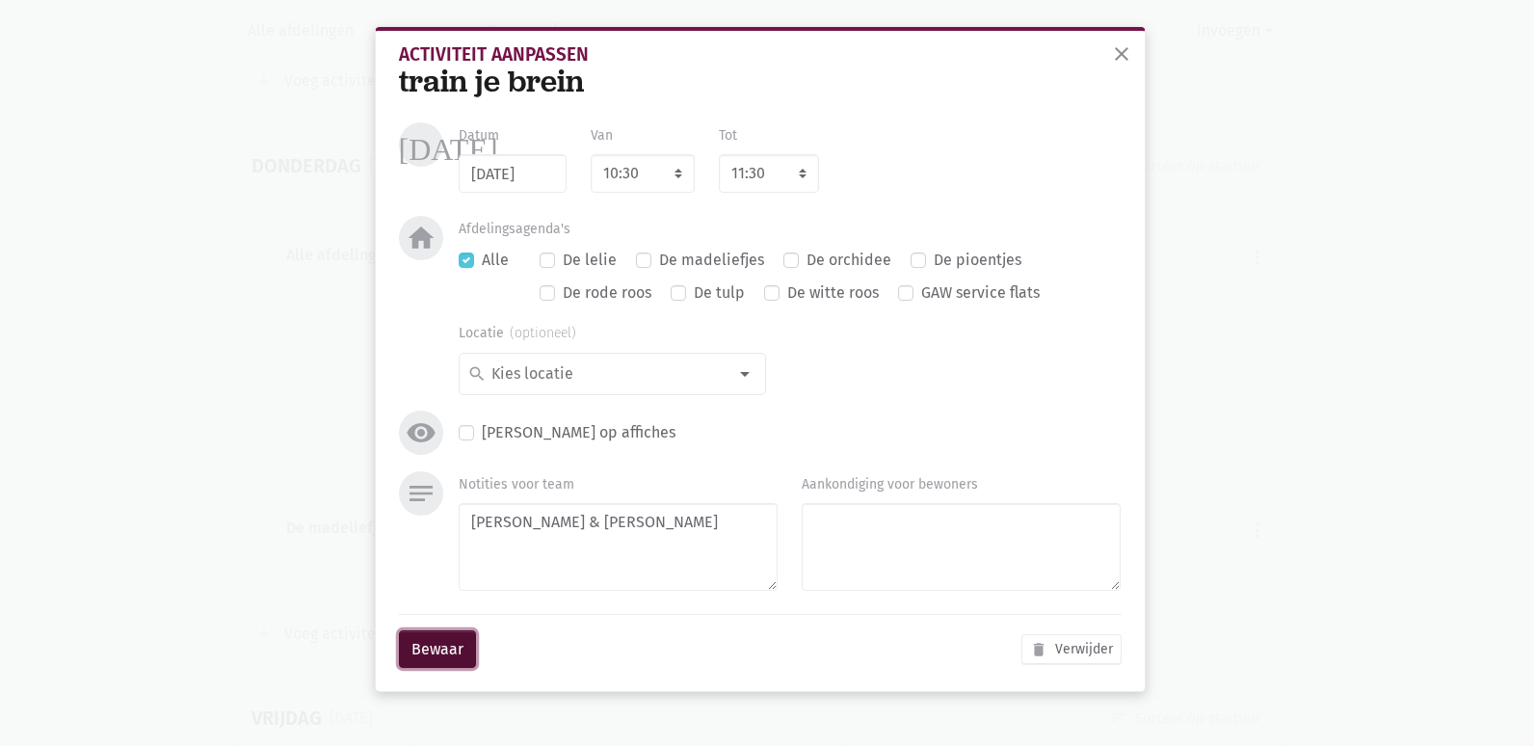
click at [448, 643] on button "Bewaar" at bounding box center [437, 649] width 77 height 39
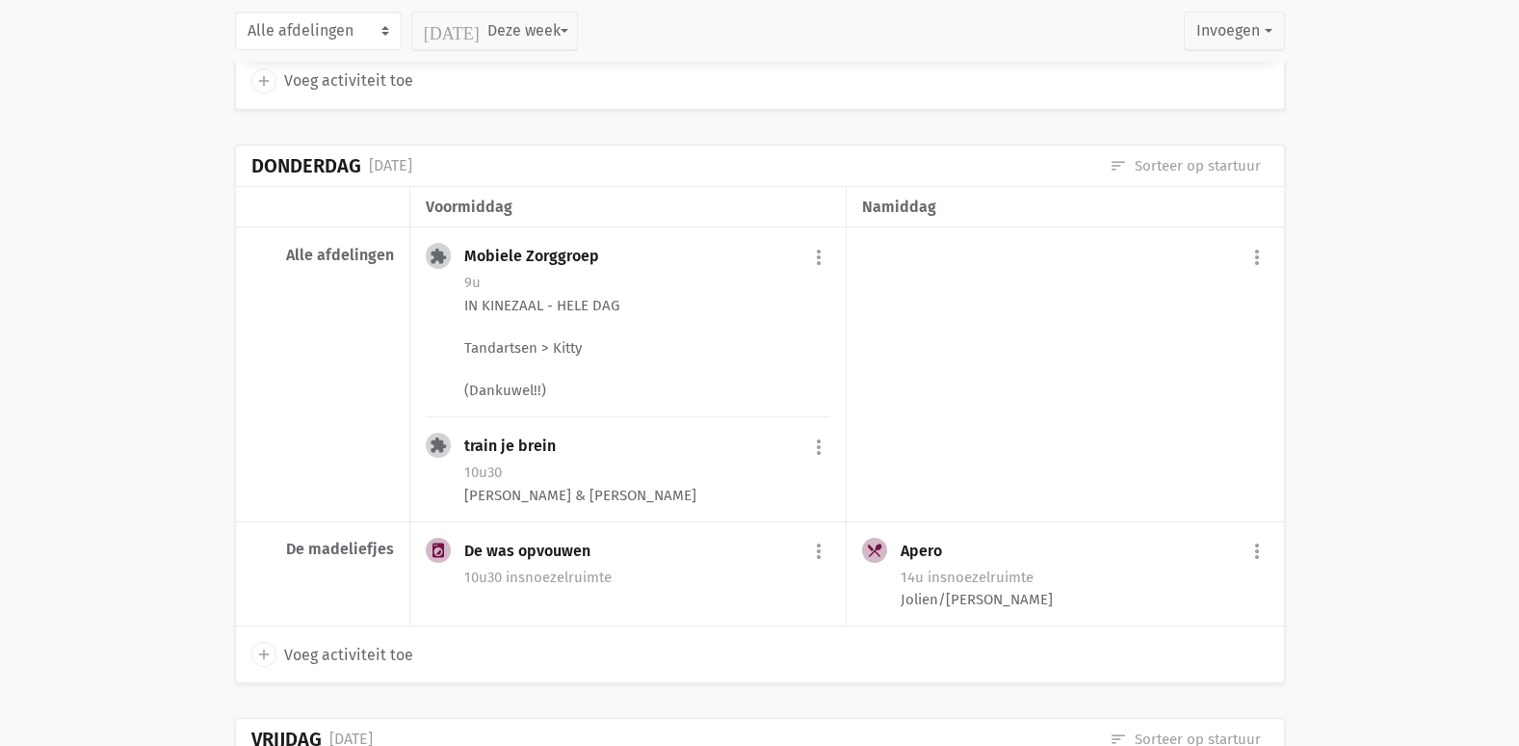
click at [1246, 239] on button "more_vert" at bounding box center [1257, 257] width 23 height 37
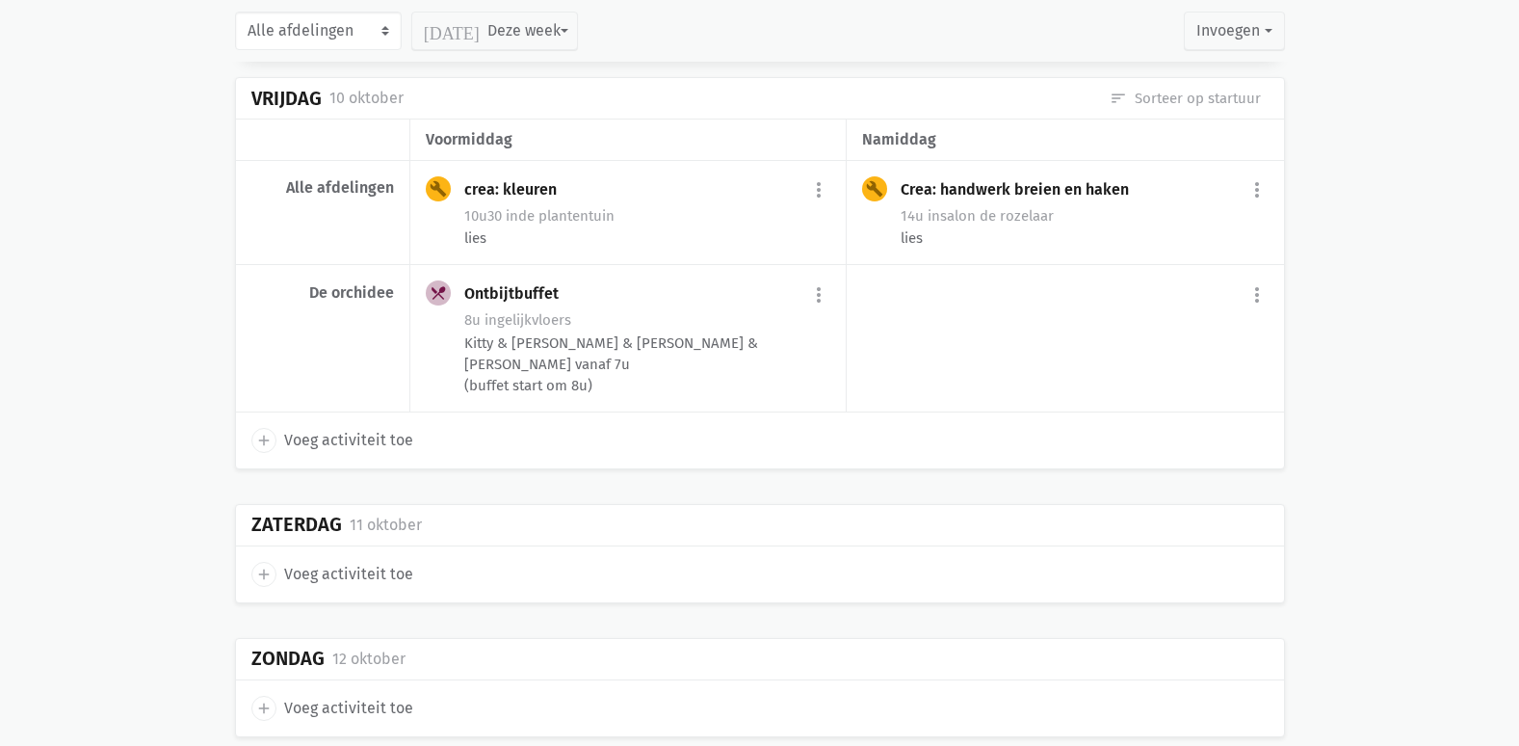
scroll to position [10331, 0]
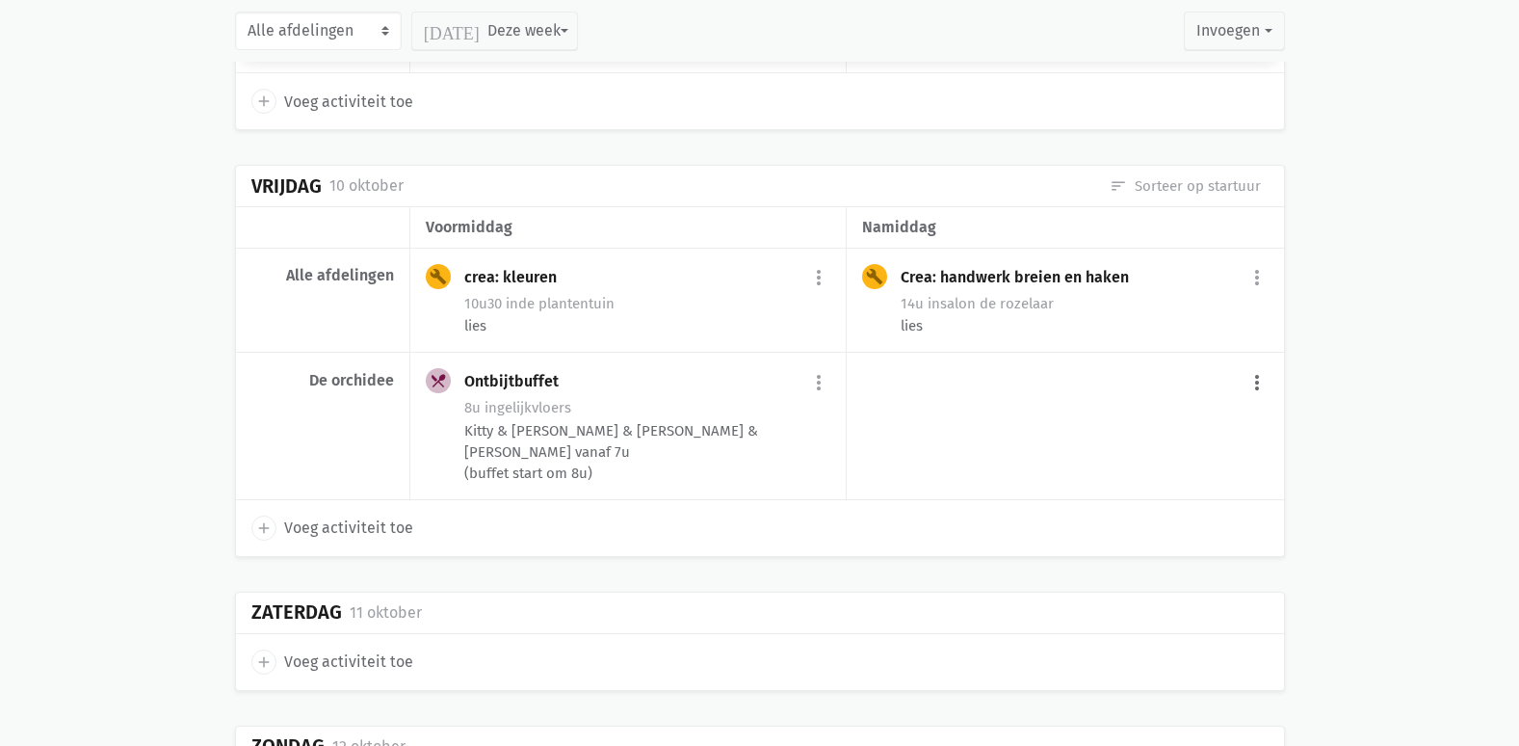
click at [1249, 364] on button "more_vert" at bounding box center [1257, 382] width 23 height 37
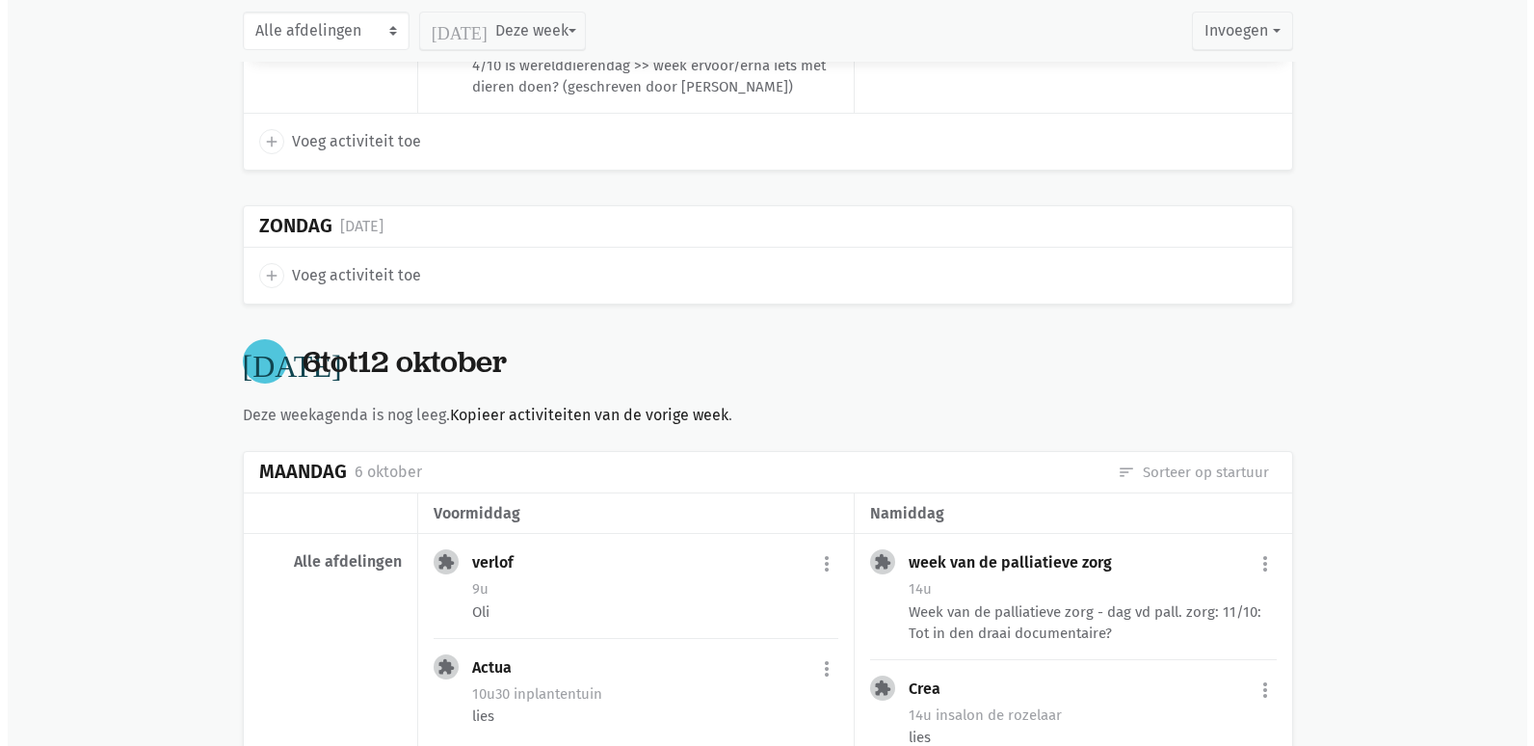
scroll to position [8501, 0]
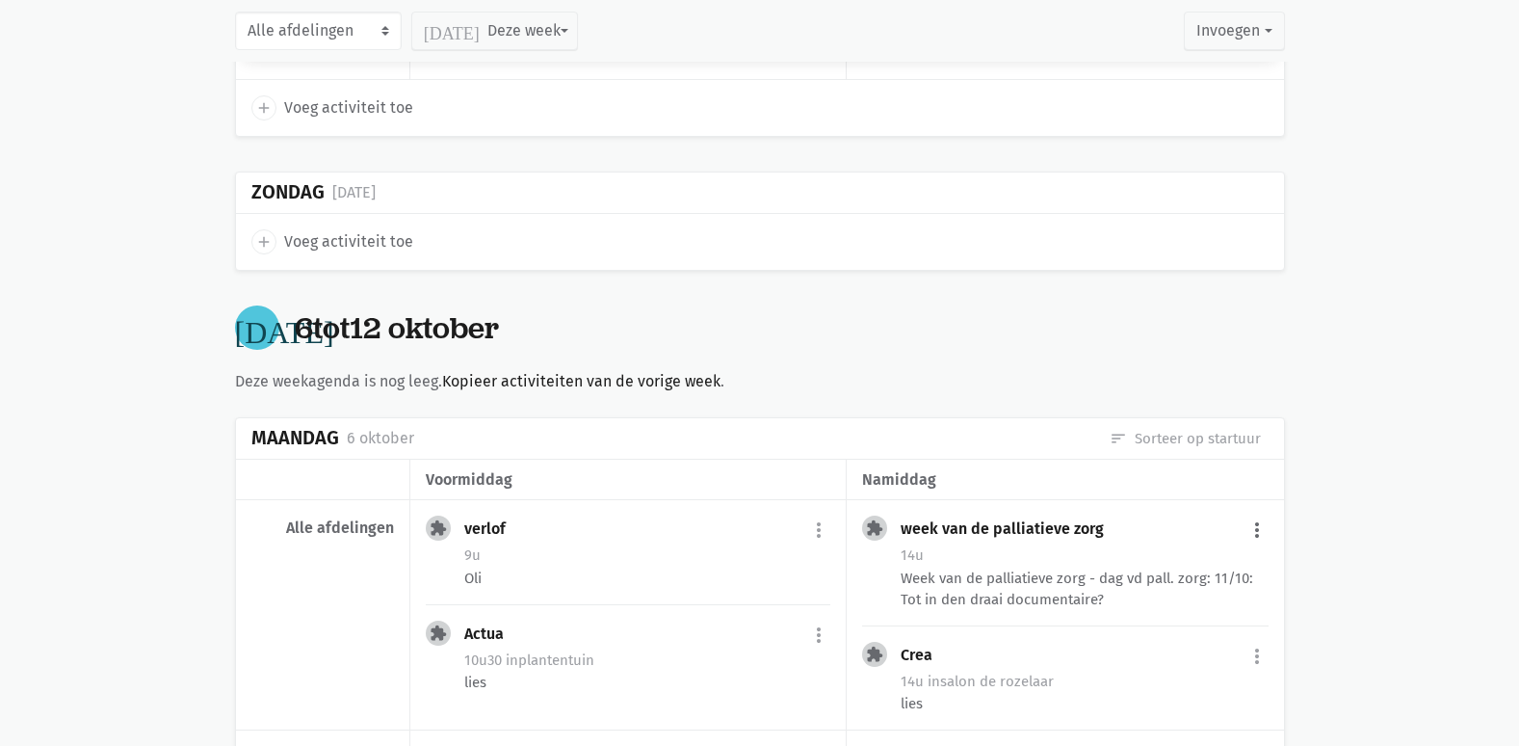
click at [1256, 512] on button "more_vert" at bounding box center [1257, 530] width 23 height 37
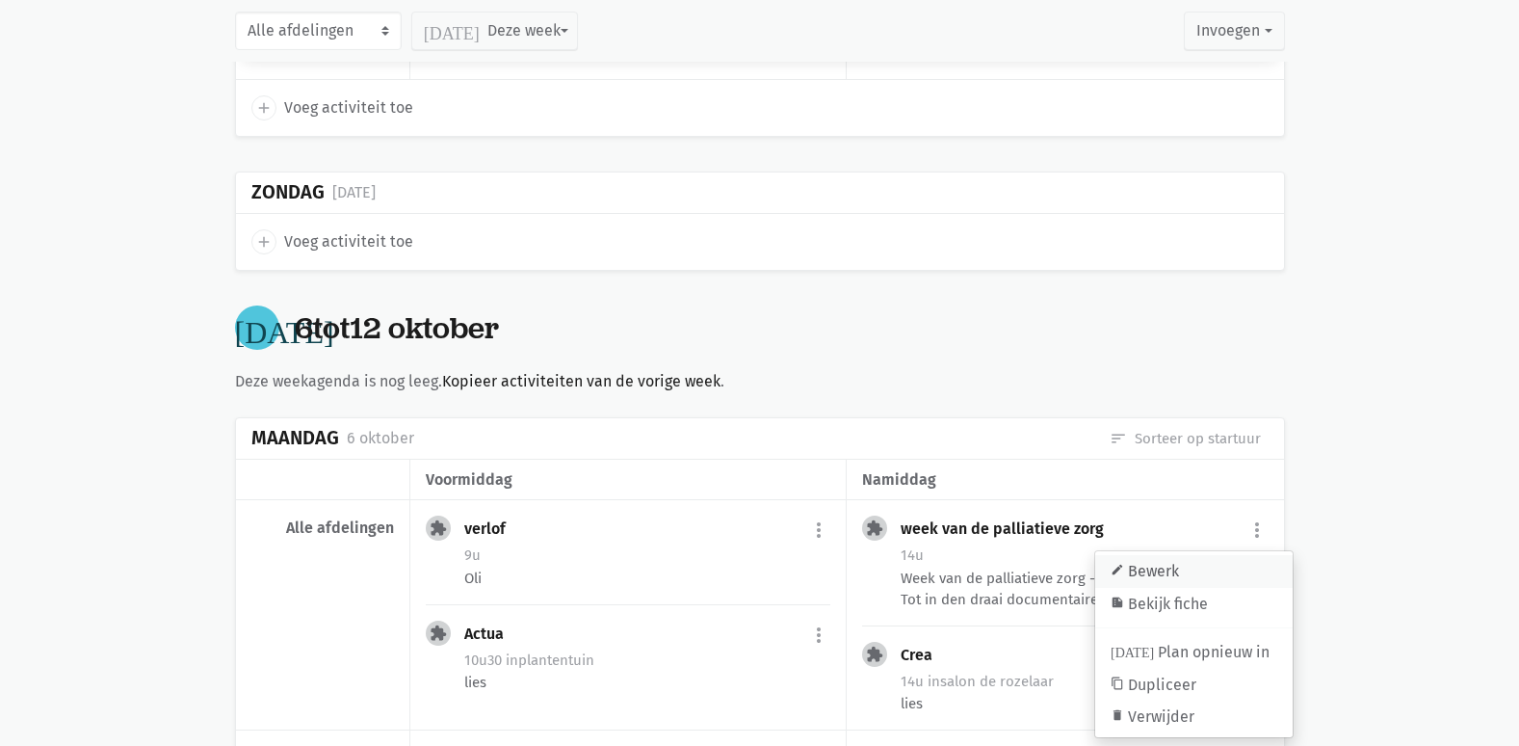
click at [1166, 555] on link "edit Bewerk" at bounding box center [1193, 571] width 197 height 33
select select "14:00"
select select "15:00"
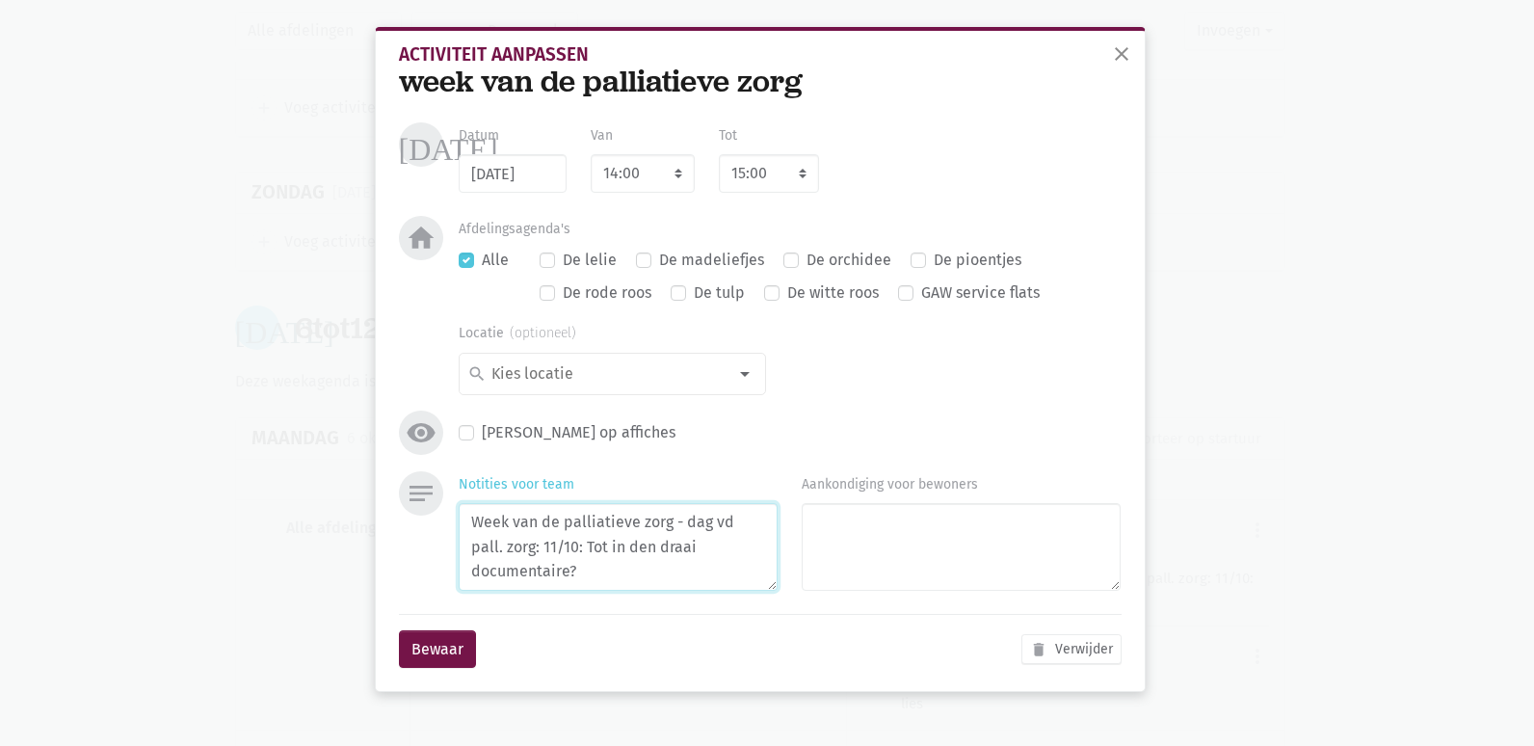
click at [631, 573] on textarea "Week van de palliatieve zorg - dag vd pall. zorg: 11/10: Tot in den draai docum…" at bounding box center [618, 547] width 319 height 88
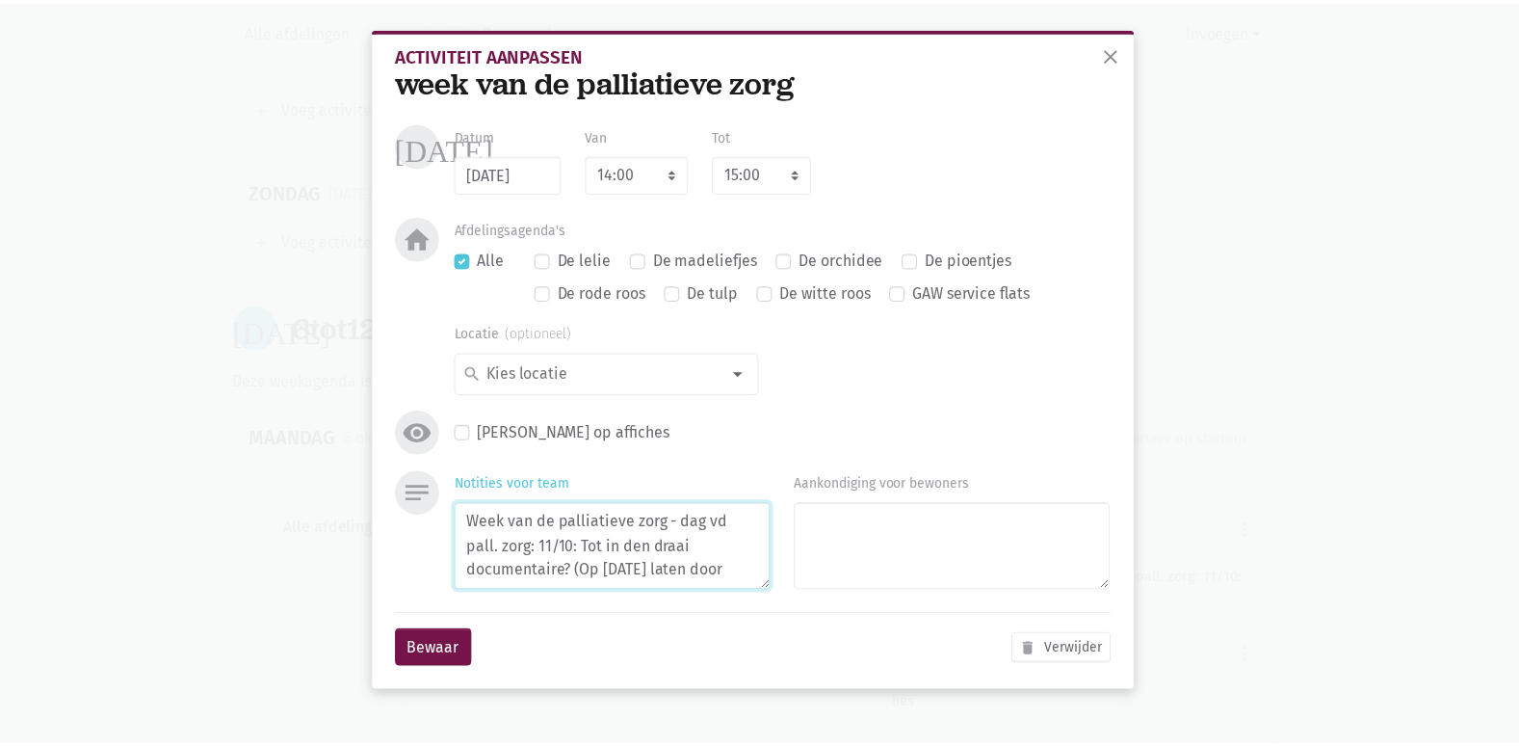
scroll to position [15, 0]
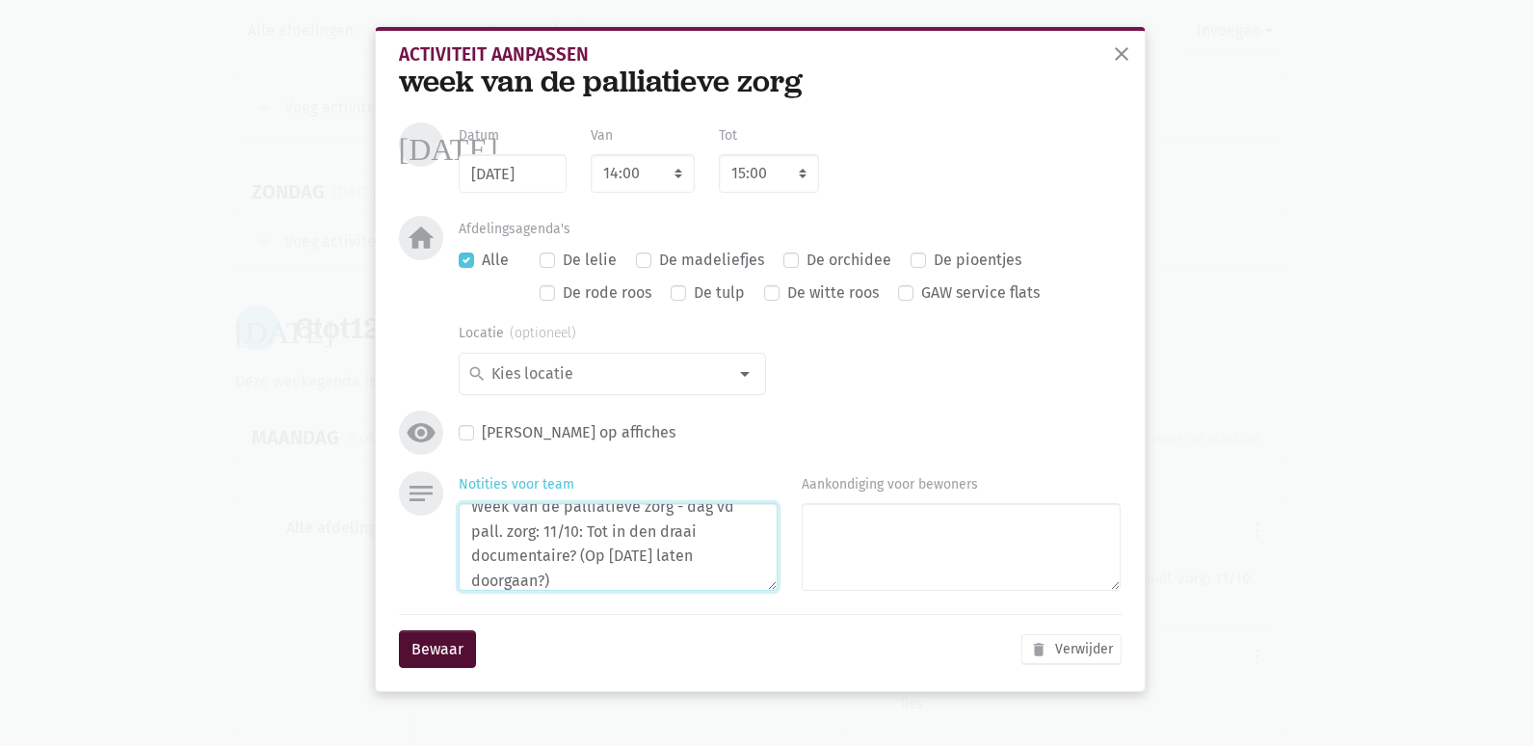
type textarea "Week van de palliatieve zorg - dag vd pall. zorg: 11/10: Tot in den draai docum…"
click at [443, 644] on button "Bewaar" at bounding box center [437, 649] width 77 height 39
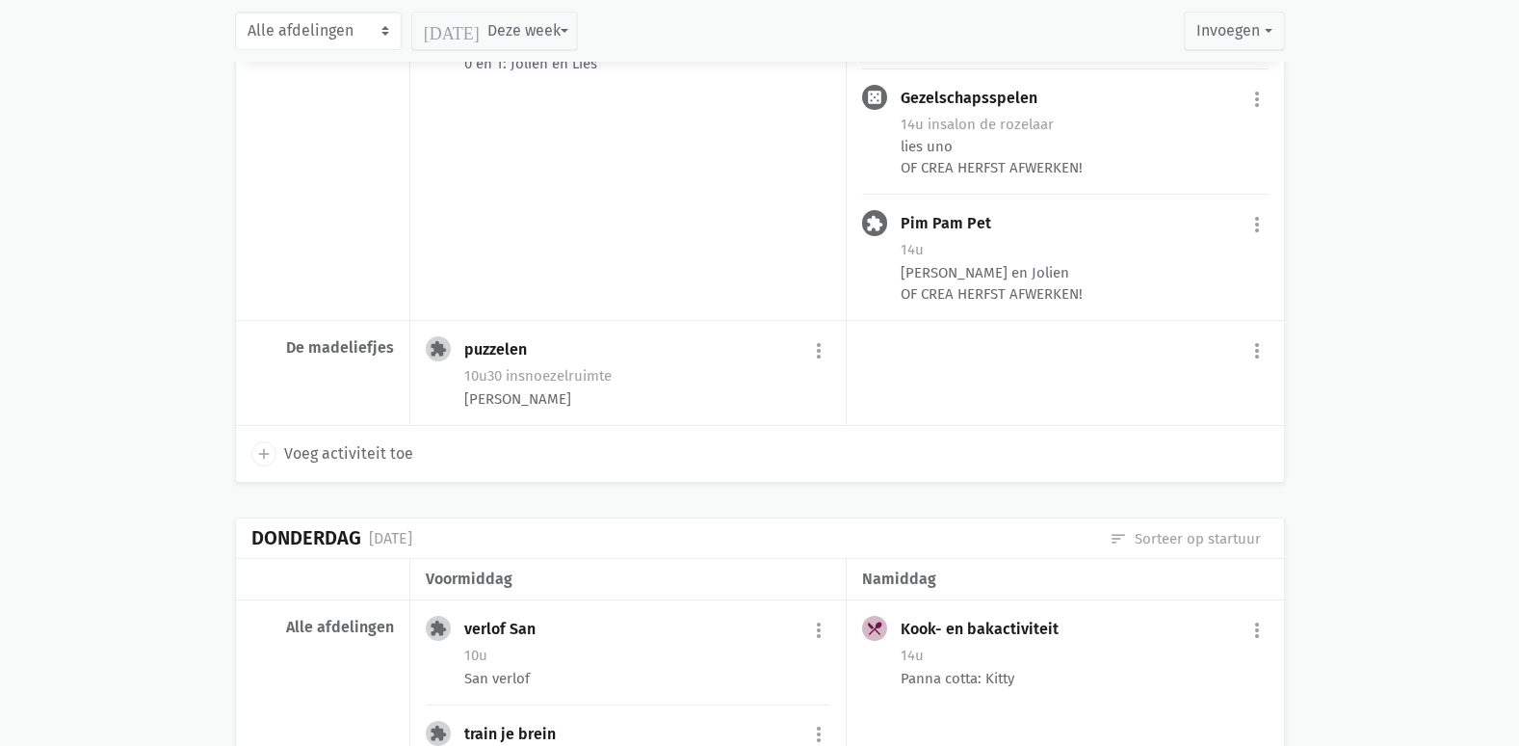
scroll to position [0, 0]
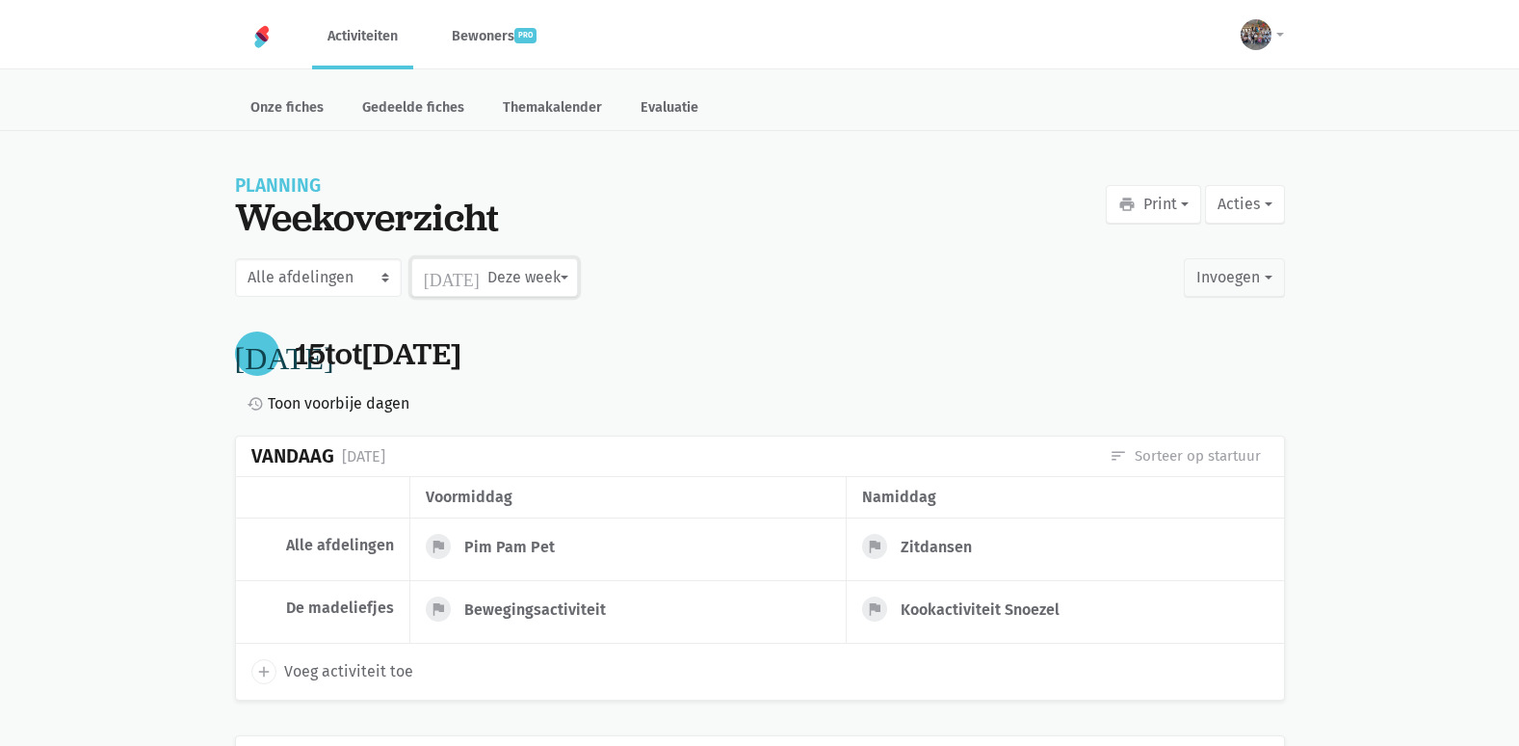
click at [506, 283] on button "[DATE] Deze week" at bounding box center [494, 277] width 167 height 39
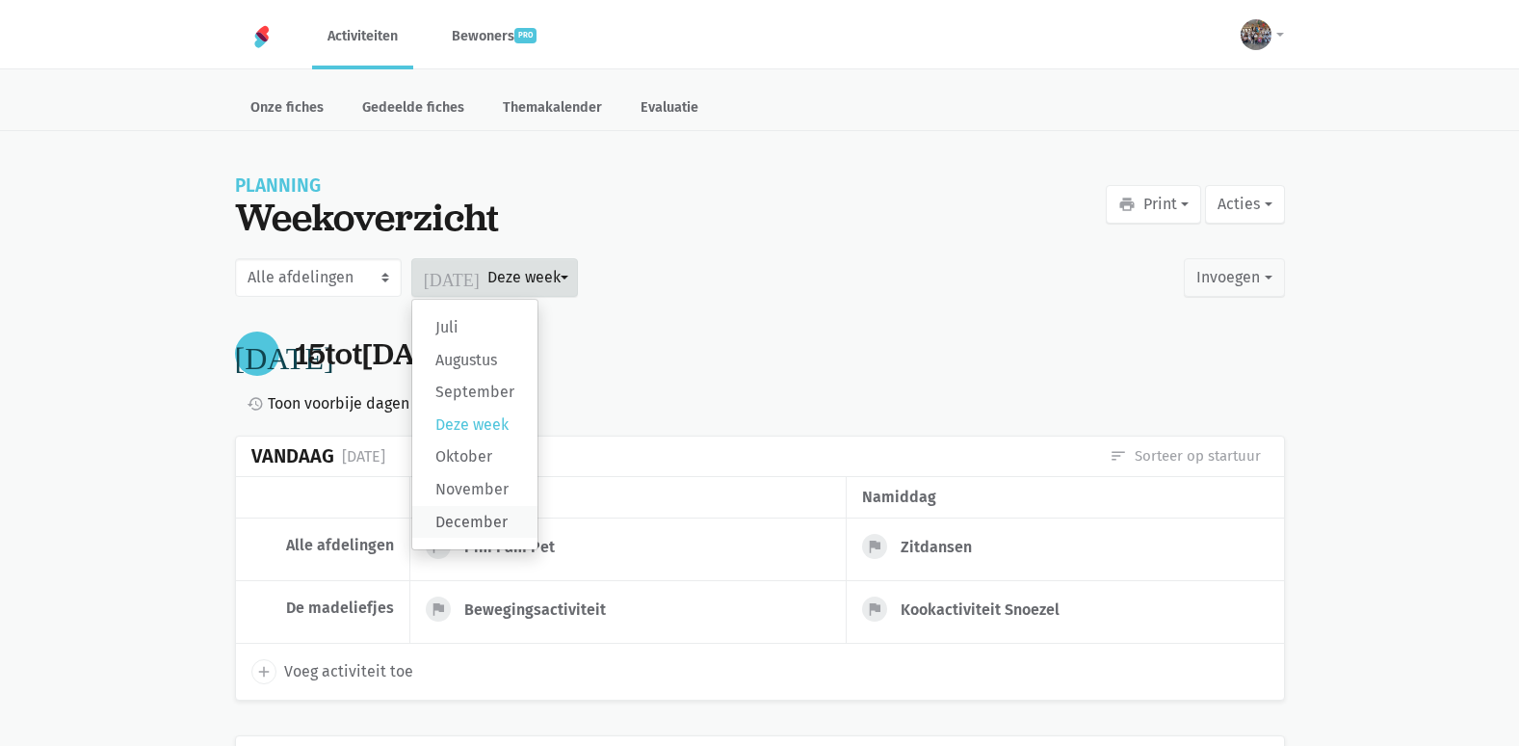
click at [482, 520] on label "December" at bounding box center [474, 522] width 125 height 33
click at [0, 0] on input "December" at bounding box center [0, 0] width 0 height 0
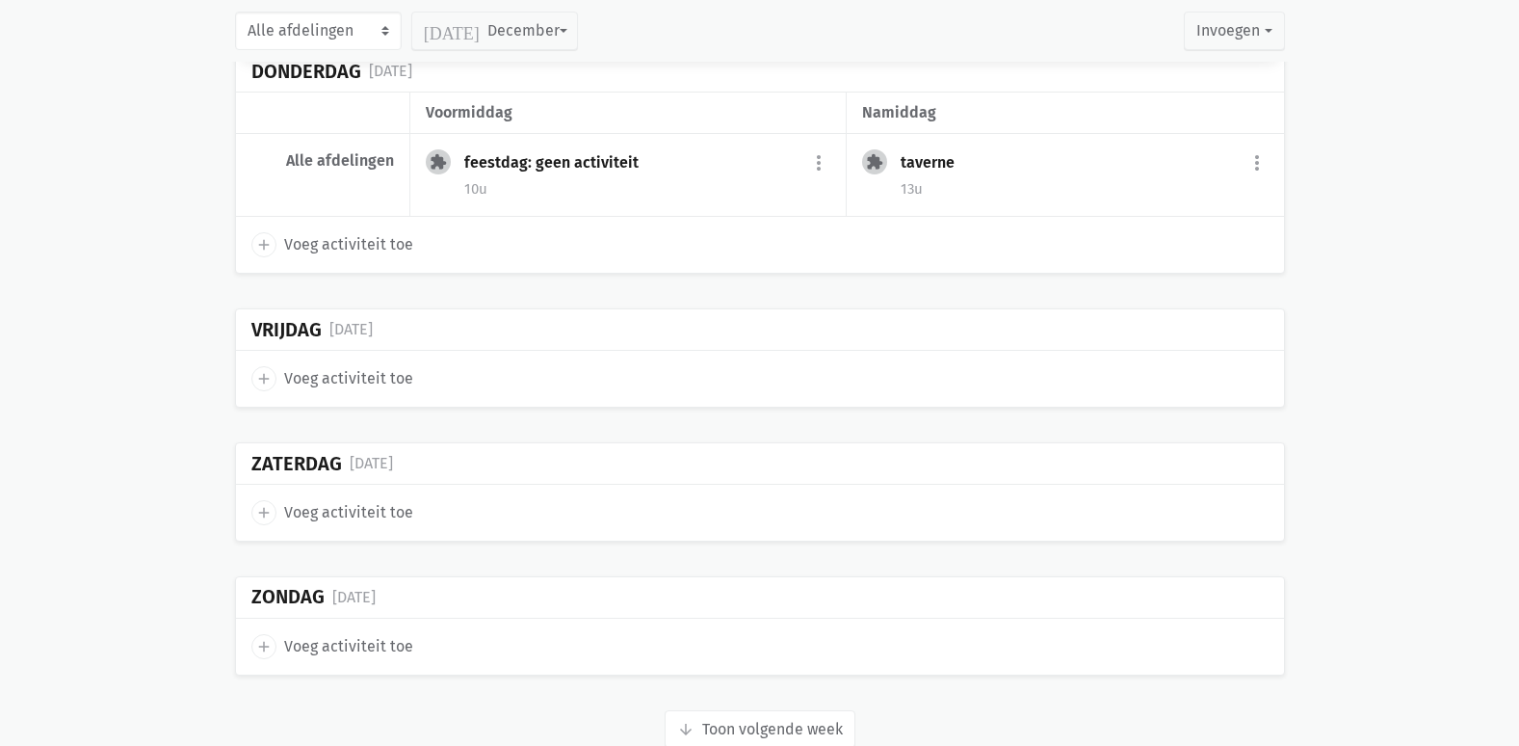
scroll to position [5834, 0]
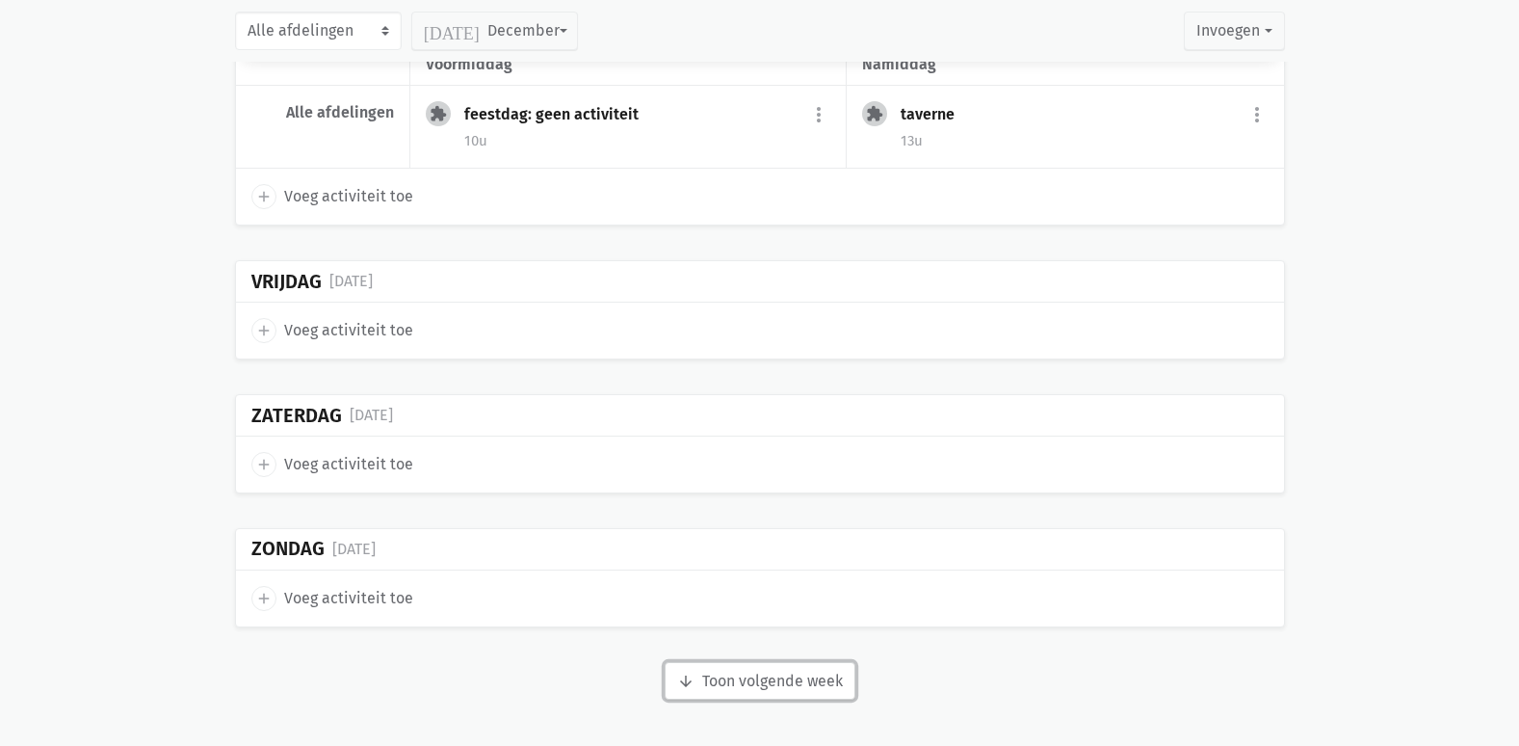
click at [690, 673] on icon "arrow_downward" at bounding box center [685, 680] width 17 height 17
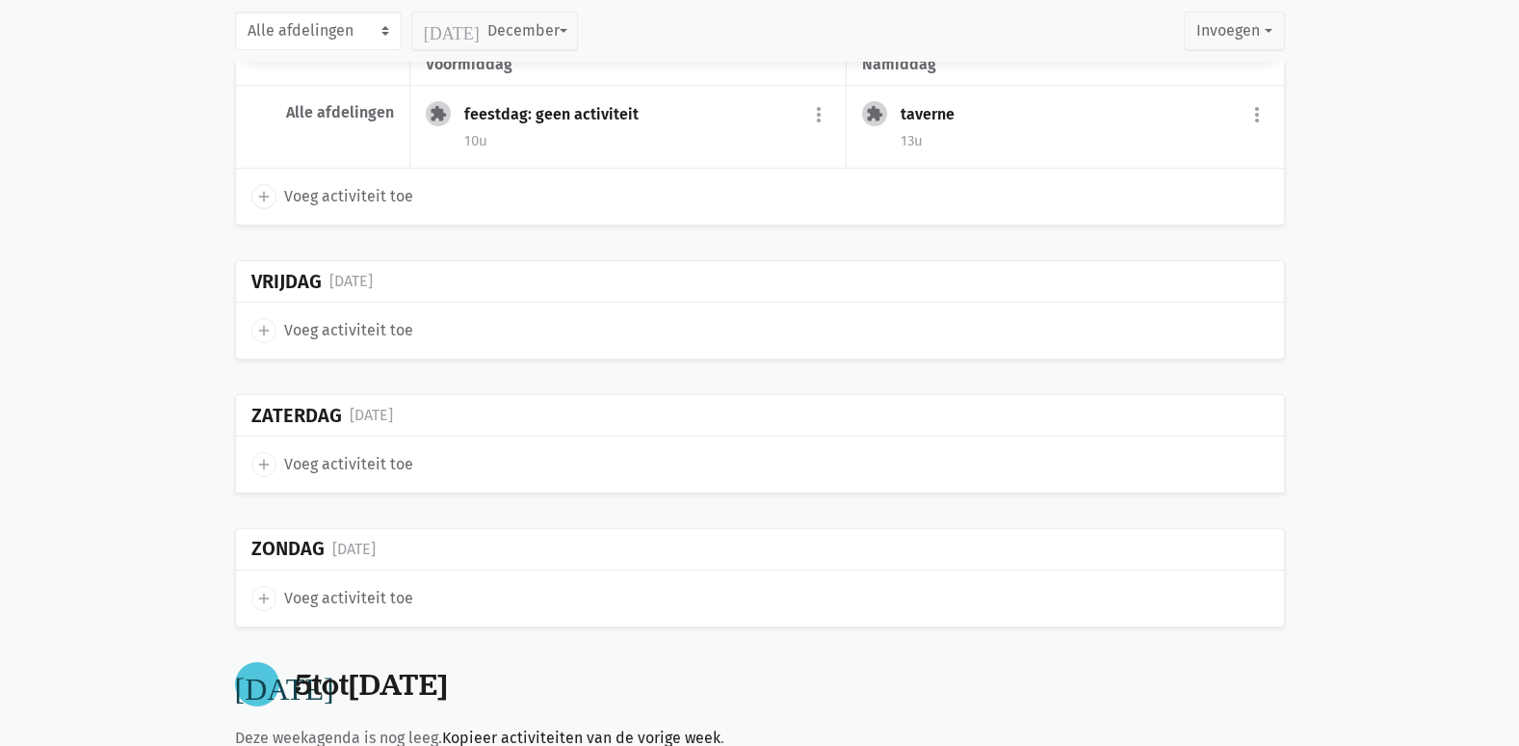
scroll to position [6882, 0]
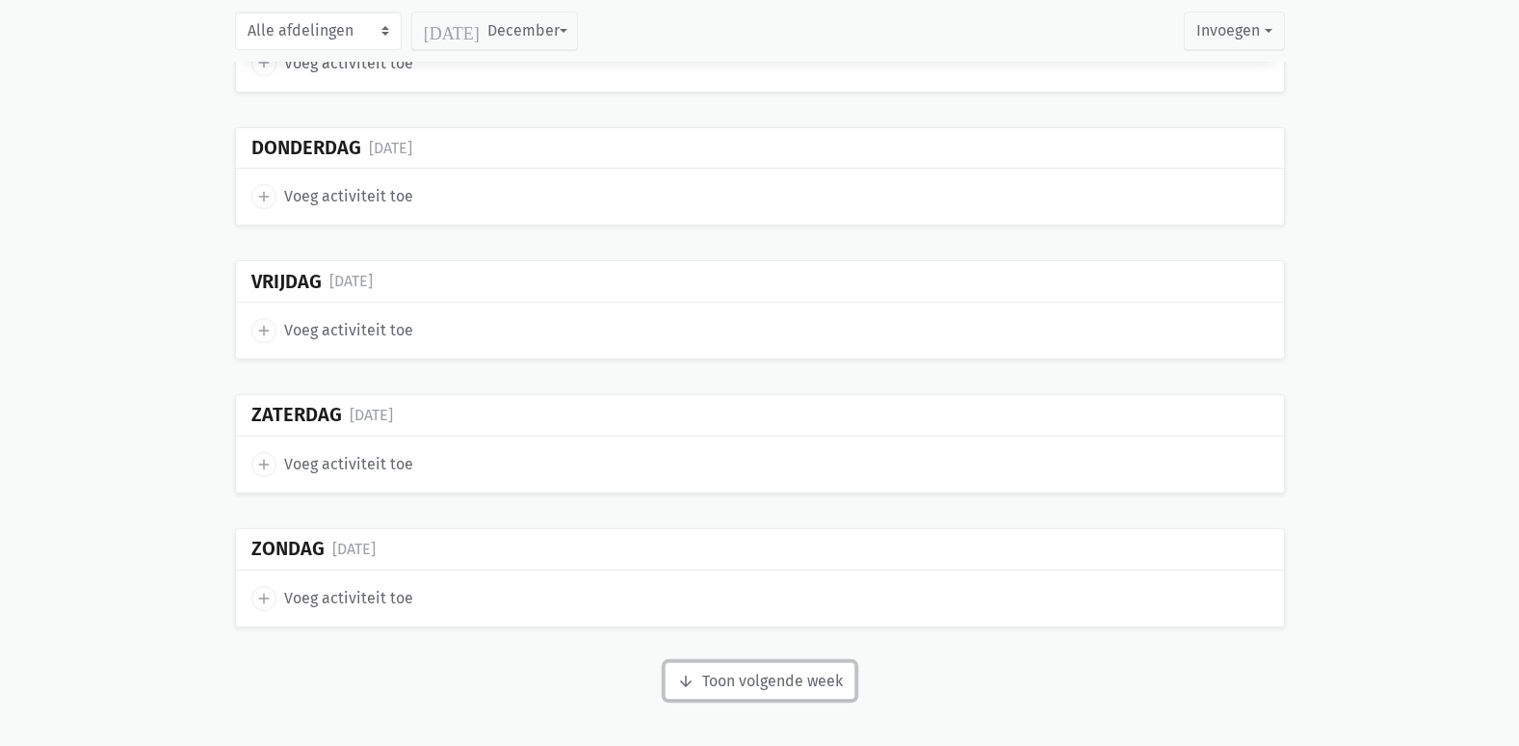
click at [769, 670] on button "arrow_downward Week wordt geladen Toon volgende week" at bounding box center [760, 681] width 191 height 39
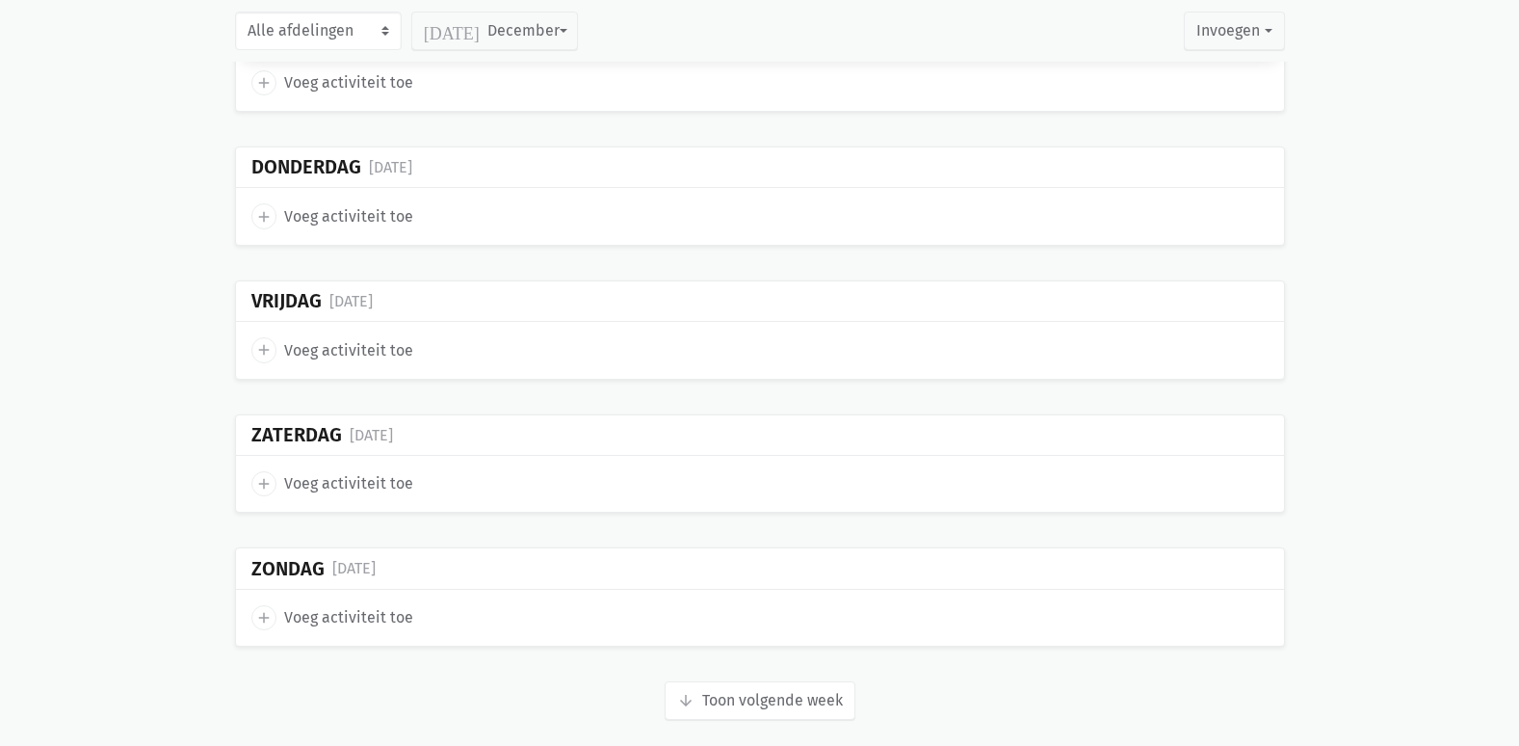
scroll to position [7887, 0]
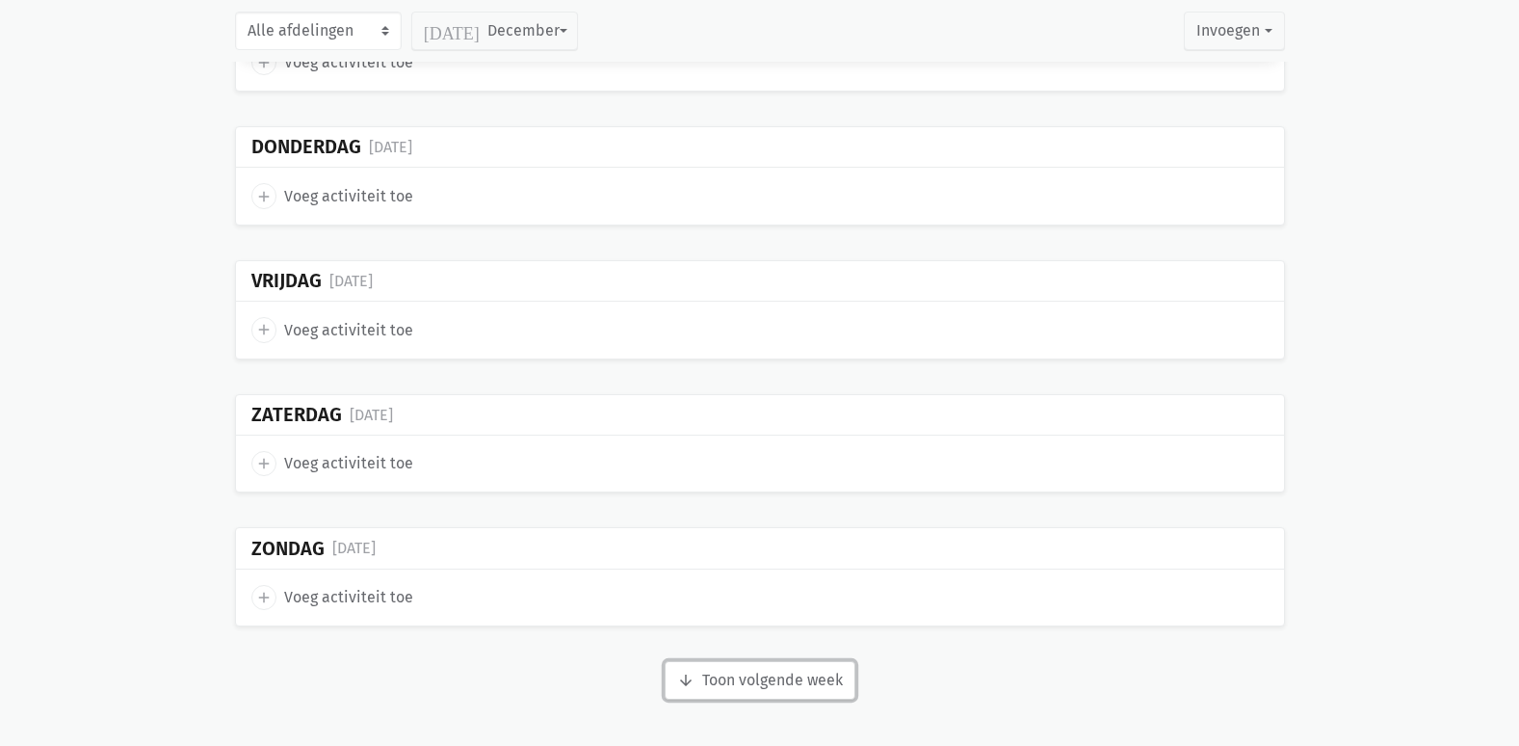
click at [802, 688] on button "arrow_downward Week wordt geladen Toon volgende week" at bounding box center [760, 680] width 191 height 39
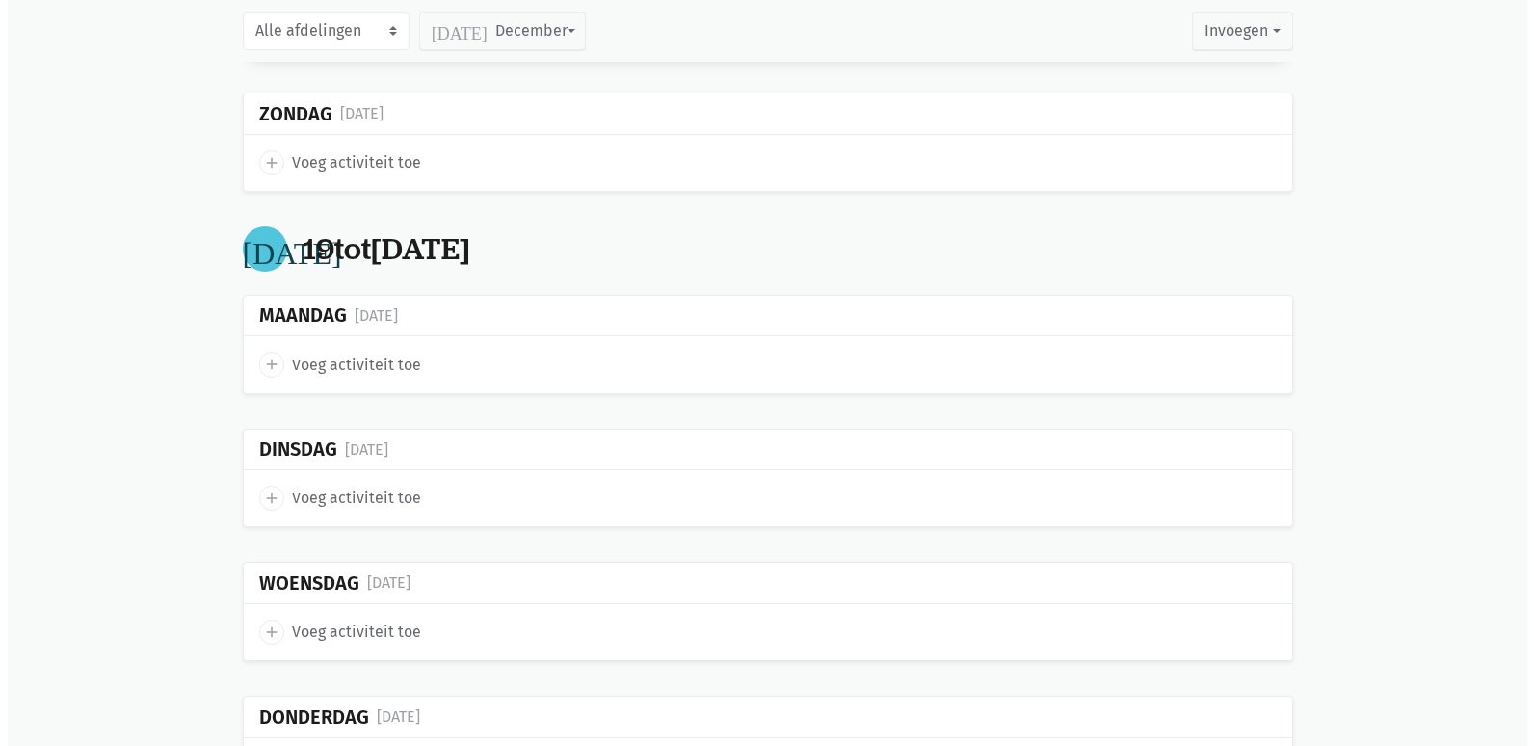
scroll to position [8465, 0]
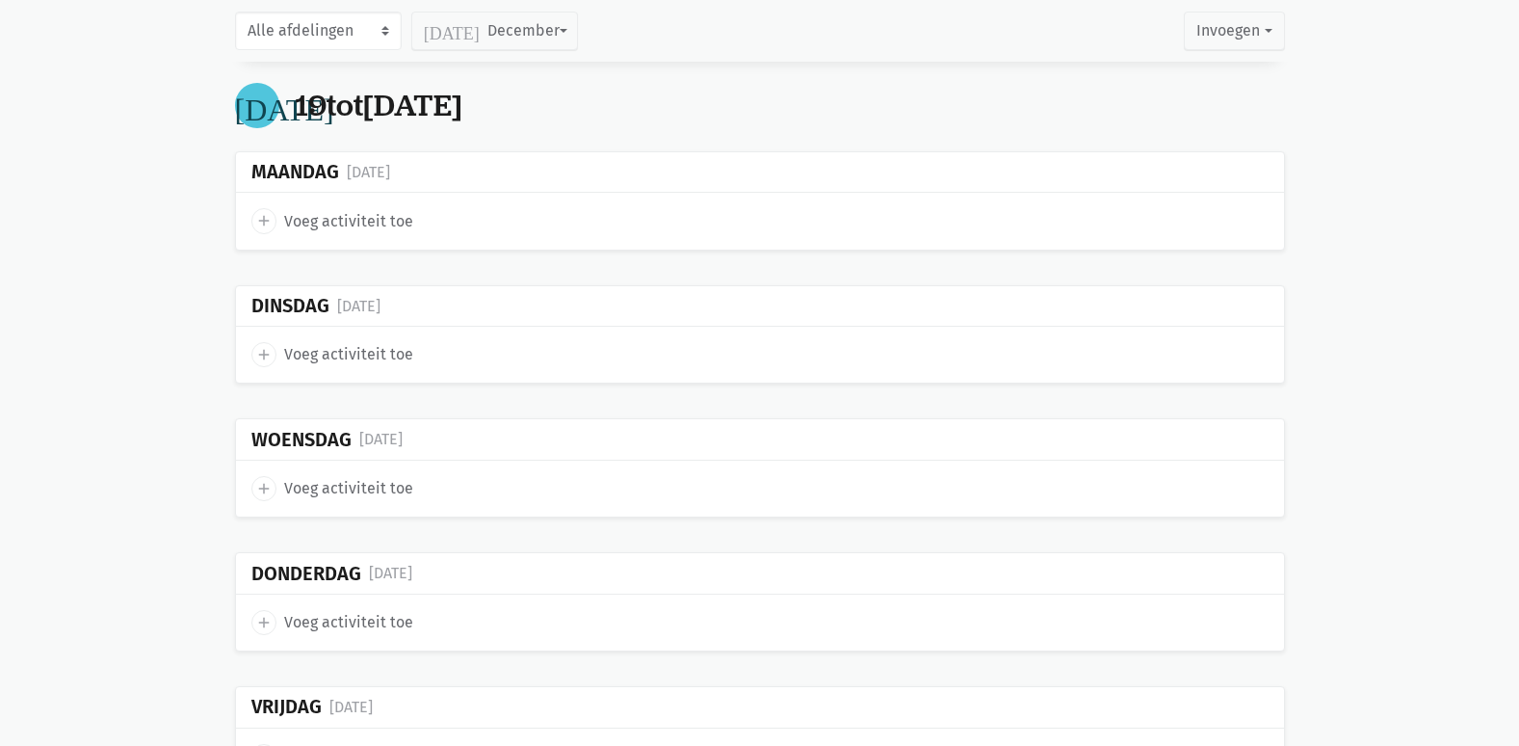
click at [302, 495] on span "Voeg activiteit toe" at bounding box center [348, 488] width 129 height 25
select select "14:00"
select select "15:00"
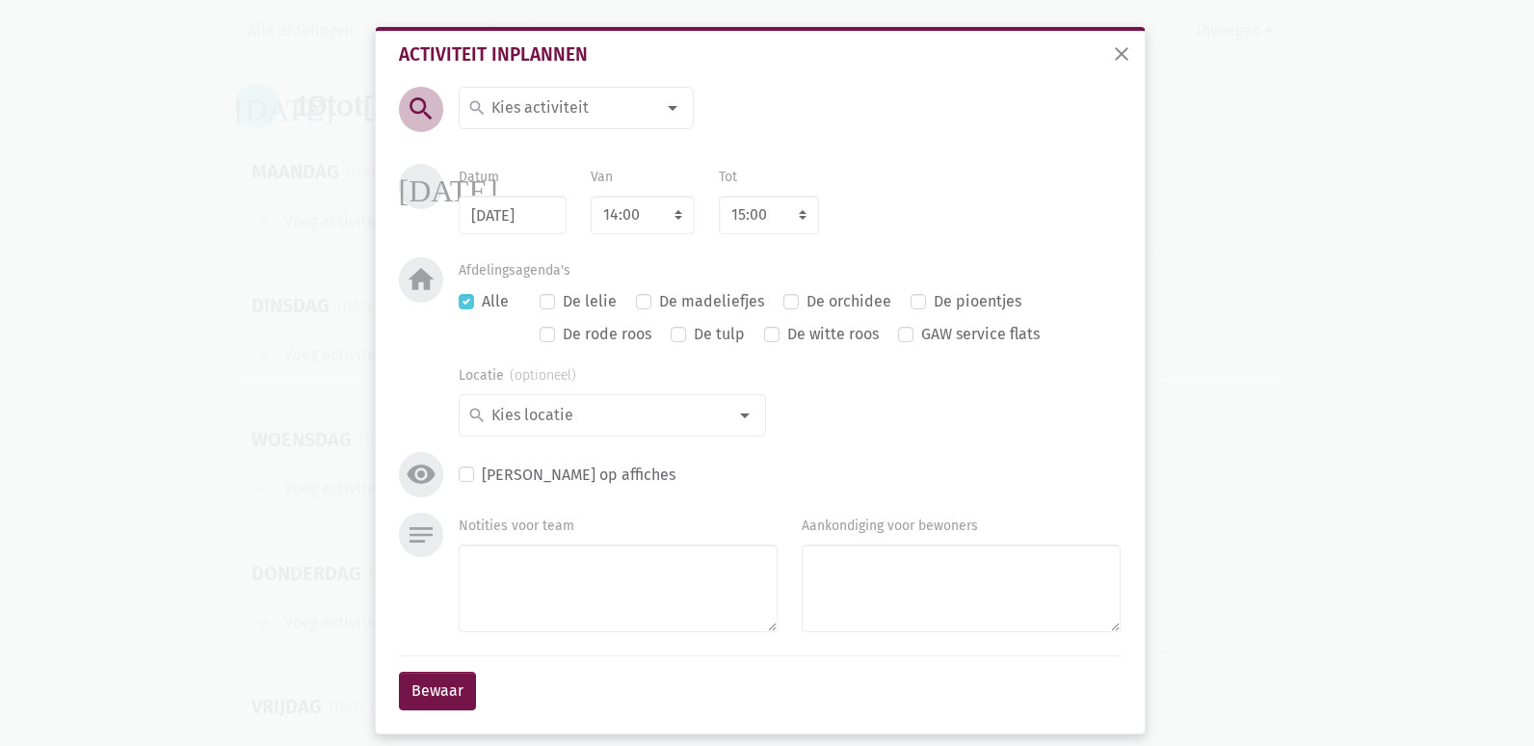
click at [542, 107] on input at bounding box center [571, 107] width 167 height 25
type input "Knuffeldag"
click at [524, 161] on span "Knuffeldag (selecteer en maak nieuwe)" at bounding box center [611, 150] width 302 height 25
click at [621, 228] on select "7:00 7:15 7:30 7:45 8:00 8:15 8:30 8:45 9:00 9:15 9:30 9:45 10:00 10:15 10:30 1…" at bounding box center [643, 215] width 104 height 39
click at [737, 253] on div "[DATE] Datum [DATE] Van 7:00 7:15 7:30 7:45 8:00 8:15 8:30 8:45 9:00 9:15 9:30 …" at bounding box center [760, 210] width 732 height 93
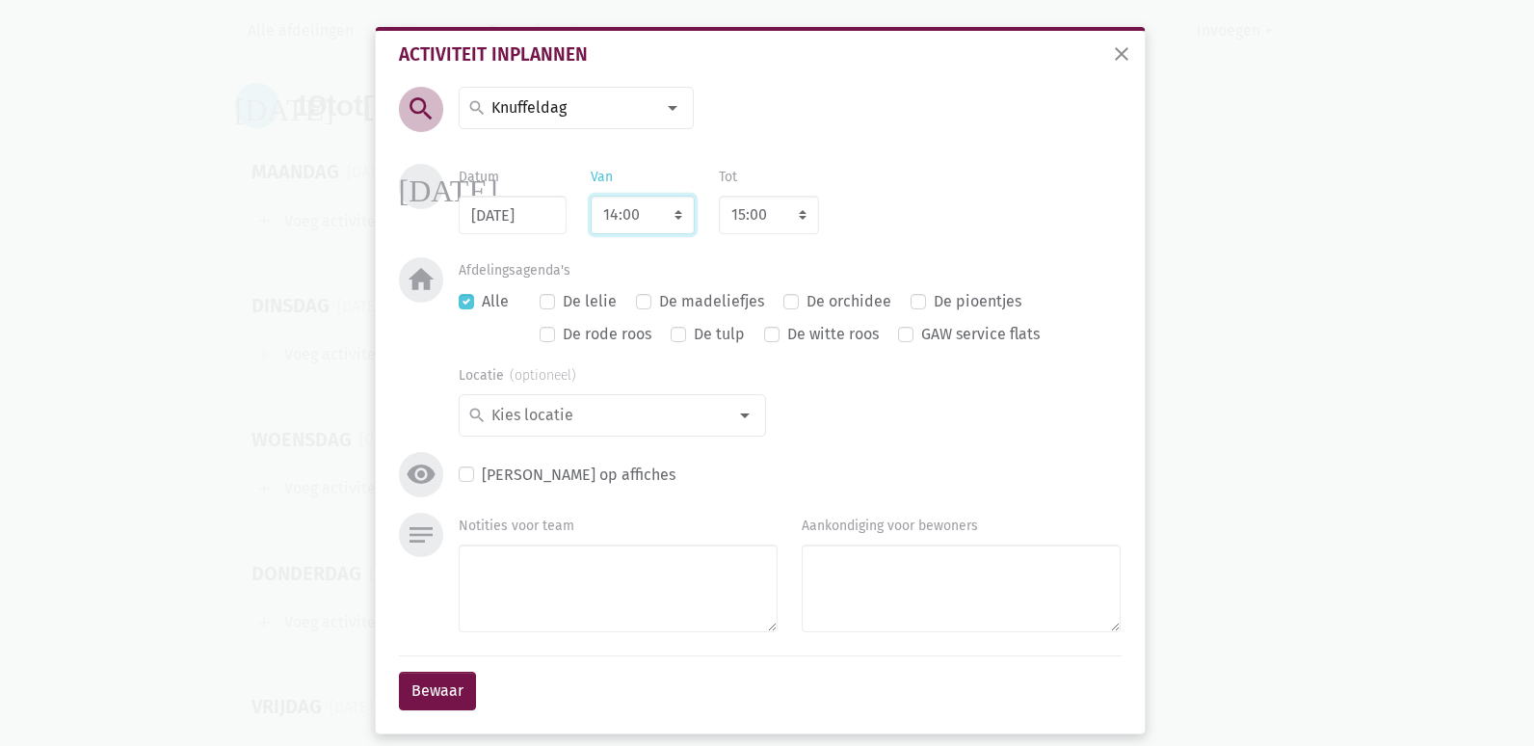
click at [644, 223] on select "7:00 7:15 7:30 7:45 8:00 8:15 8:30 8:45 9:00 9:15 9:30 9:45 10:00 10:15 10:30 1…" at bounding box center [643, 215] width 104 height 39
click at [490, 243] on div "[DATE] Datum [DATE] Van 7:00 7:15 7:30 7:45 8:00 8:15 8:30 8:45 9:00 9:15 9:30 …" at bounding box center [760, 210] width 732 height 93
click at [640, 219] on select "7:00 7:15 7:30 7:45 8:00 8:15 8:30 8:45 9:00 9:15 9:30 9:45 10:00 10:15 10:30 1…" at bounding box center [643, 215] width 104 height 39
select select "10:00"
click at [591, 196] on select "7:00 7:15 7:30 7:45 8:00 8:15 8:30 8:45 9:00 9:15 9:30 9:45 10:00 10:15 10:30 1…" at bounding box center [643, 215] width 104 height 39
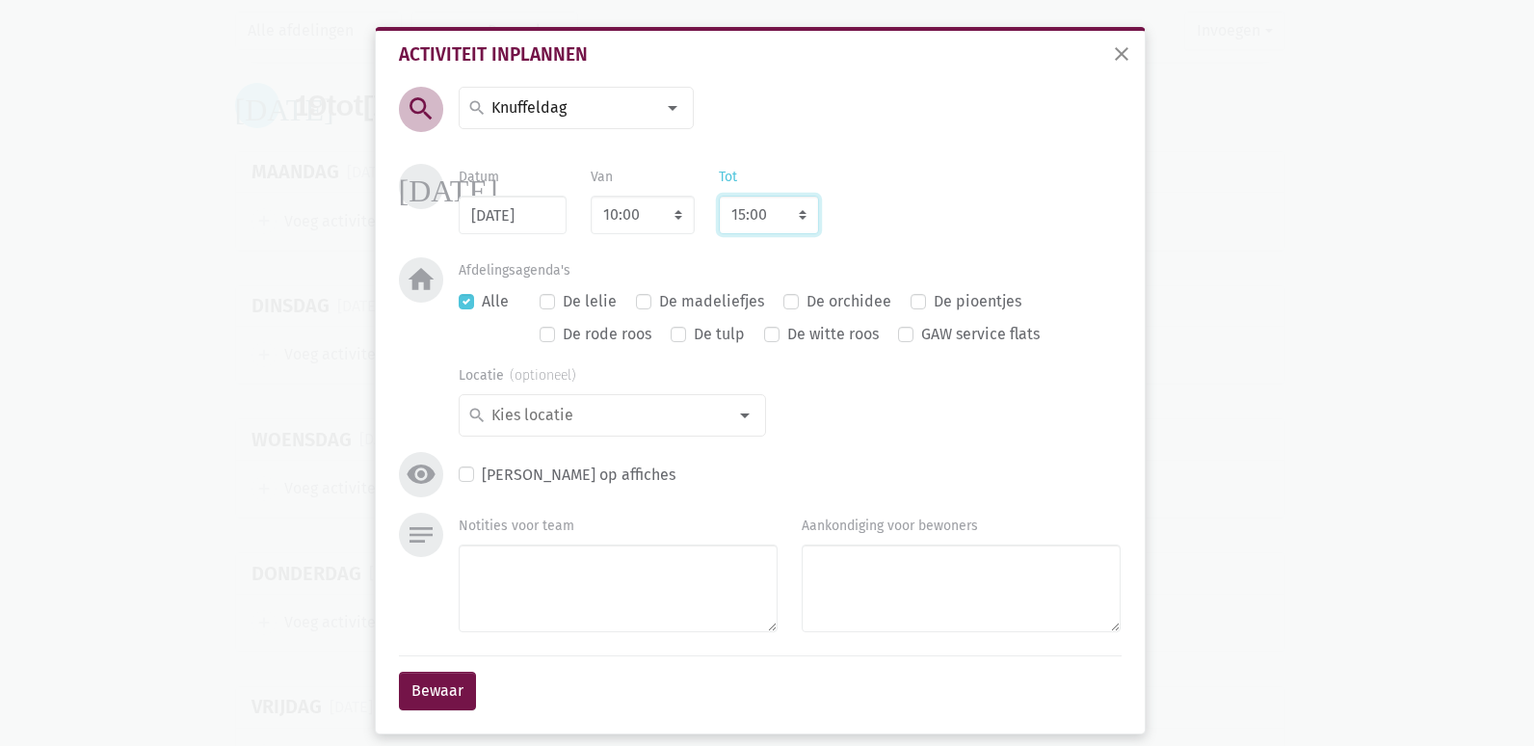
click at [754, 218] on select "8:00 8:15 8:30 8:45 9:00 9:15 9:30 9:45 10:00 10:15 10:30 10:45 11:00 11:15 11:…" at bounding box center [769, 215] width 100 height 39
select select "18:00"
click at [719, 196] on select "8:00 8:15 8:30 8:45 9:00 9:15 9:30 9:45 10:00 10:15 10:30 10:45 11:00 11:15 11:…" at bounding box center [769, 215] width 100 height 39
click at [585, 575] on textarea "Notities voor team" at bounding box center [618, 588] width 319 height 88
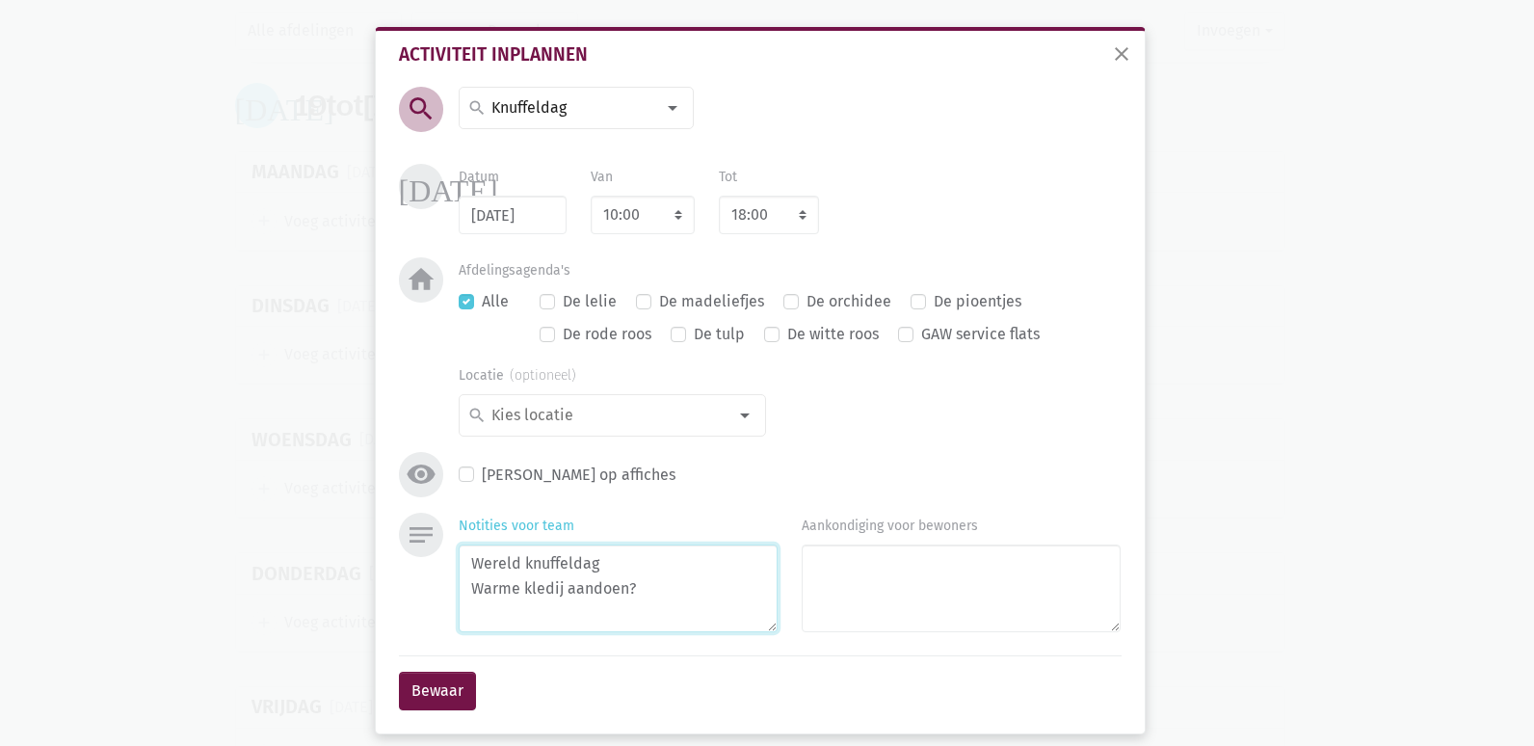
click at [558, 592] on textarea "Wereld knuffeldag Warme kledij aandoen?" at bounding box center [618, 588] width 319 height 88
type textarea "Wereld knuffeldag Warme kledij (onesie) aandoen?"
click at [452, 676] on button "Bewaar" at bounding box center [437, 690] width 77 height 39
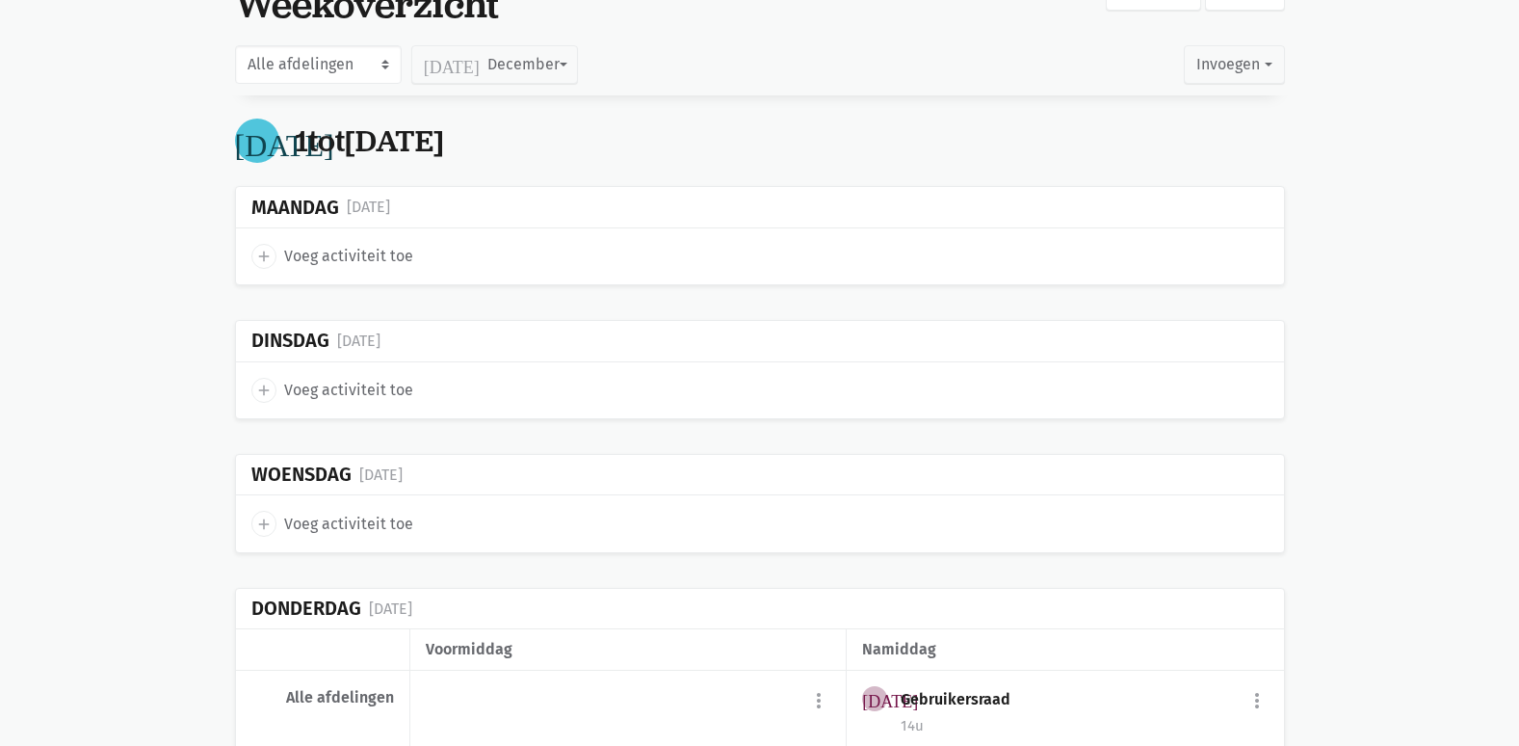
scroll to position [0, 0]
